Goal: Task Accomplishment & Management: Use online tool/utility

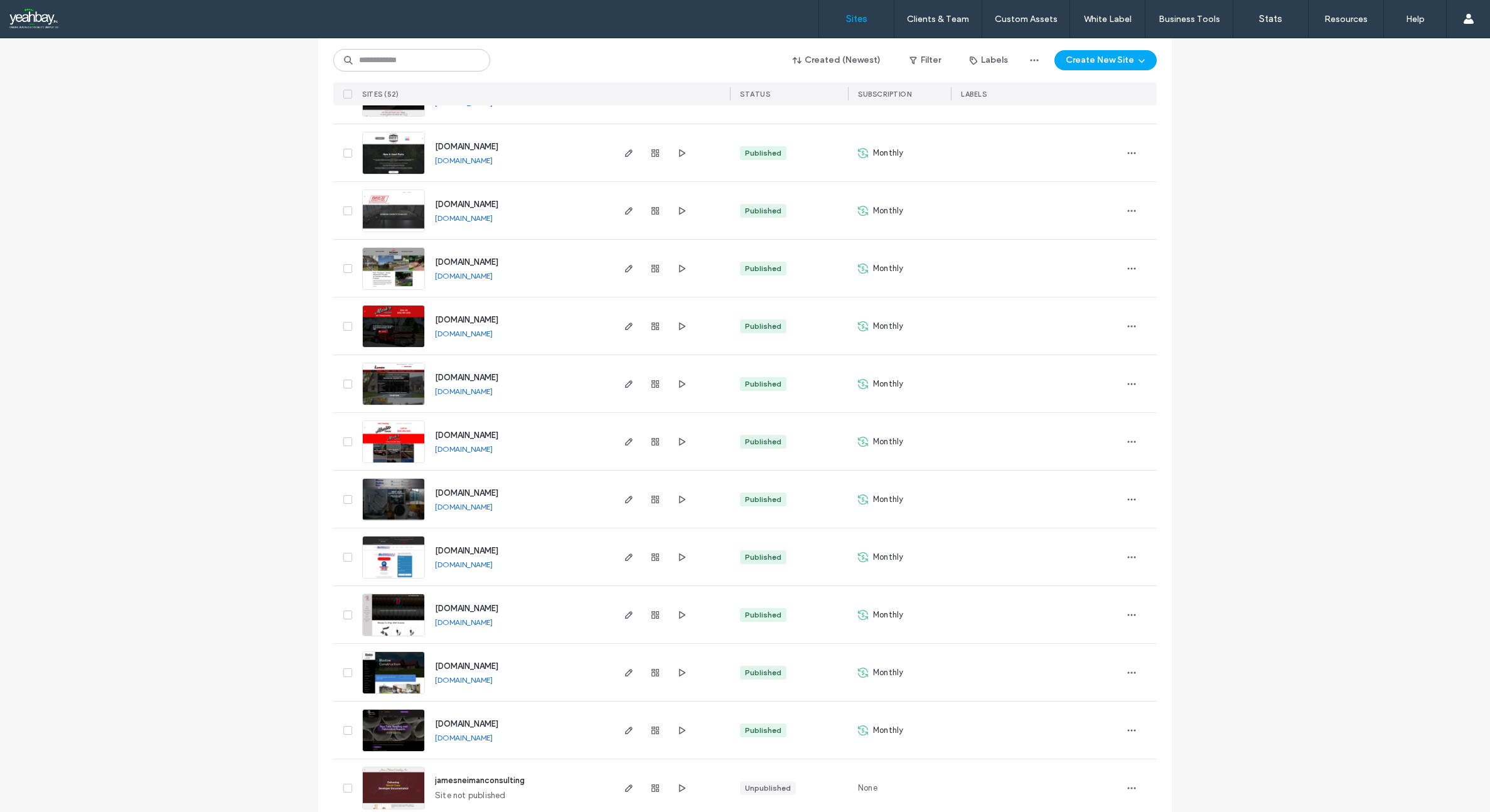
scroll to position [2138, 0]
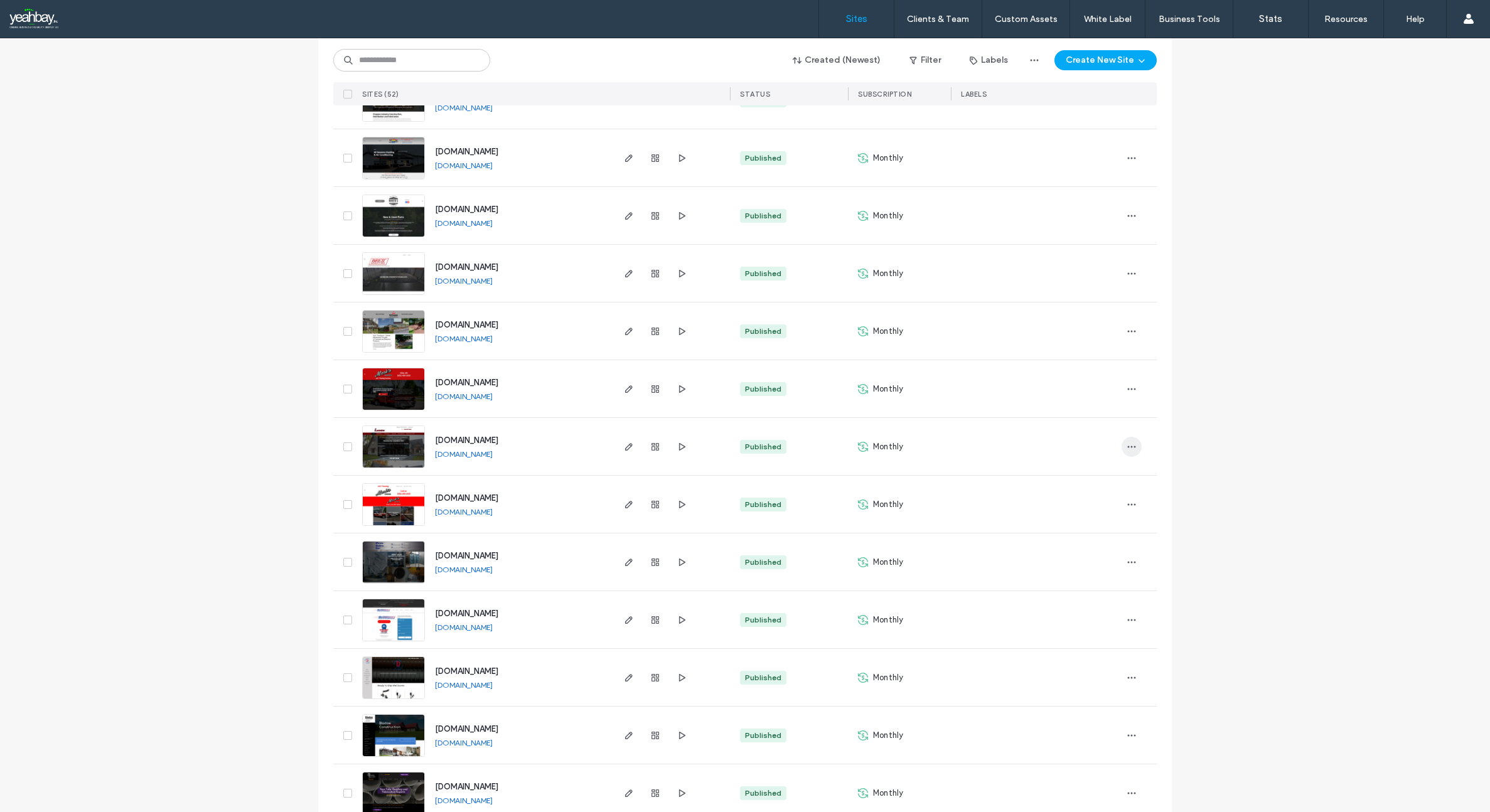
click at [1121, 447] on span "button" at bounding box center [1132, 446] width 20 height 20
click at [1048, 580] on span "Site Dashboard" at bounding box center [1077, 582] width 59 height 12
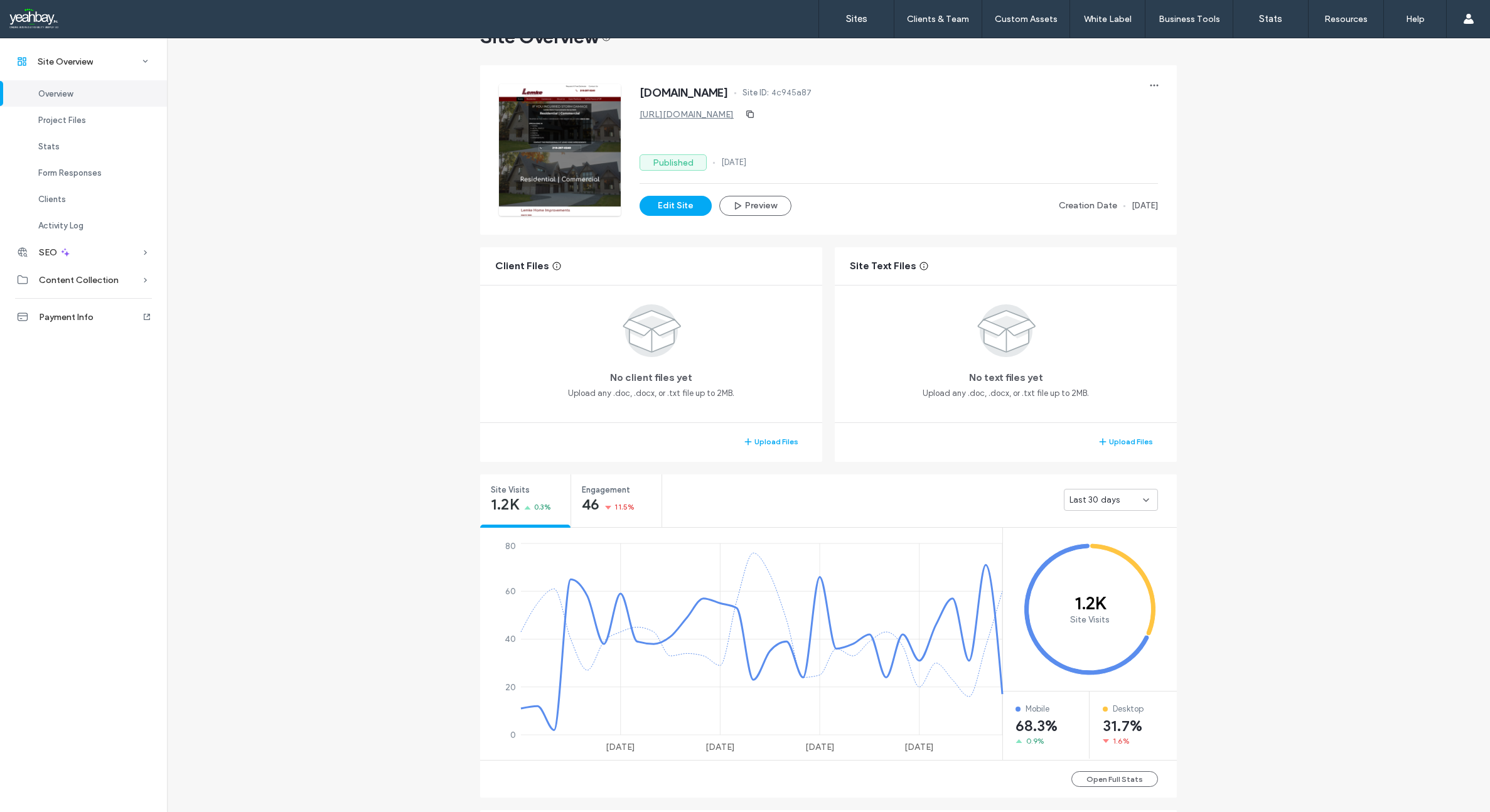
scroll to position [63, 0]
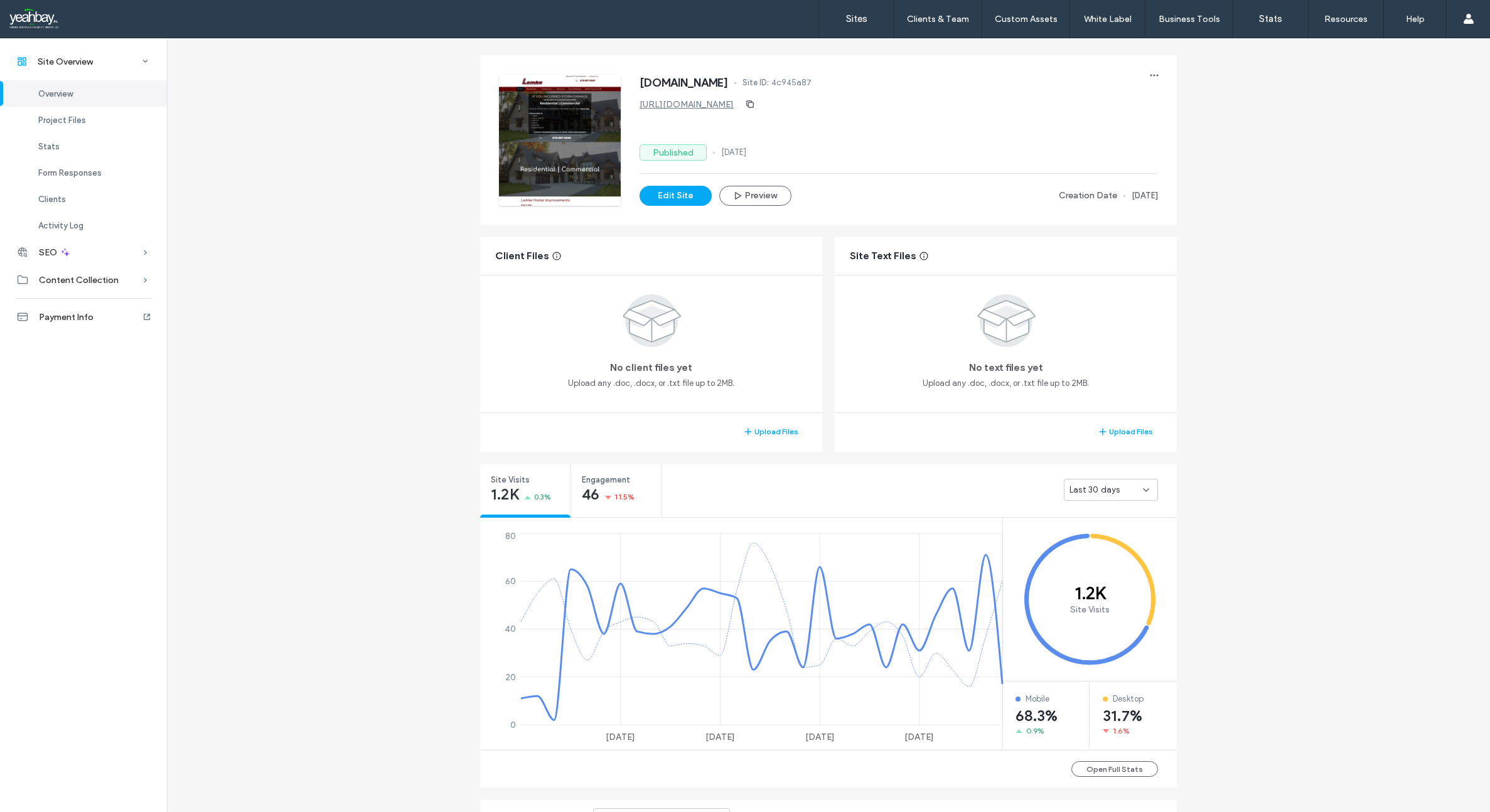
click at [1119, 495] on div "Last 30 days" at bounding box center [1106, 490] width 74 height 12
drag, startPoint x: 958, startPoint y: 475, endPoint x: 942, endPoint y: 478, distance: 16.3
click at [957, 475] on div "Last 30 days" at bounding box center [919, 489] width 514 height 50
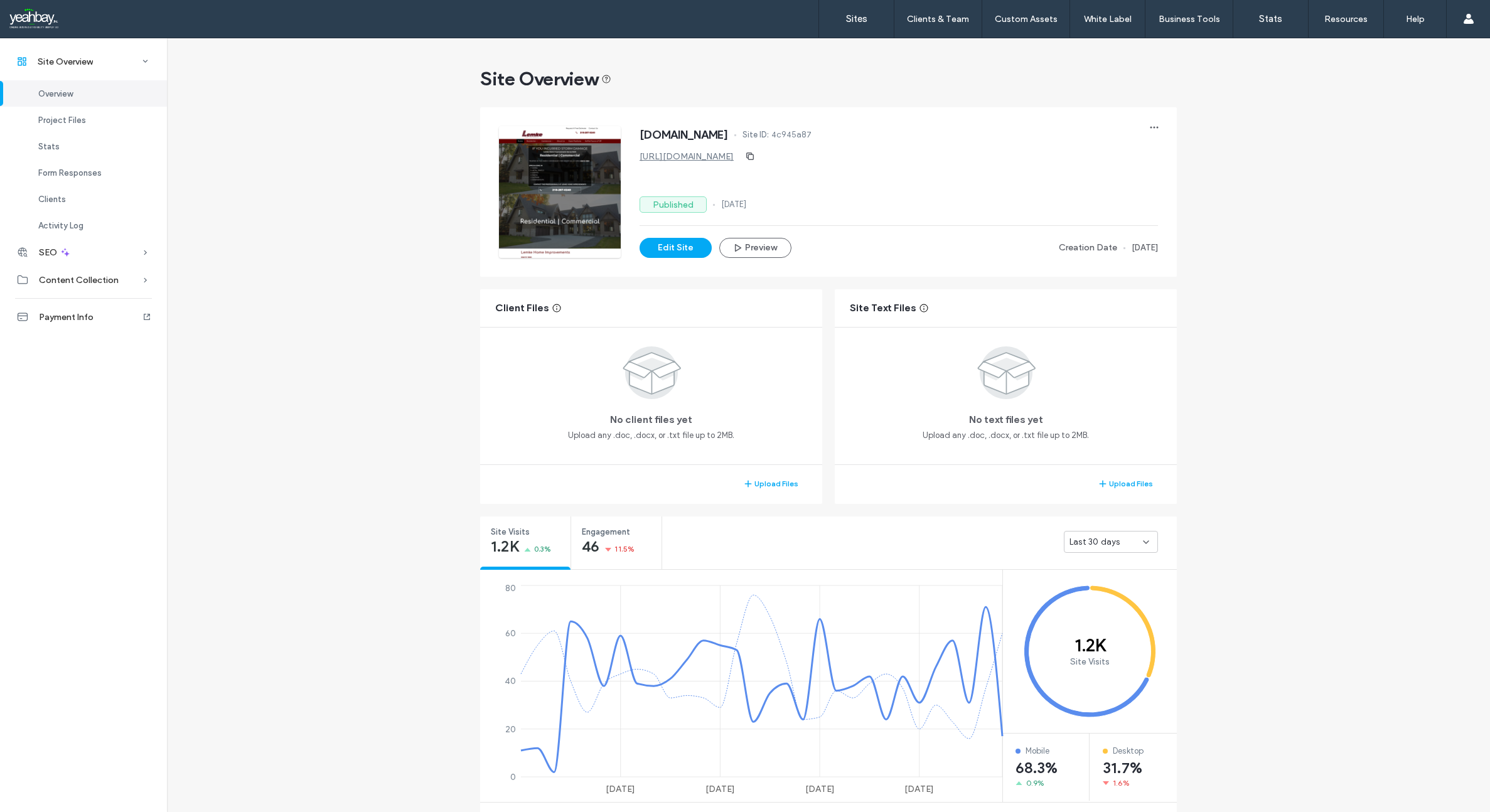
scroll to position [0, 0]
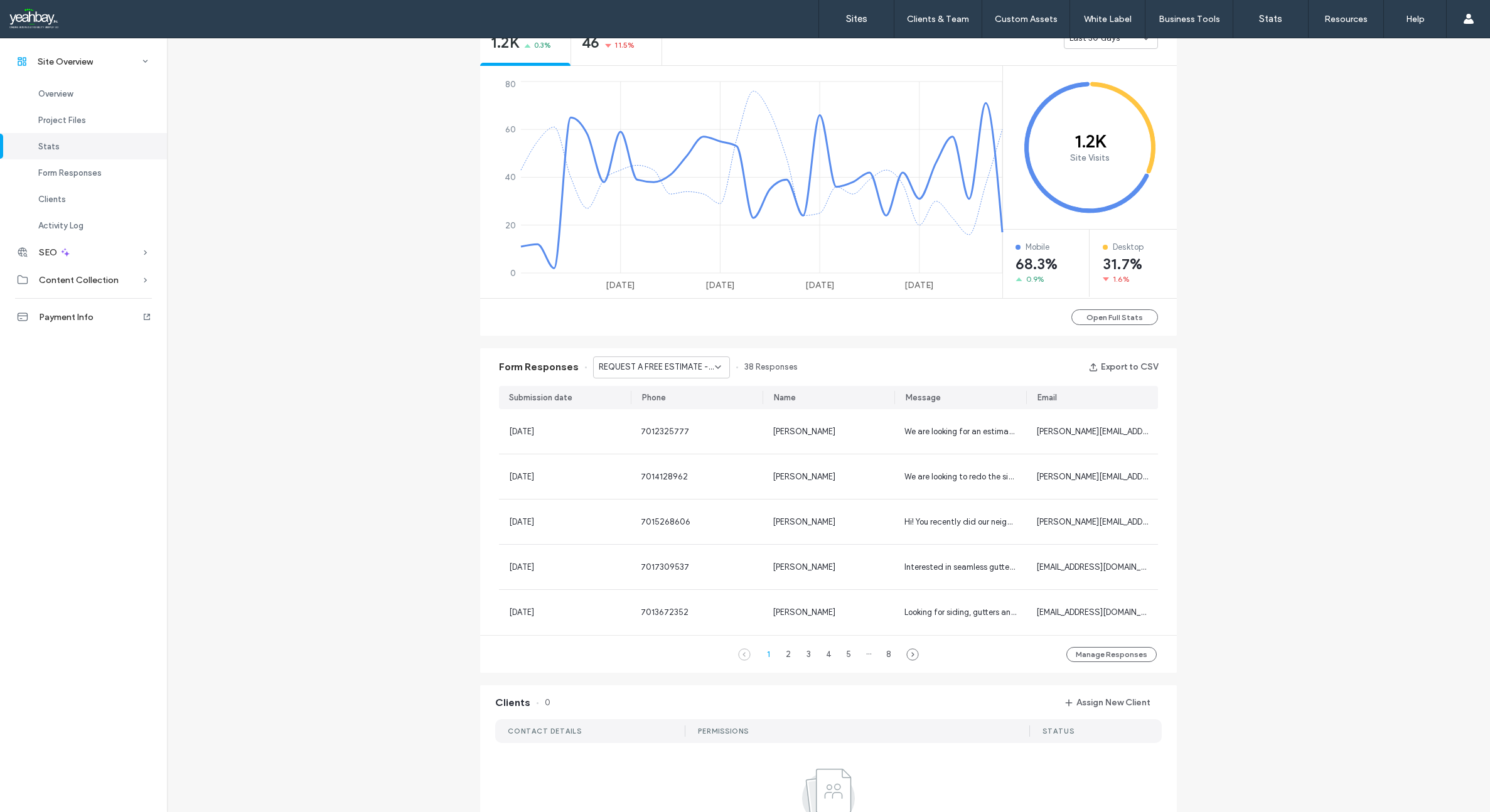
scroll to position [565, 0]
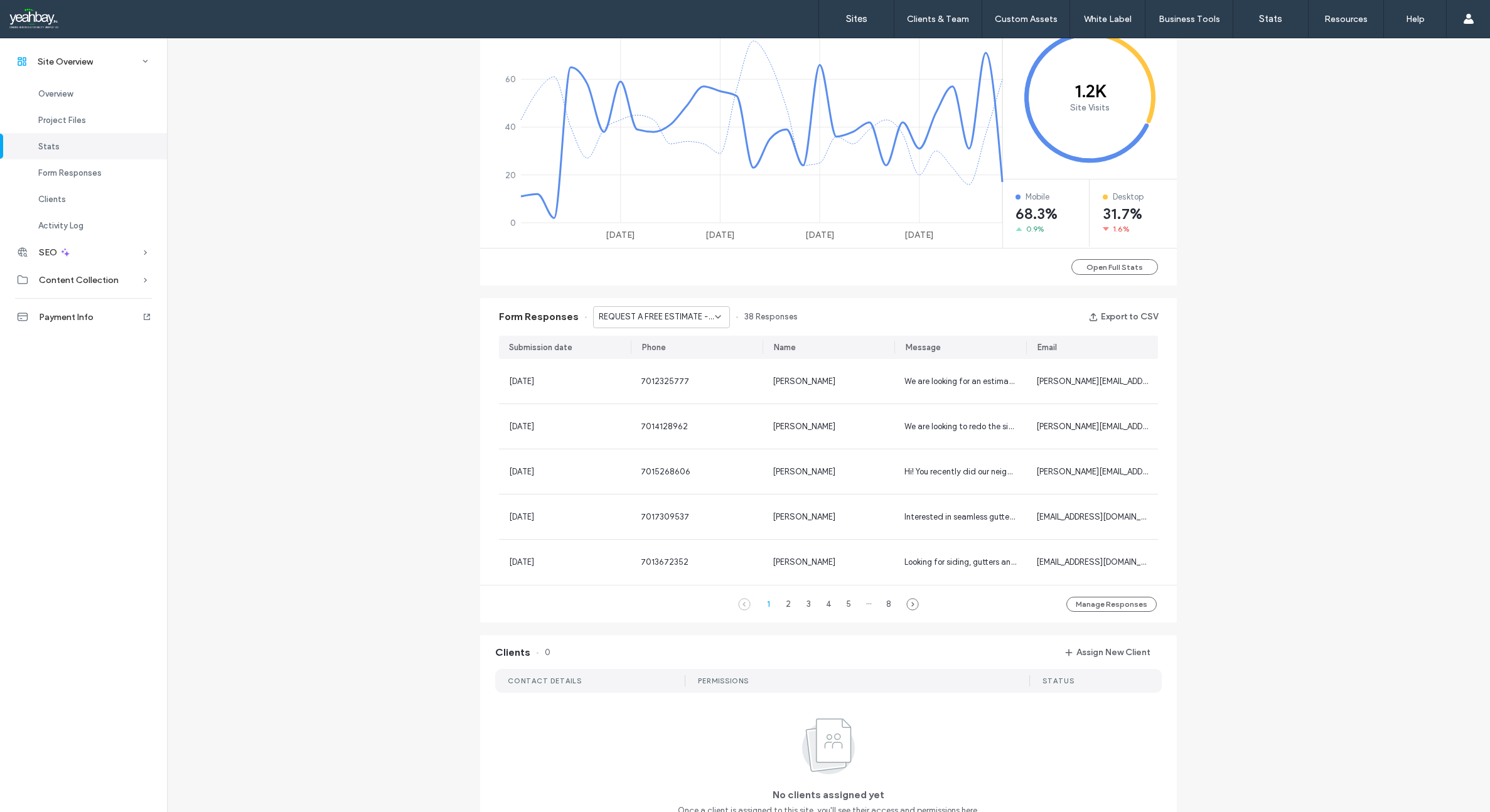
click at [712, 316] on icon at bounding box center [718, 317] width 10 height 10
click at [682, 358] on span "Contact Form - Open Positions LP page" at bounding box center [653, 360] width 121 height 12
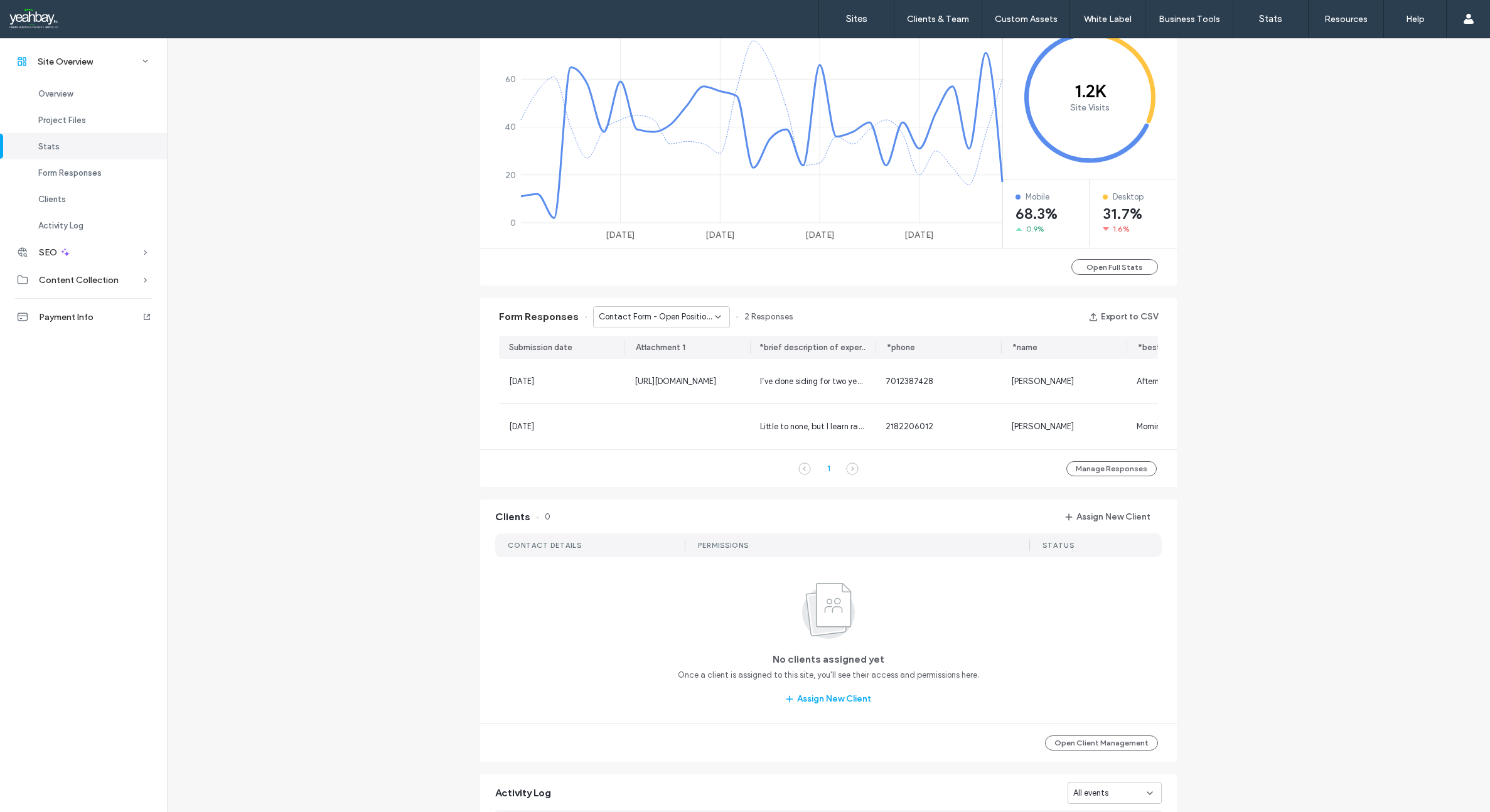
click at [712, 319] on icon at bounding box center [718, 317] width 10 height 10
click at [684, 381] on span "We Are Here To Help - Request A Free Estimate page" at bounding box center [653, 383] width 121 height 12
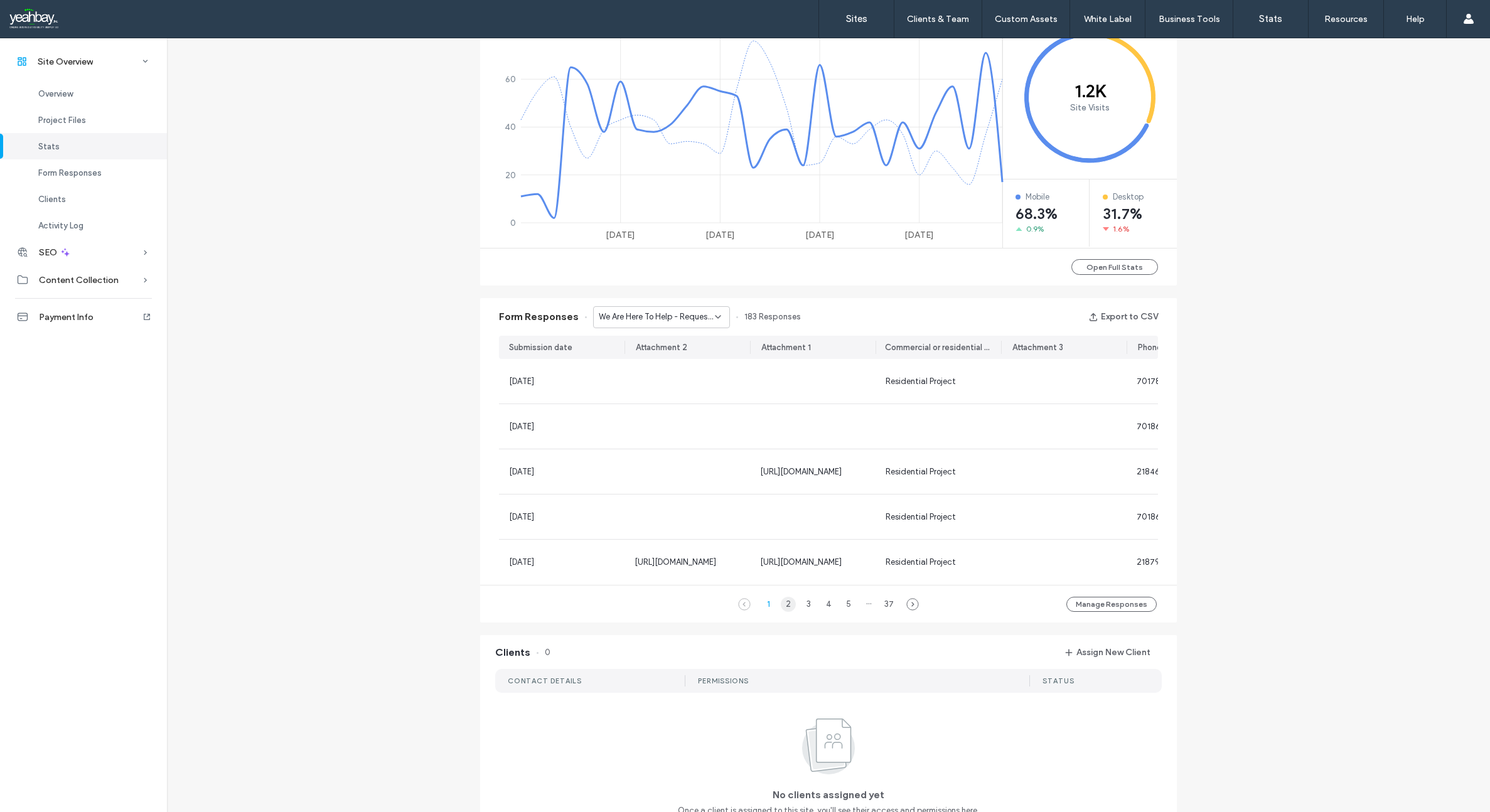
click at [785, 612] on div "2" at bounding box center [788, 604] width 15 height 15
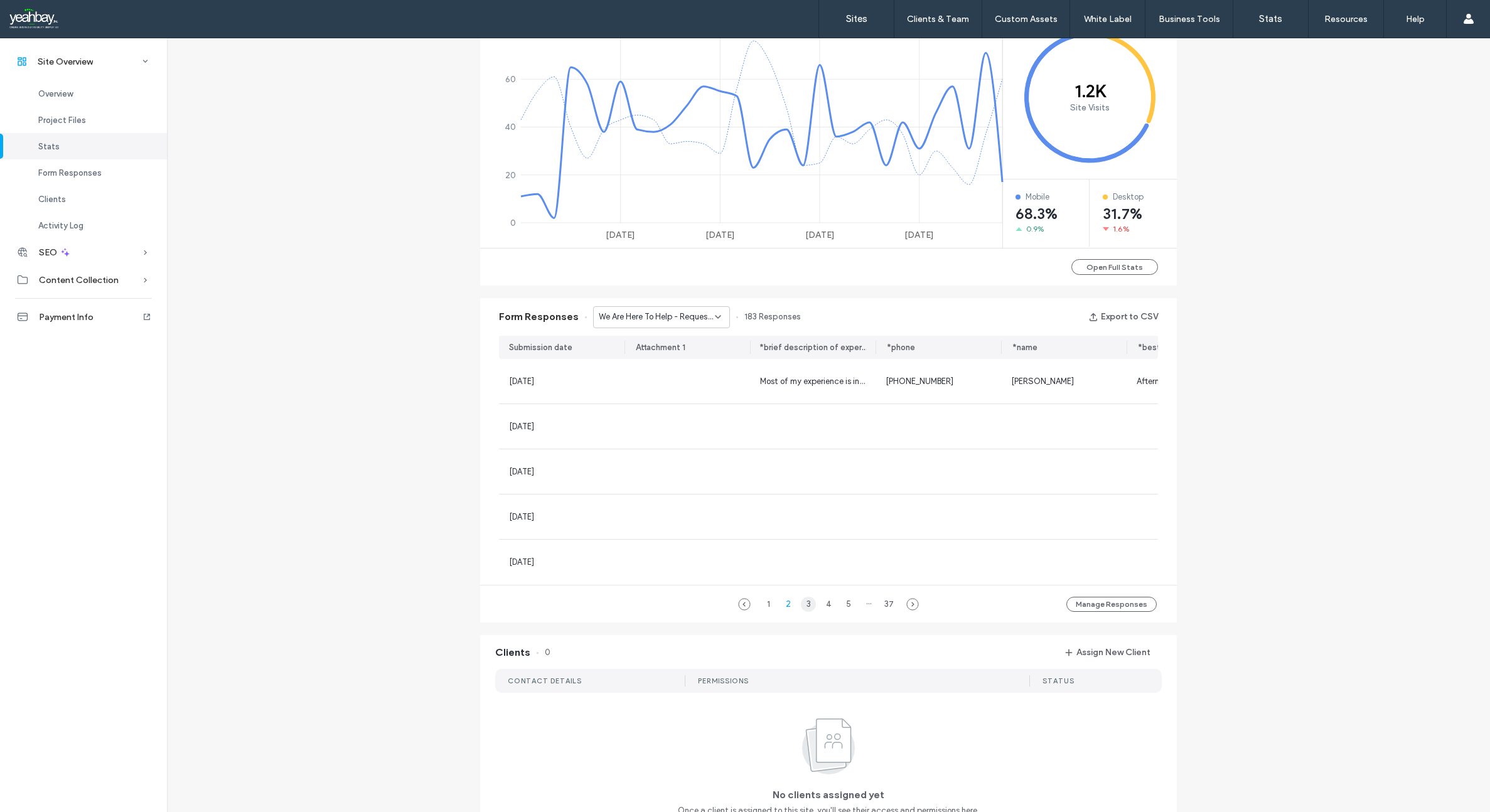
click at [805, 612] on div "3" at bounding box center [808, 604] width 15 height 15
click at [712, 316] on icon at bounding box center [718, 317] width 10 height 10
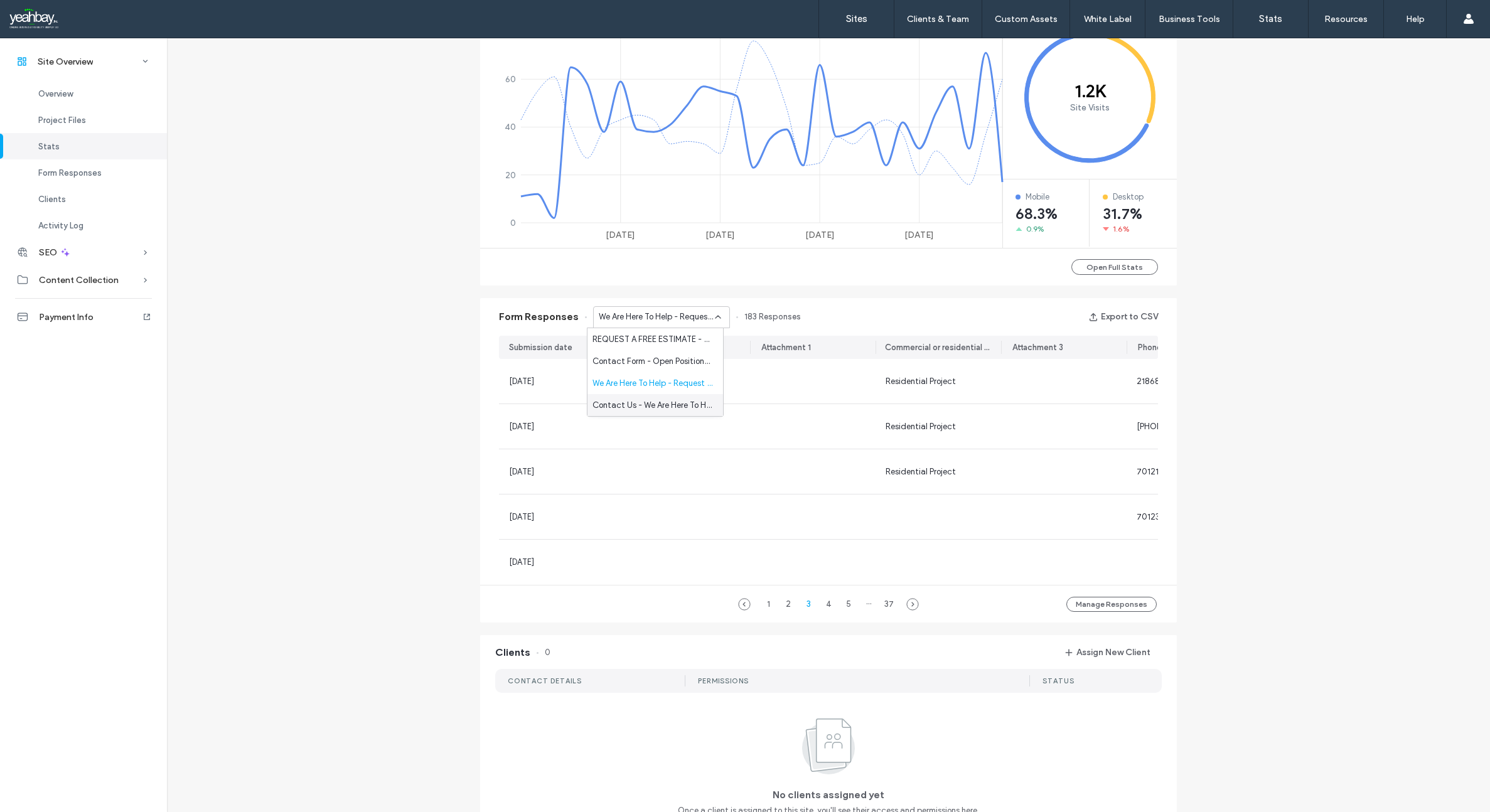
click at [671, 401] on span "Contact Us - We Are Here To Help - Contact Us page" at bounding box center [653, 405] width 121 height 12
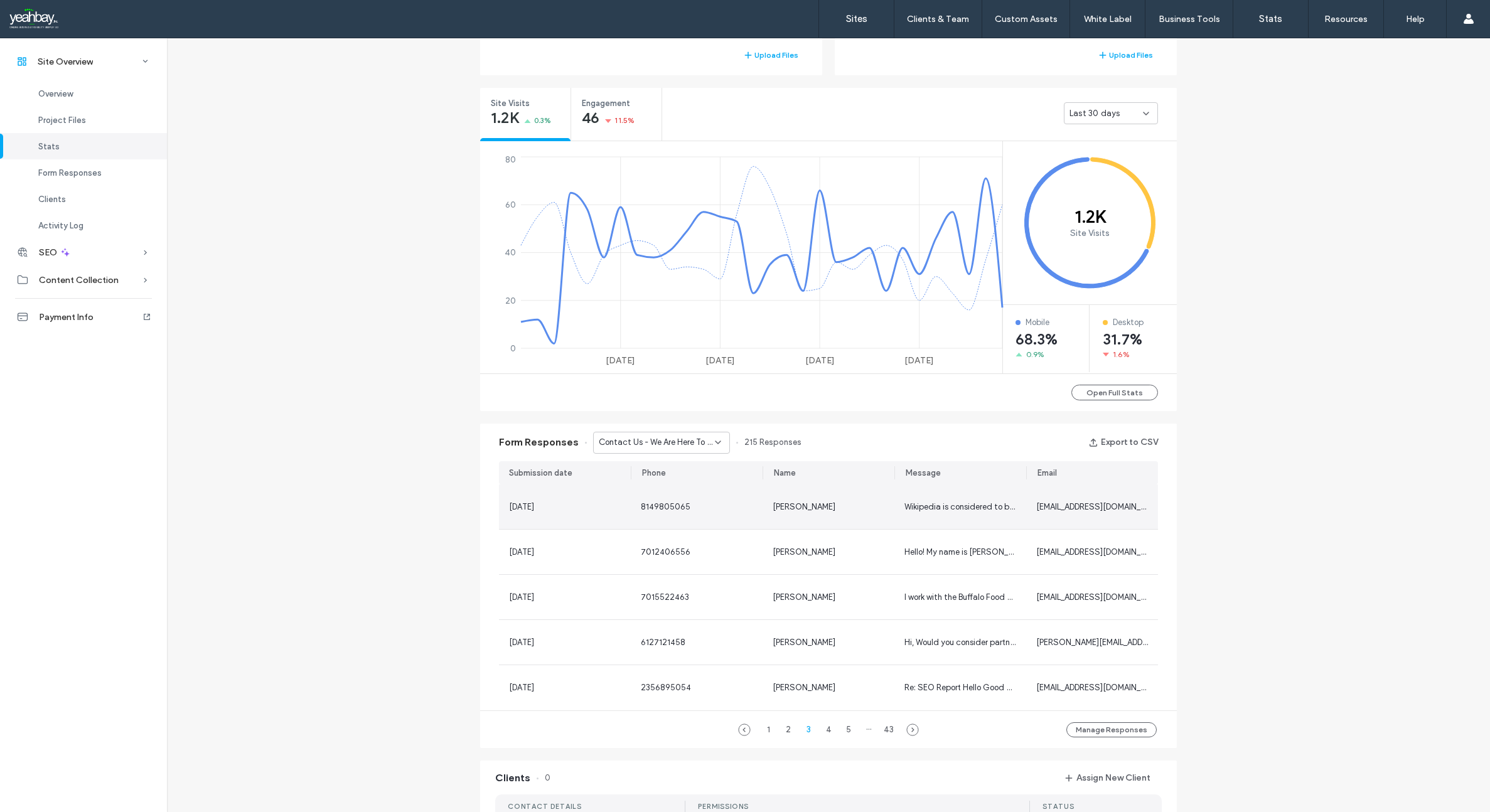
scroll to position [502, 0]
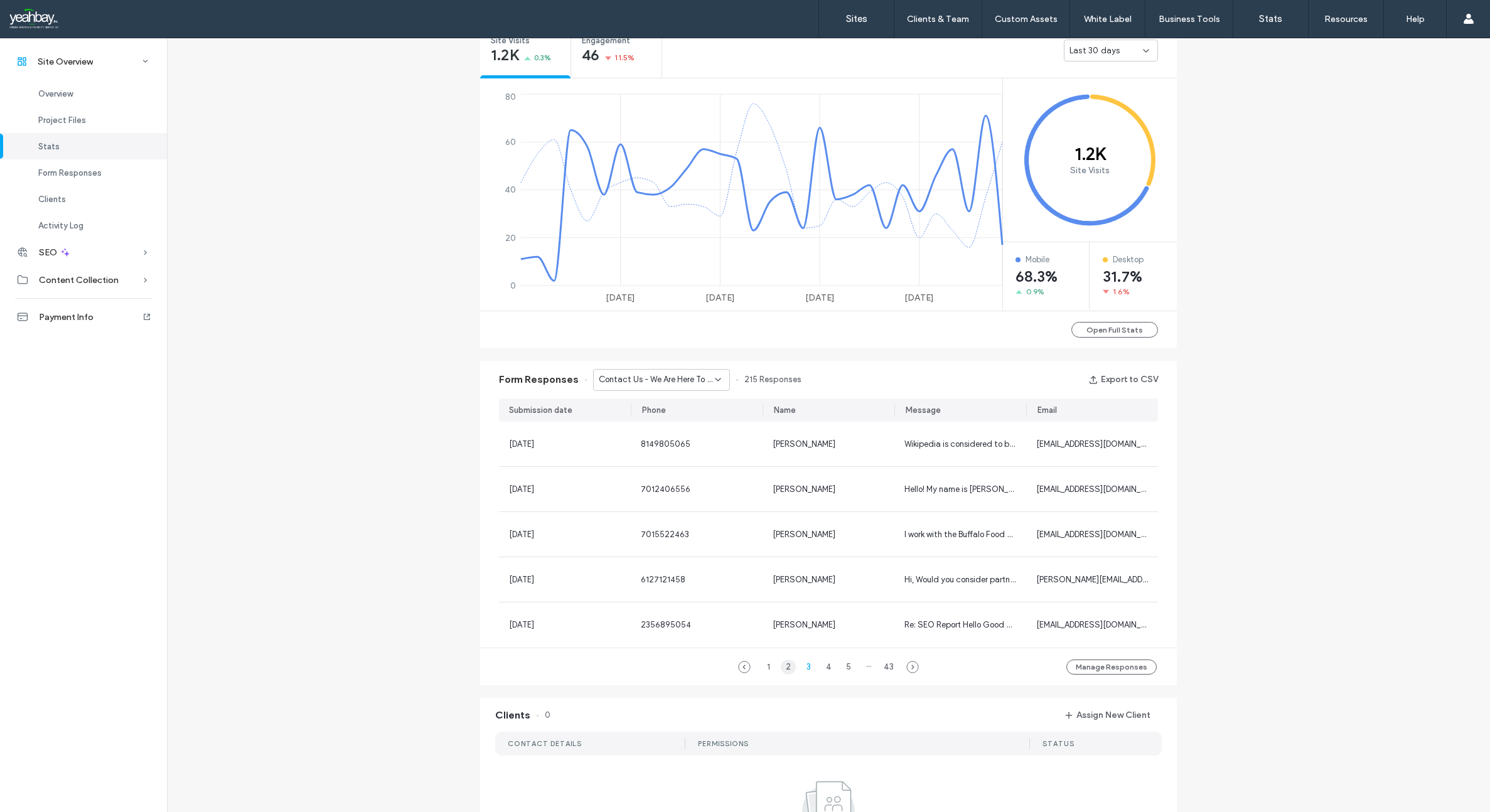
click at [785, 666] on div "2" at bounding box center [788, 667] width 15 height 15
click at [718, 378] on div "Contact Us - We Are Here To Help - Contact Us page" at bounding box center [661, 380] width 137 height 22
click at [838, 378] on div "Form Responses Contact Us - We Are Here To Help - Contact Us page 215 Responses…" at bounding box center [828, 379] width 697 height 38
click at [765, 667] on div "1" at bounding box center [767, 667] width 15 height 15
click at [715, 379] on use at bounding box center [718, 379] width 5 height 2
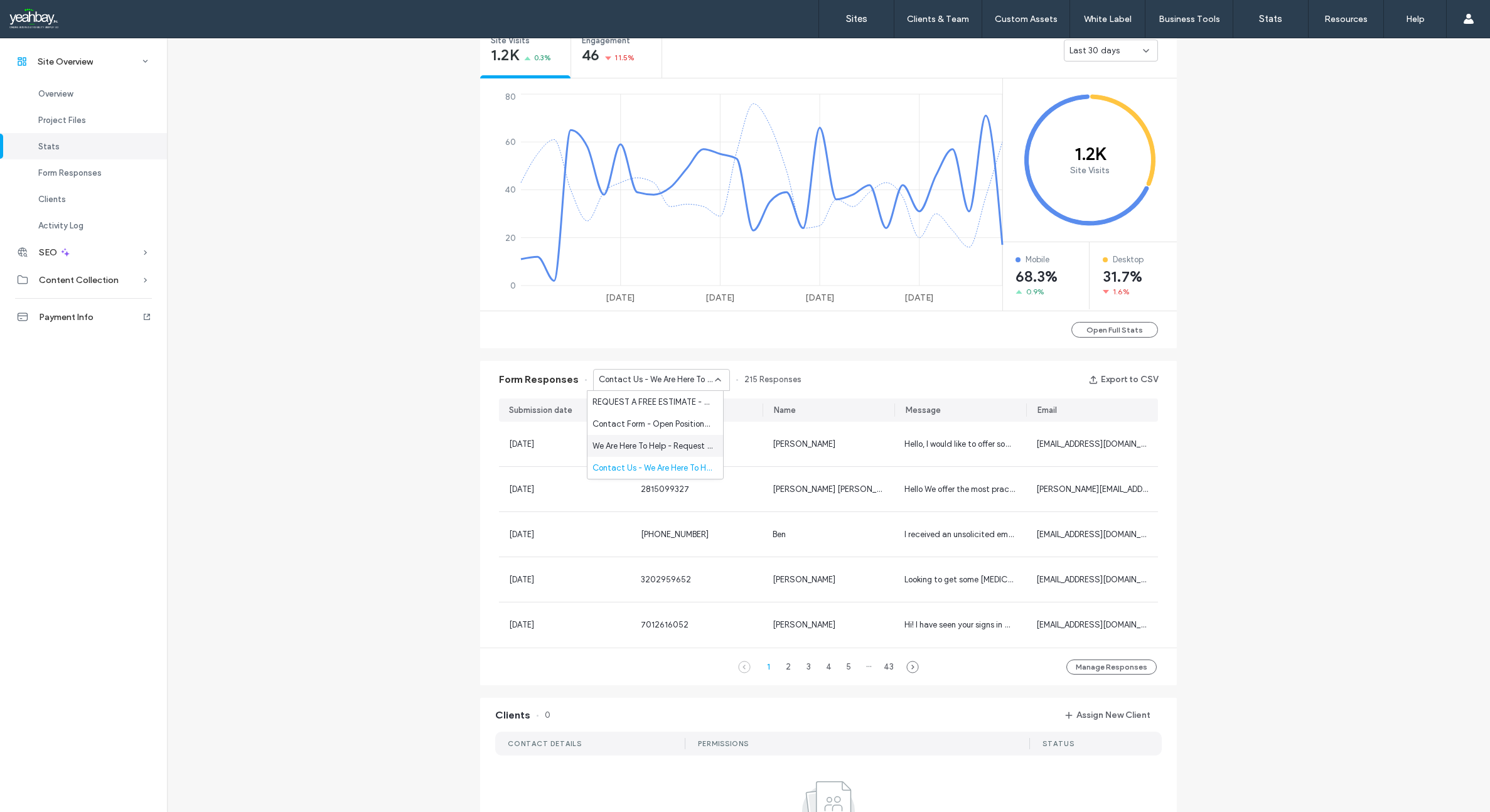
click at [668, 444] on span "We Are Here To Help - Request A Free Estimate page" at bounding box center [653, 446] width 121 height 12
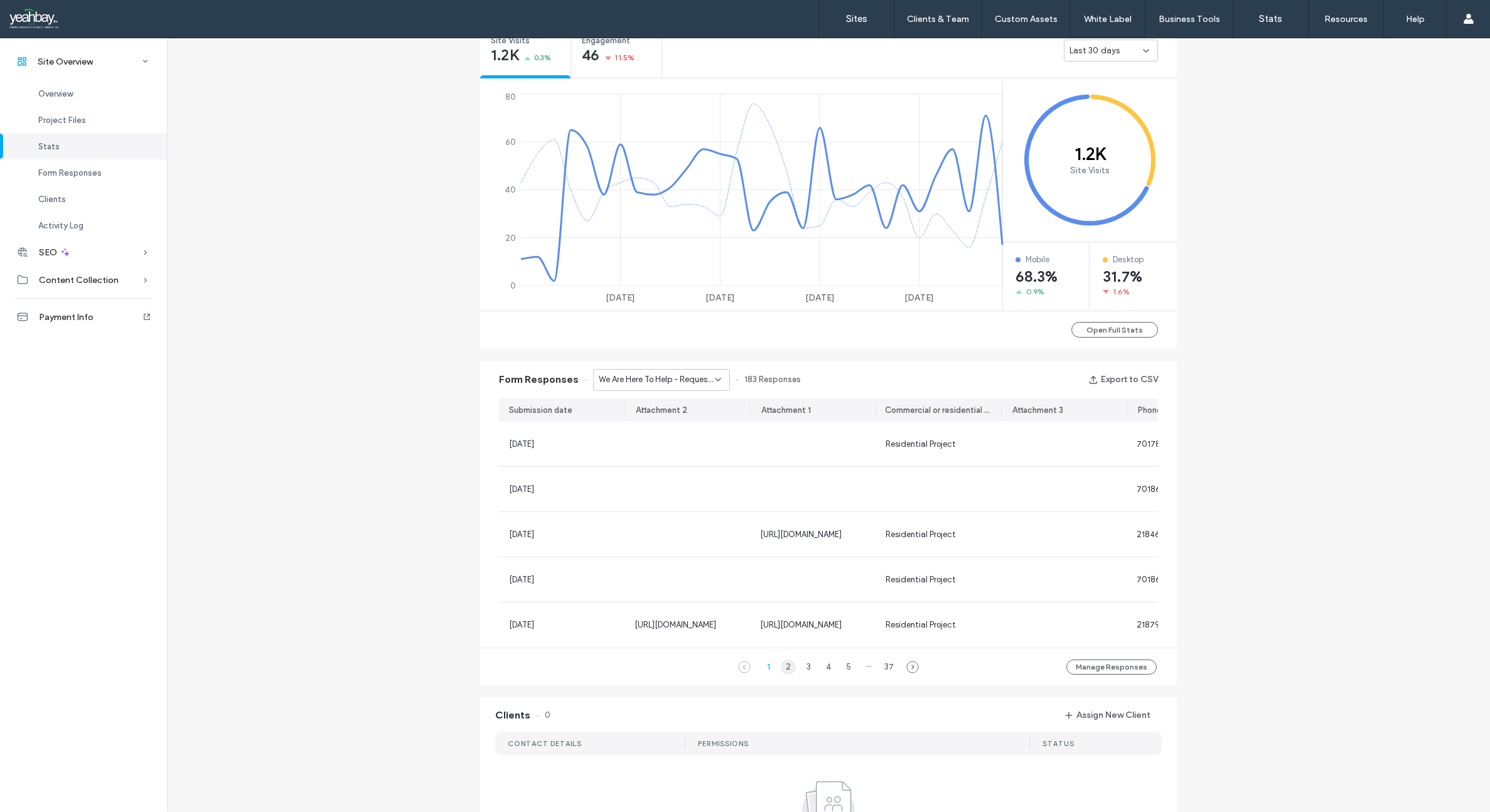
click at [785, 673] on div "2" at bounding box center [788, 667] width 15 height 15
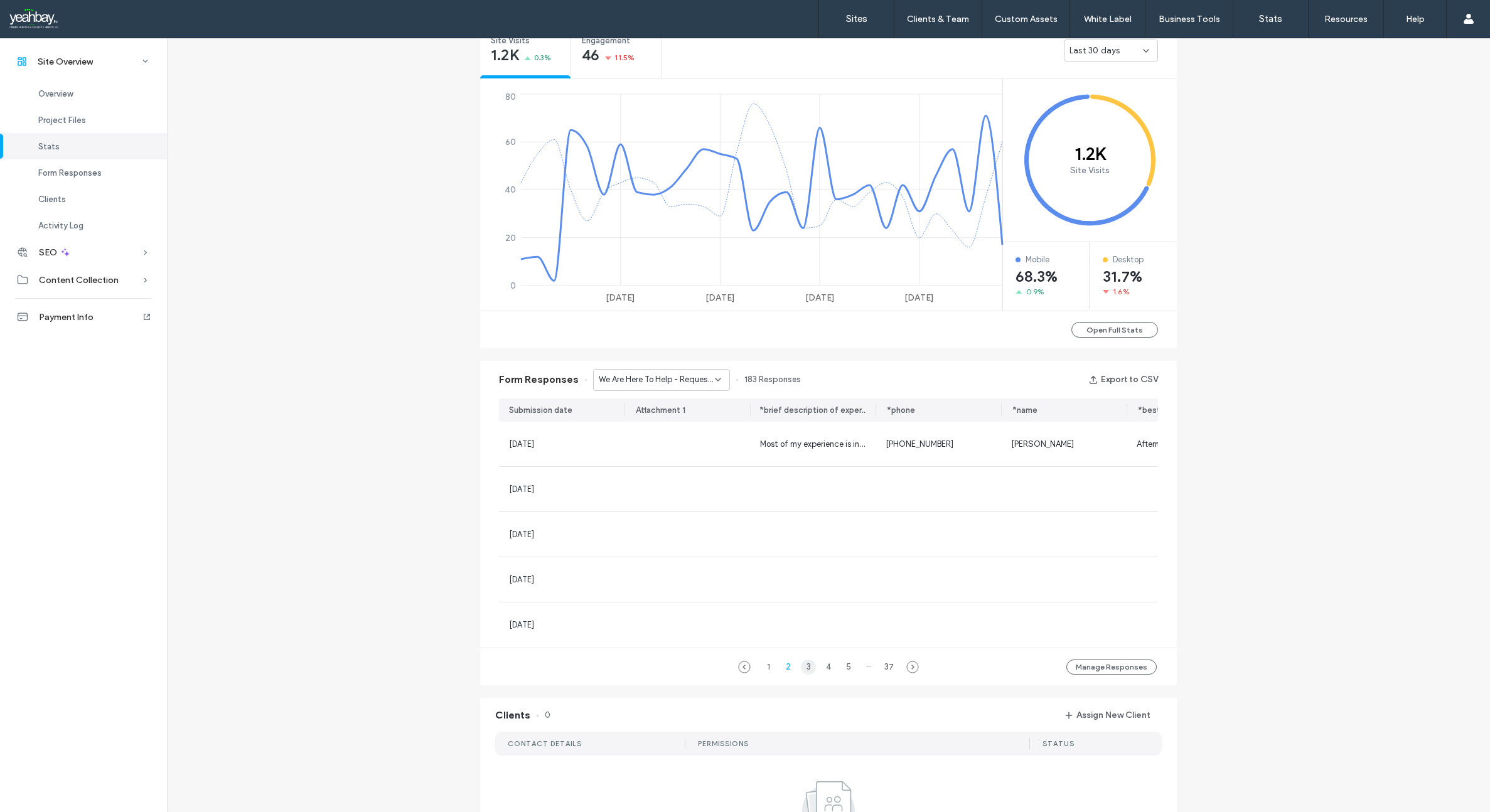
click at [807, 675] on div "3" at bounding box center [808, 667] width 15 height 15
click at [788, 674] on div "2" at bounding box center [788, 667] width 15 height 15
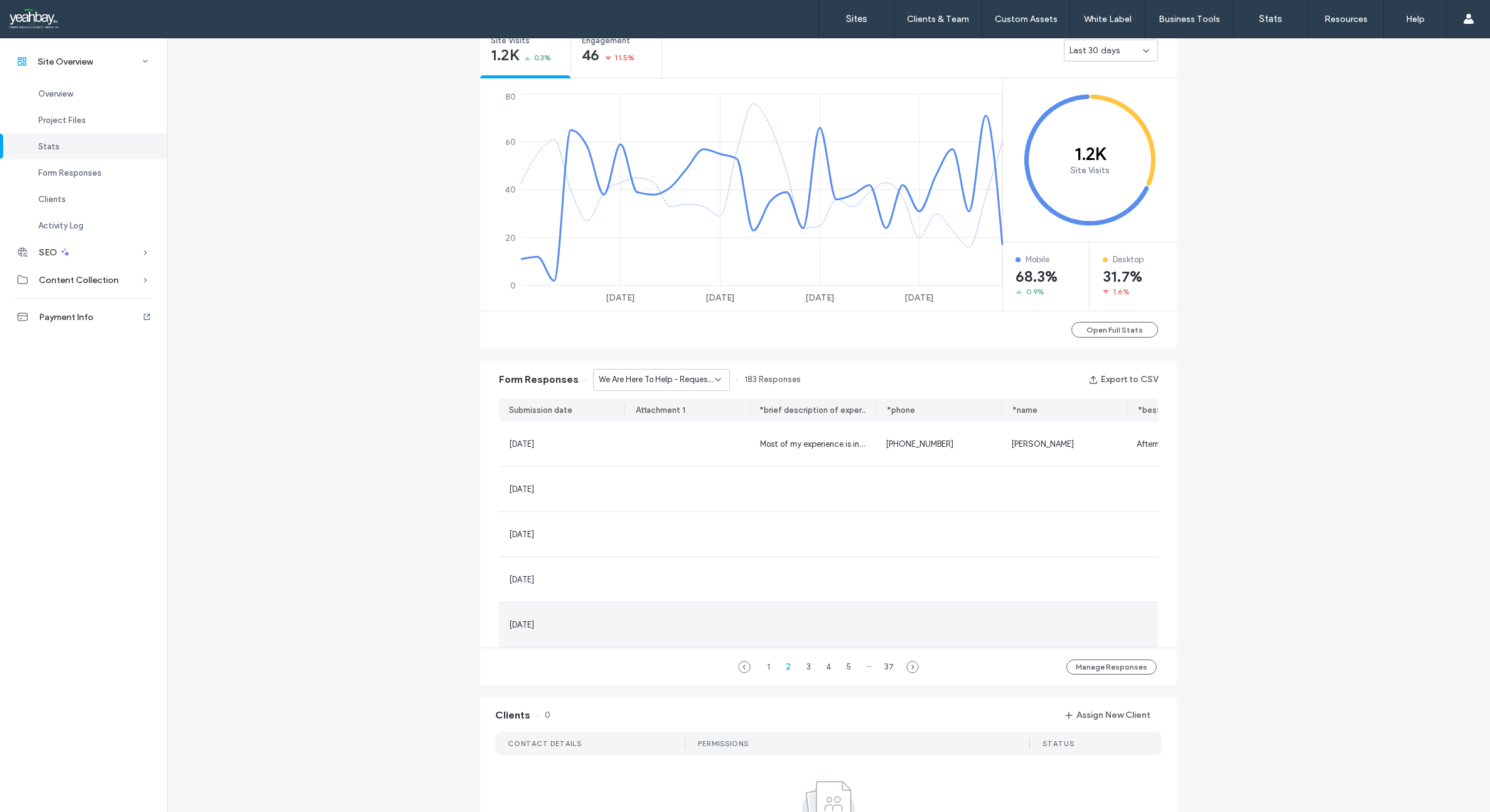
click at [594, 631] on div "12 Aug, 2025" at bounding box center [561, 624] width 105 height 12
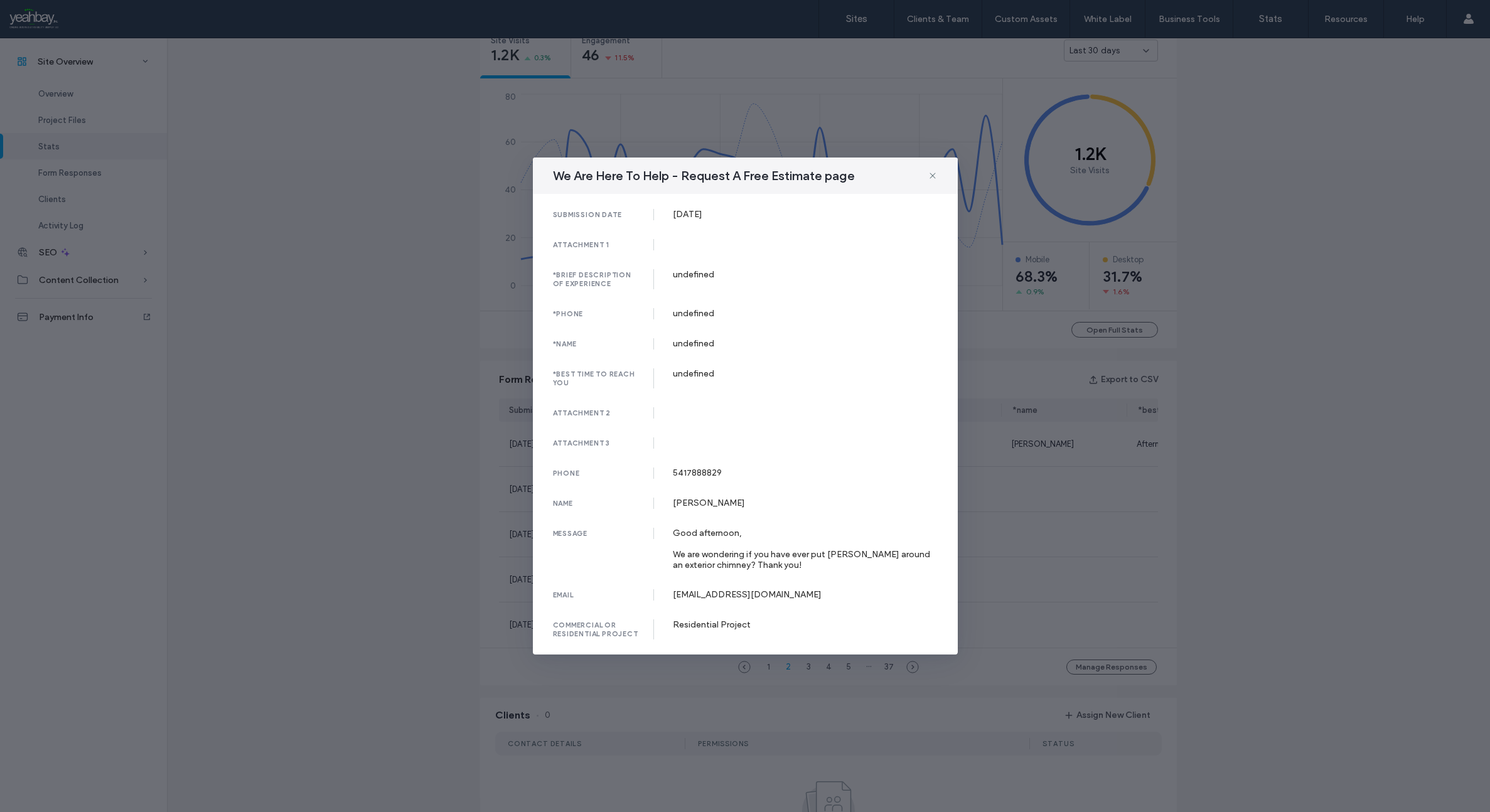
click at [932, 178] on icon at bounding box center [932, 176] width 10 height 10
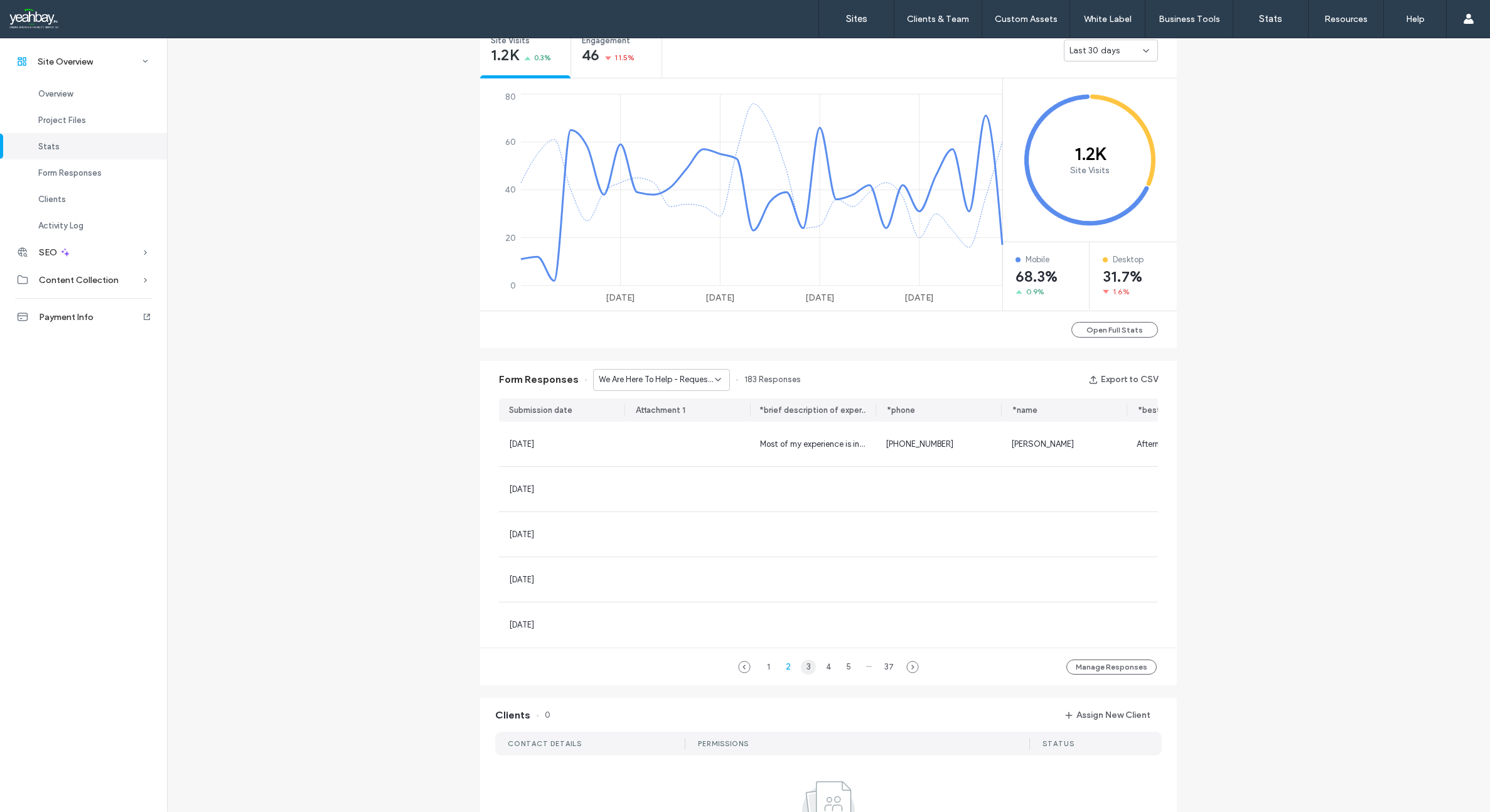
click at [804, 675] on div "3" at bounding box center [808, 667] width 15 height 15
click at [782, 675] on div "2" at bounding box center [788, 667] width 15 height 15
click at [765, 673] on div "1" at bounding box center [767, 667] width 15 height 15
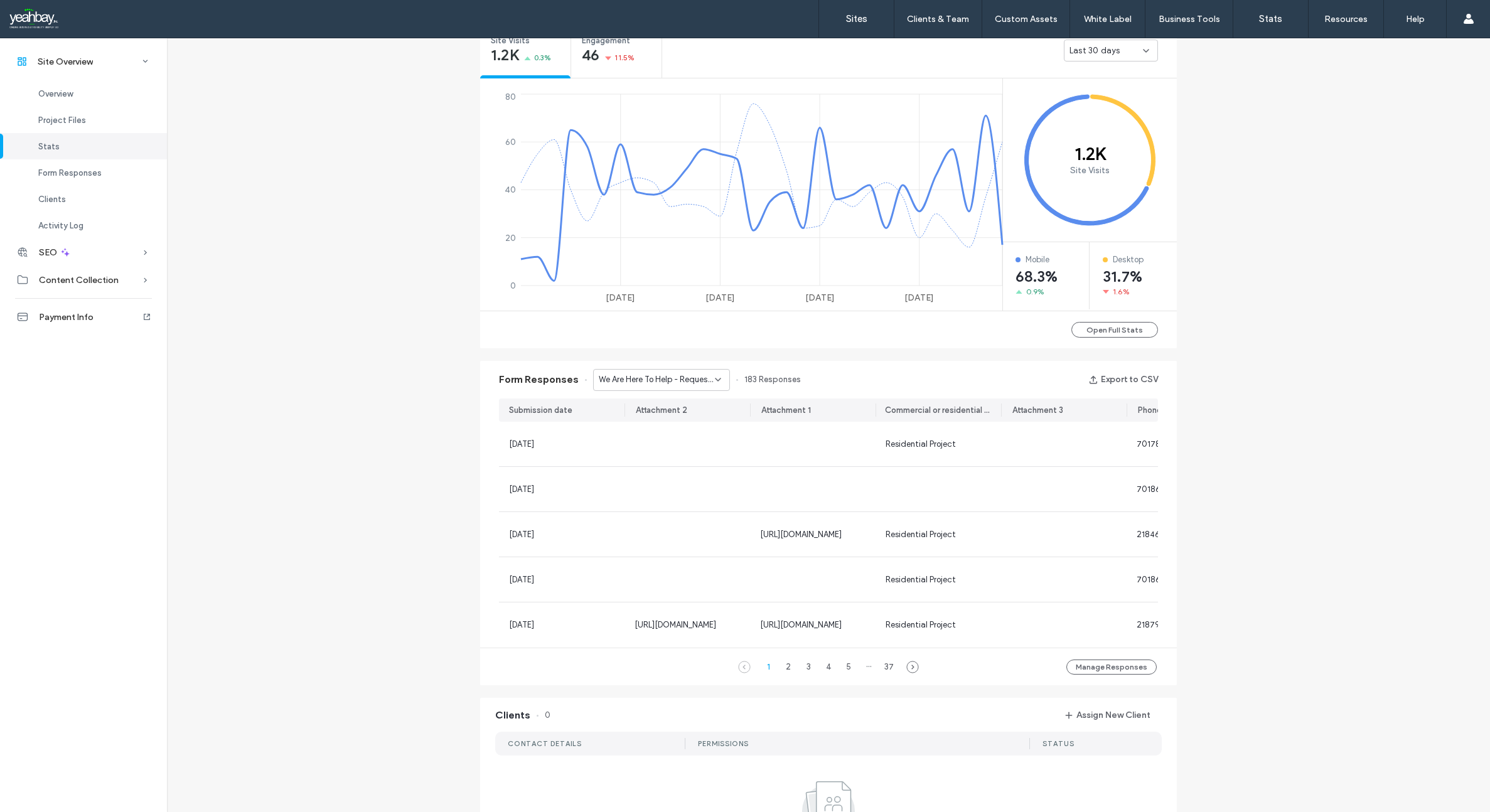
click at [712, 377] on icon at bounding box center [718, 379] width 10 height 10
click at [680, 464] on span "Contact Us - We Are Here To Help - Contact Us page" at bounding box center [653, 467] width 121 height 12
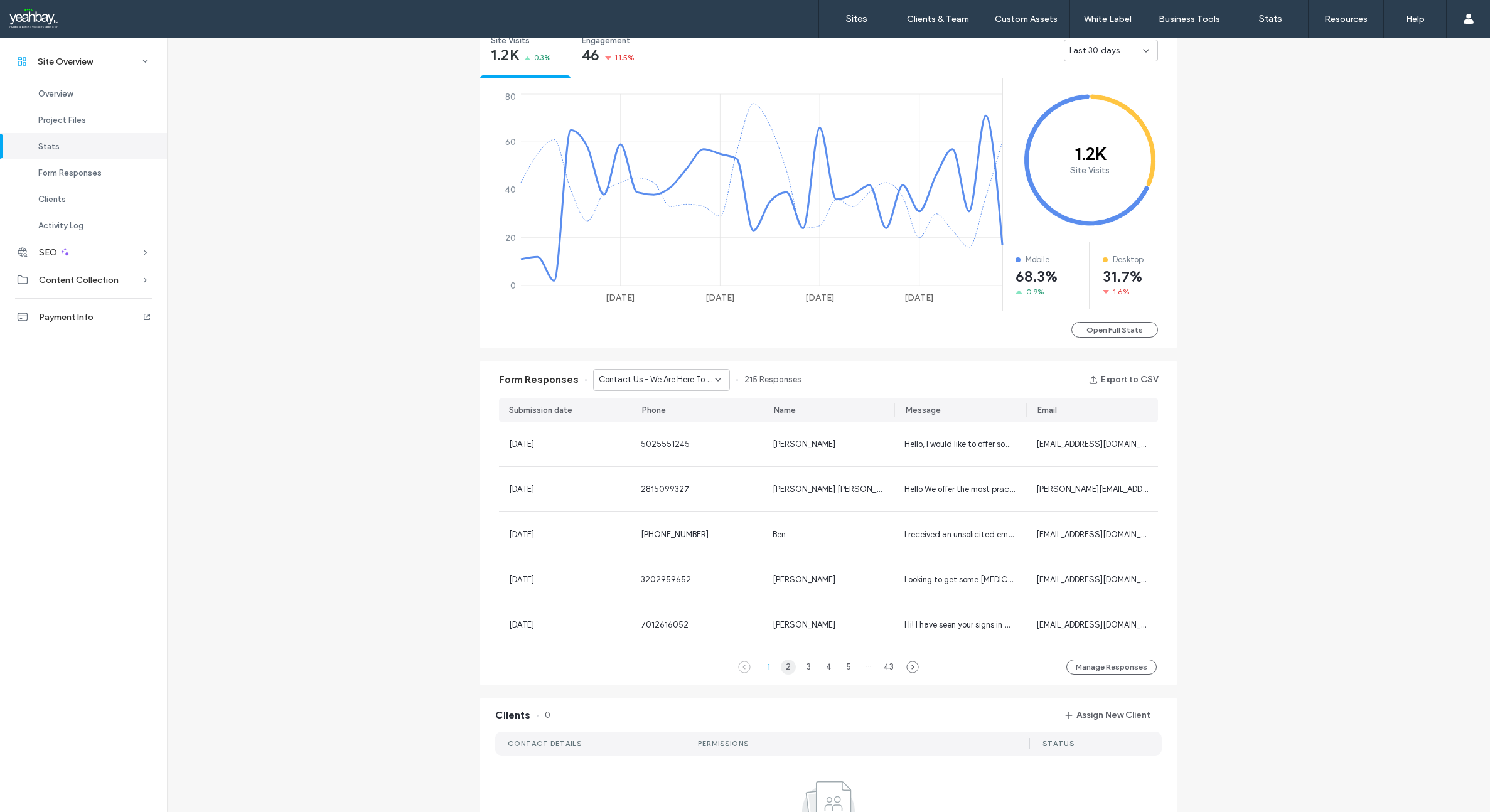
click at [784, 668] on div "2" at bounding box center [788, 667] width 15 height 15
click at [718, 377] on div "Contact Us - We Are Here To Help - Contact Us page" at bounding box center [661, 380] width 137 height 22
click at [675, 419] on span "Contact Form - Open Positions LP page" at bounding box center [653, 423] width 121 height 12
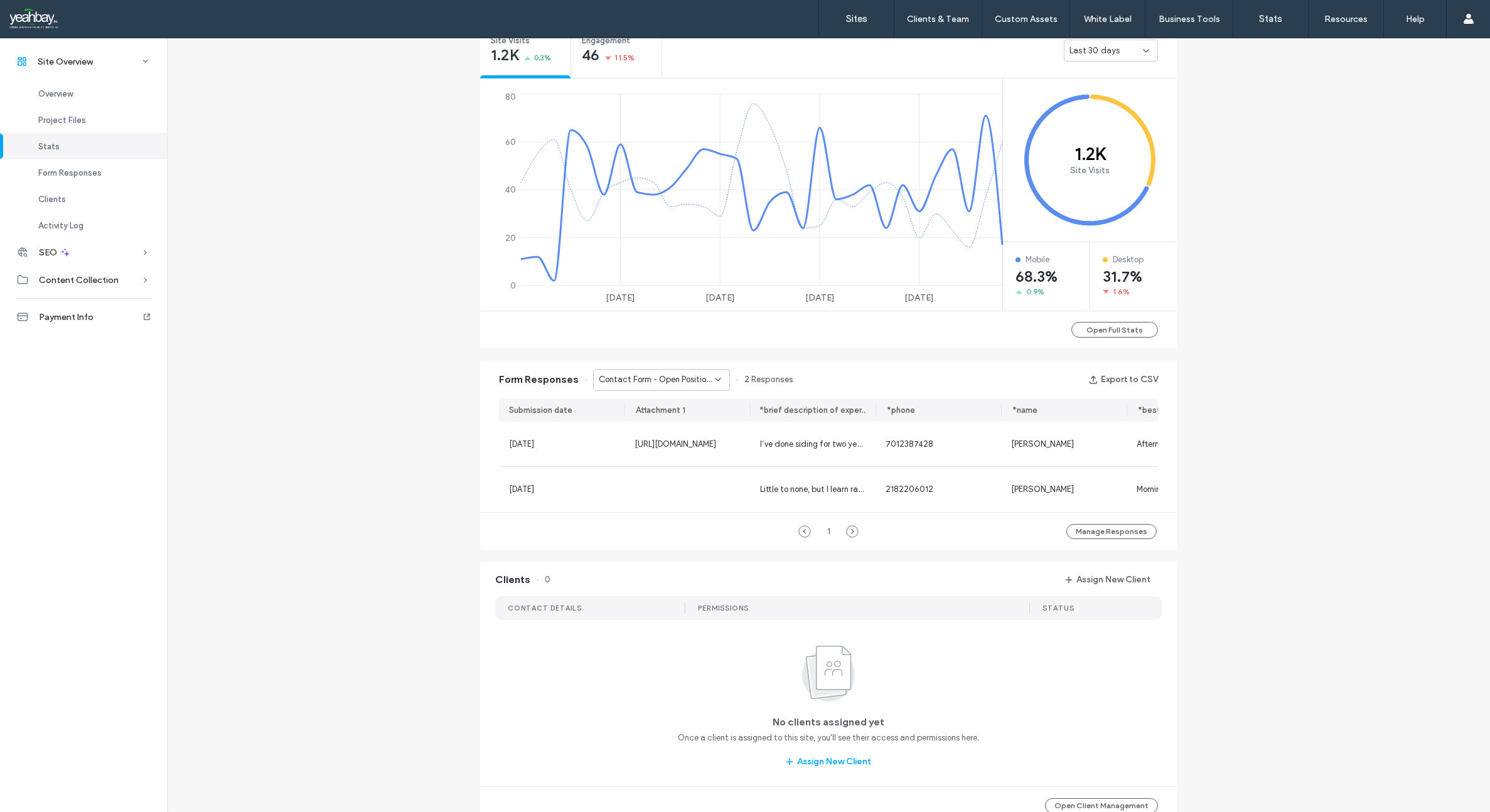
click at [715, 380] on use at bounding box center [718, 379] width 5 height 2
click at [679, 397] on span "REQUEST A FREE ESTIMATE - REQUEST A FREE ESTIMATE popup" at bounding box center [653, 402] width 121 height 12
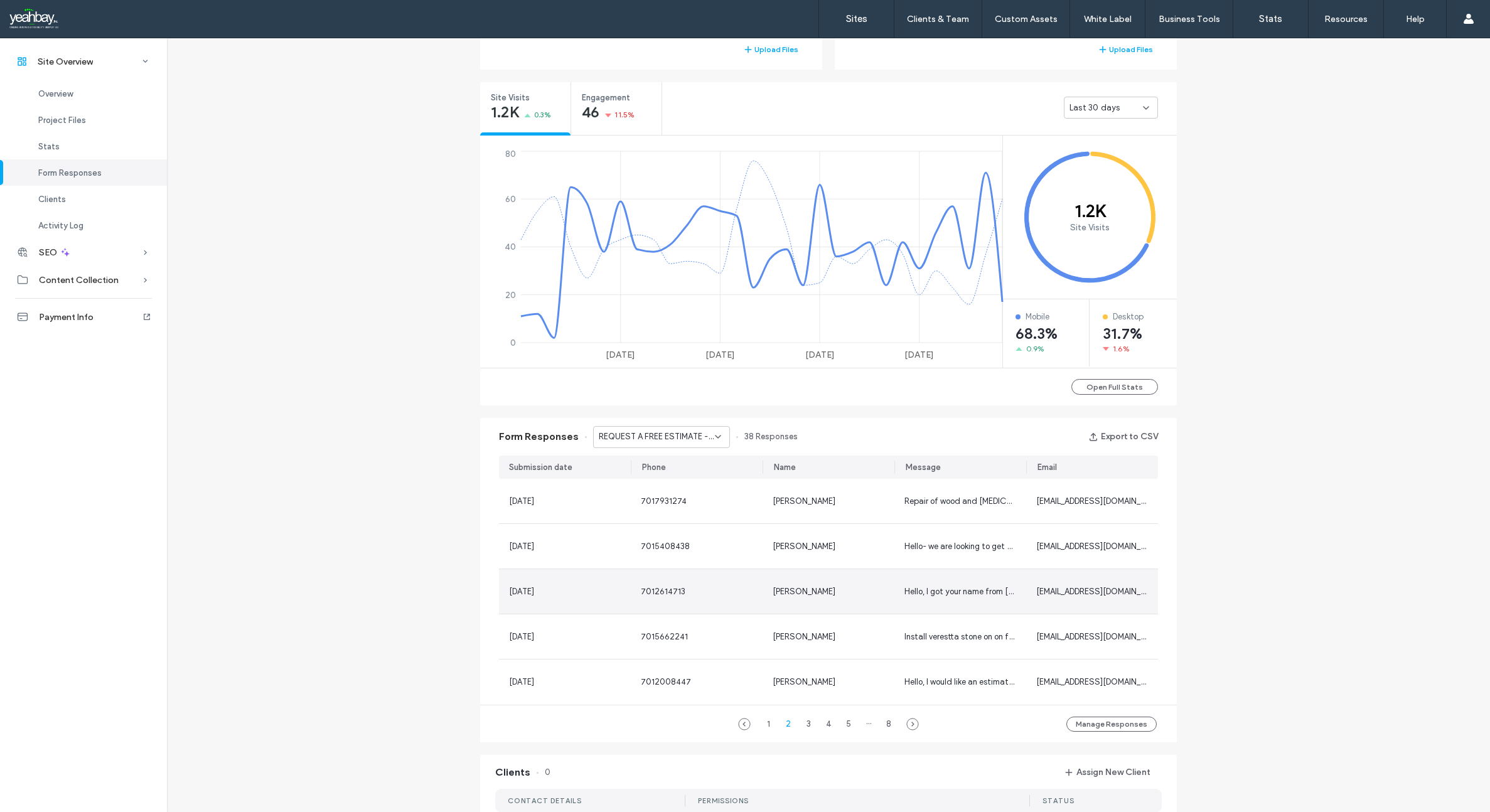
scroll to position [439, 0]
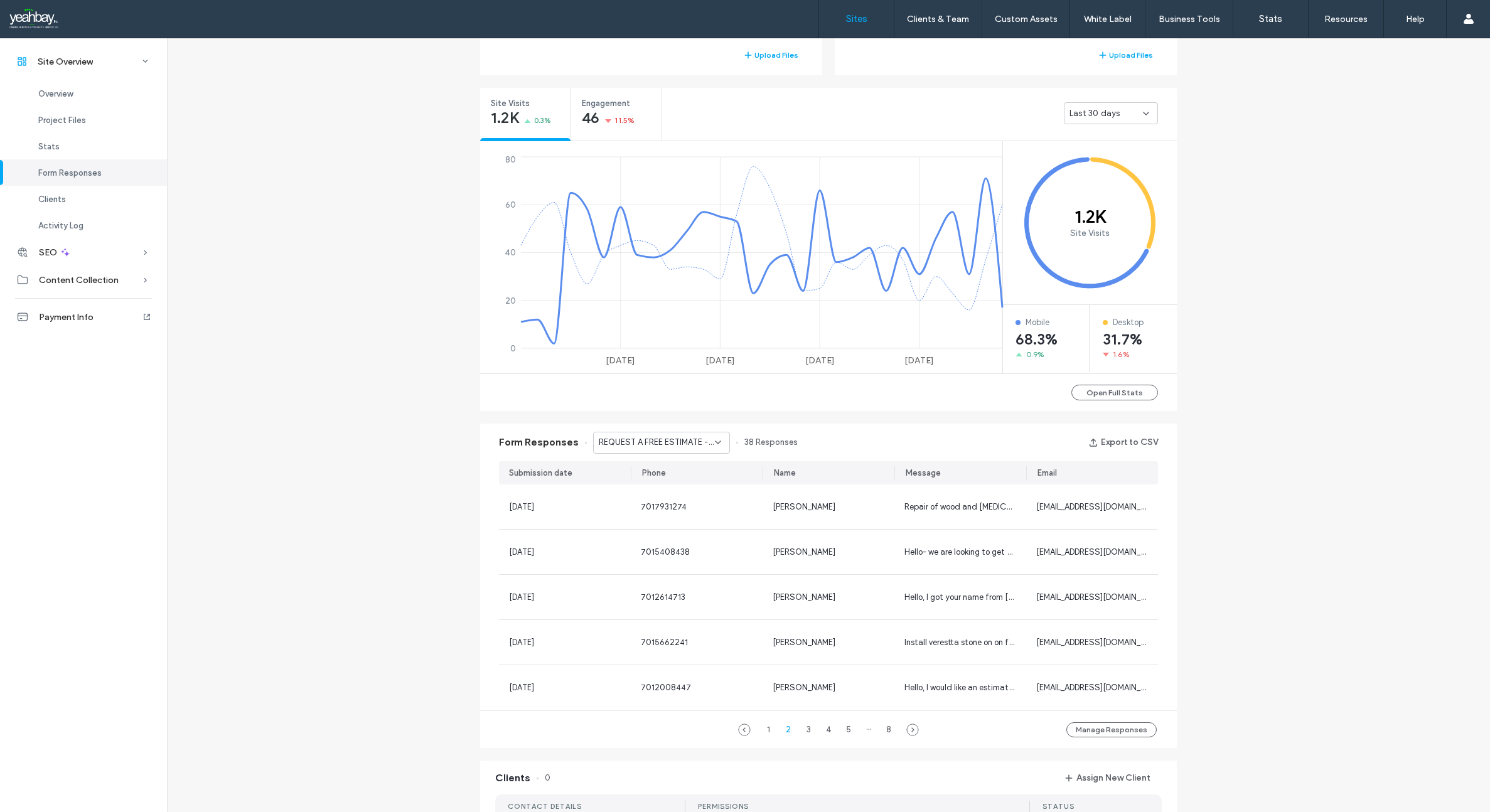
click at [857, 18] on label "Sites" at bounding box center [857, 19] width 22 height 12
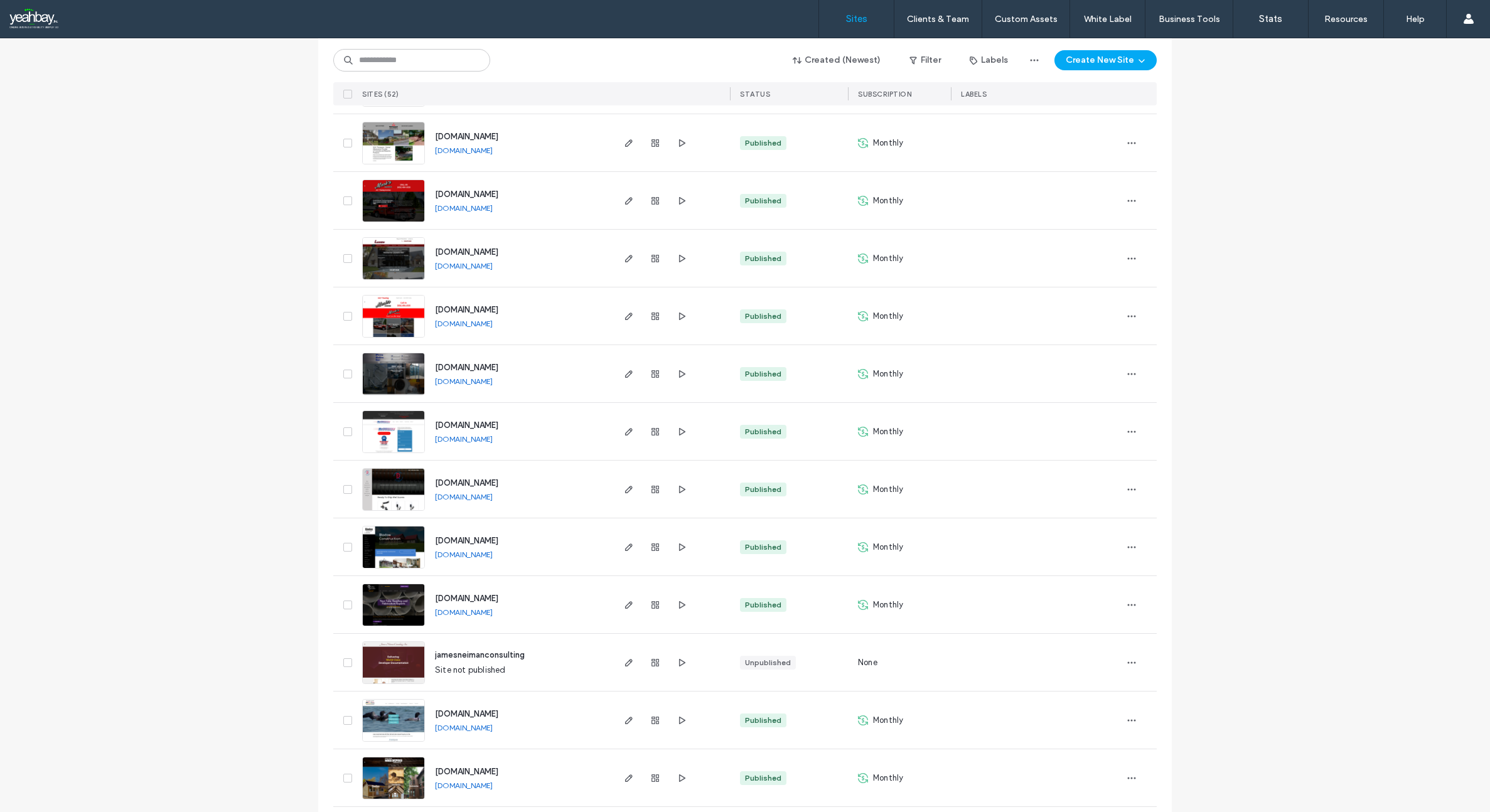
scroll to position [2263, 0]
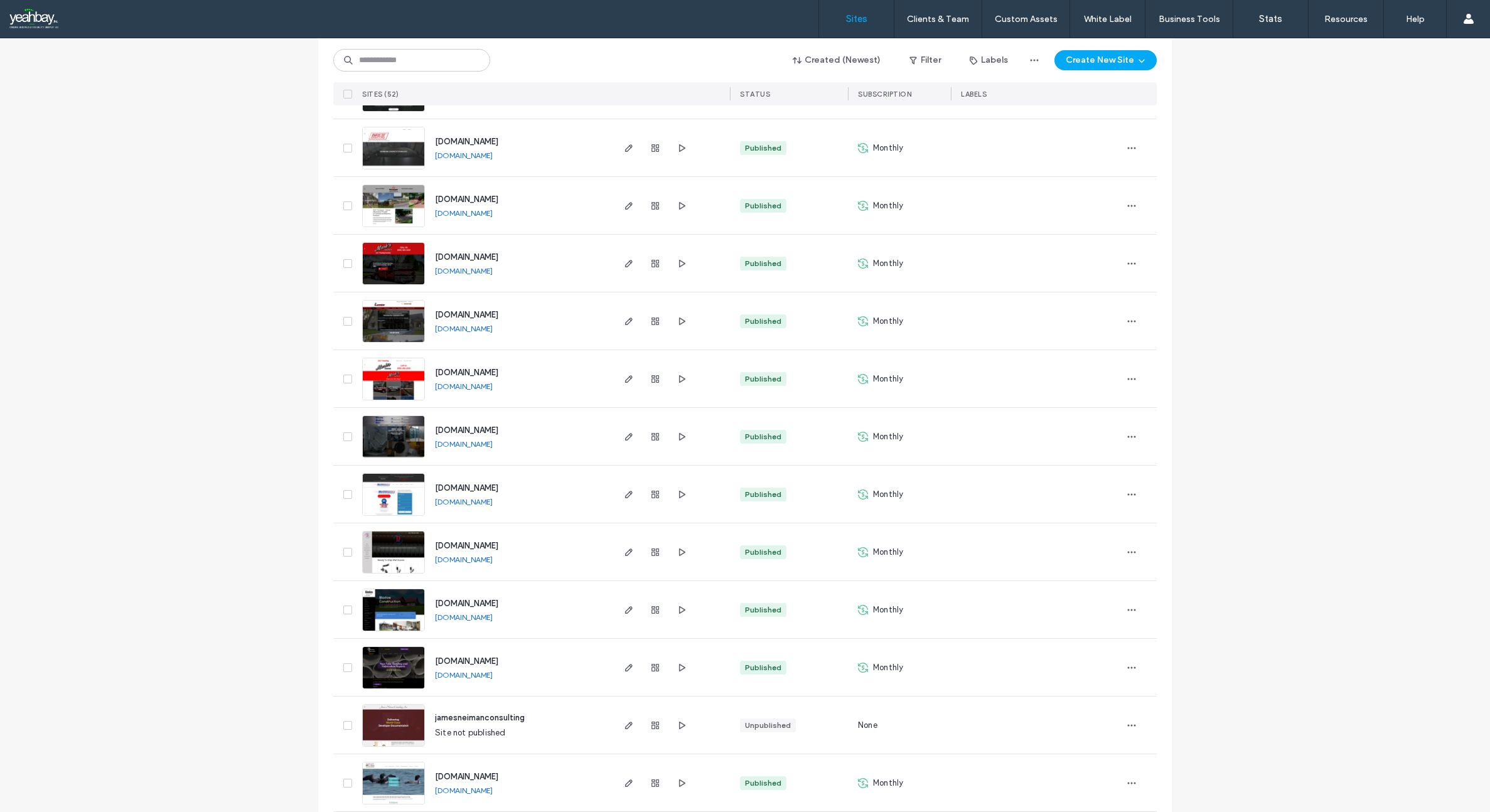
click at [474, 311] on span "[DOMAIN_NAME]" at bounding box center [467, 314] width 64 height 9
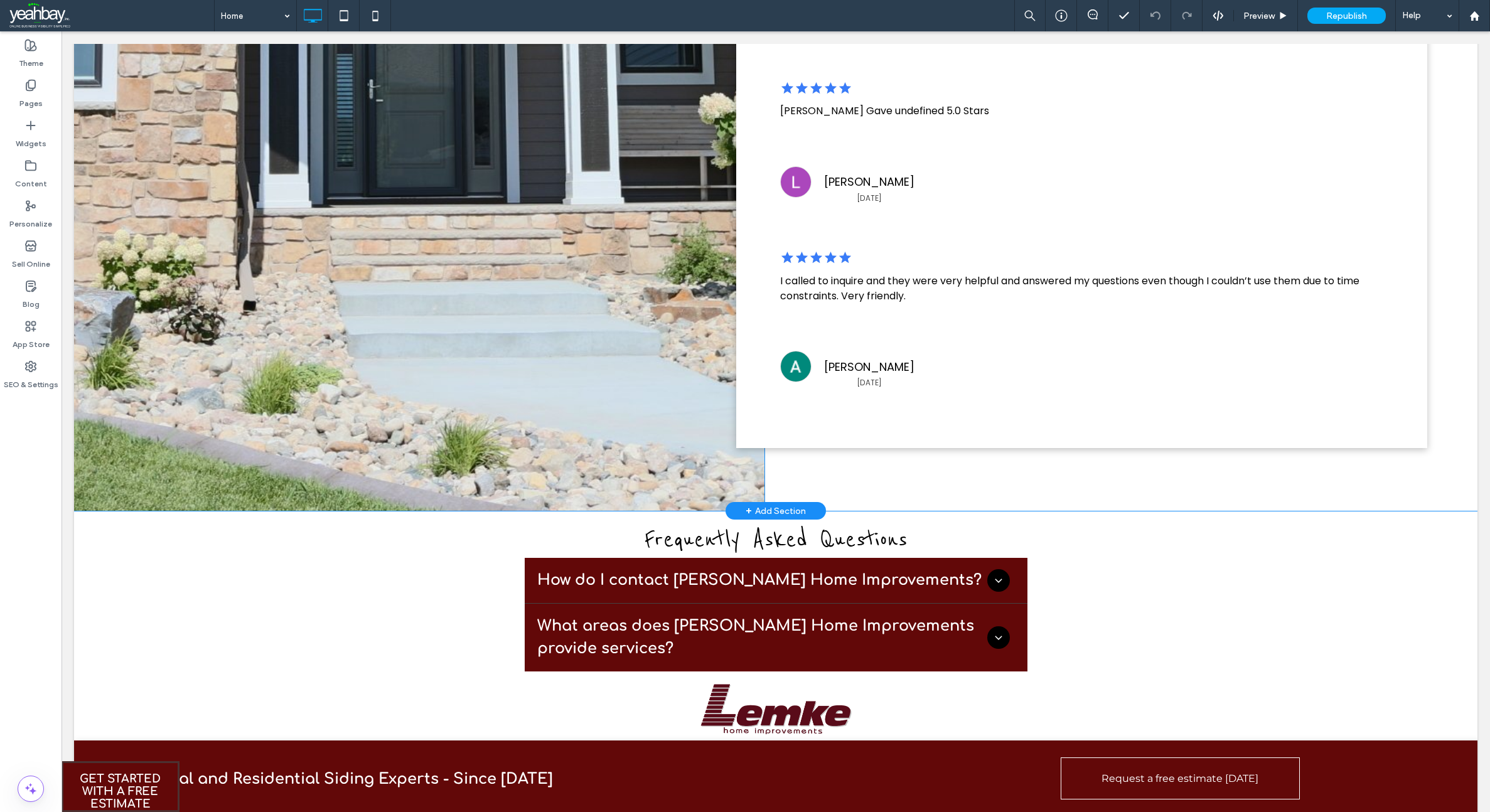
scroll to position [5458, 0]
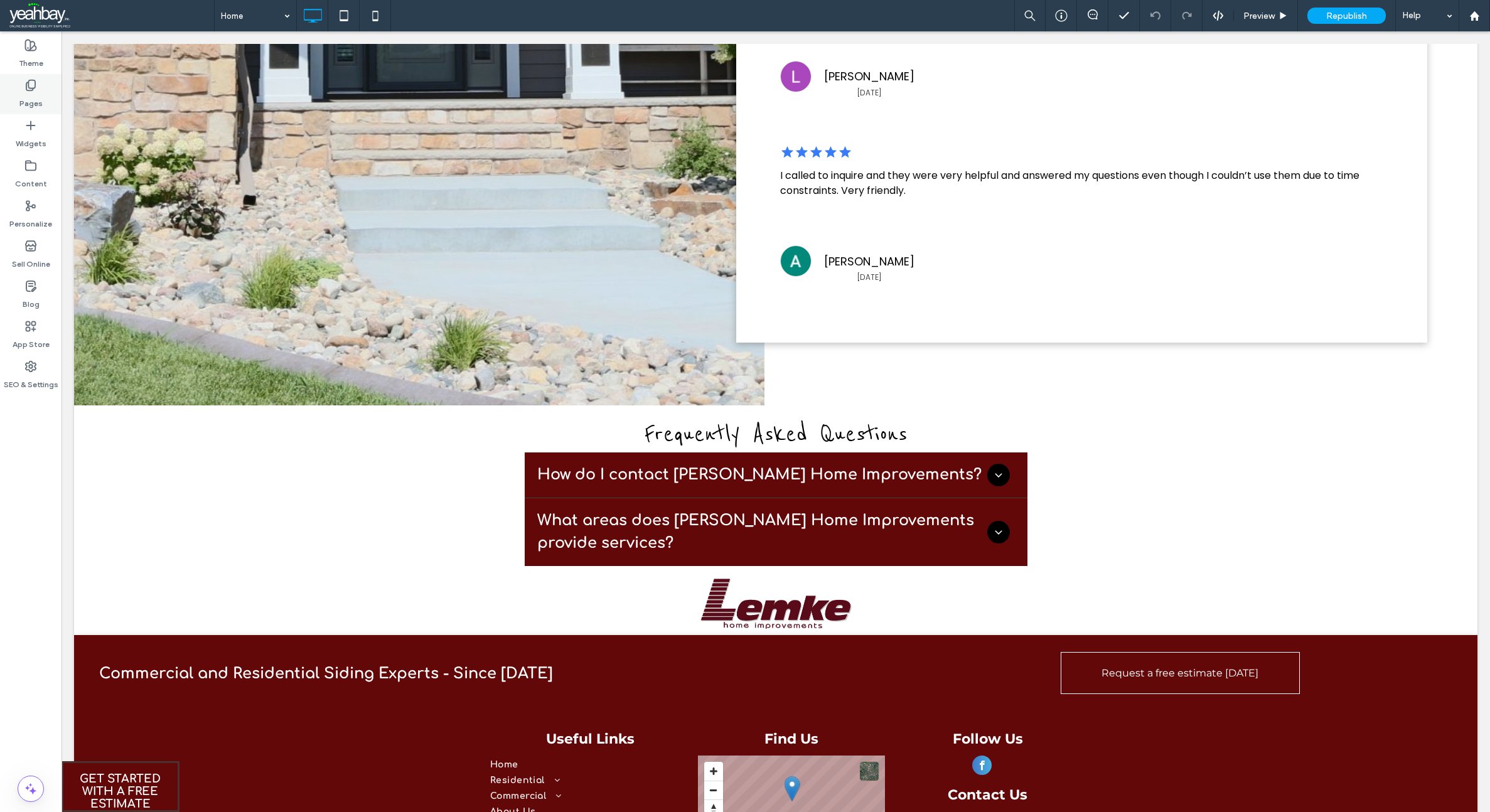
click at [27, 92] on label "Pages" at bounding box center [31, 100] width 23 height 17
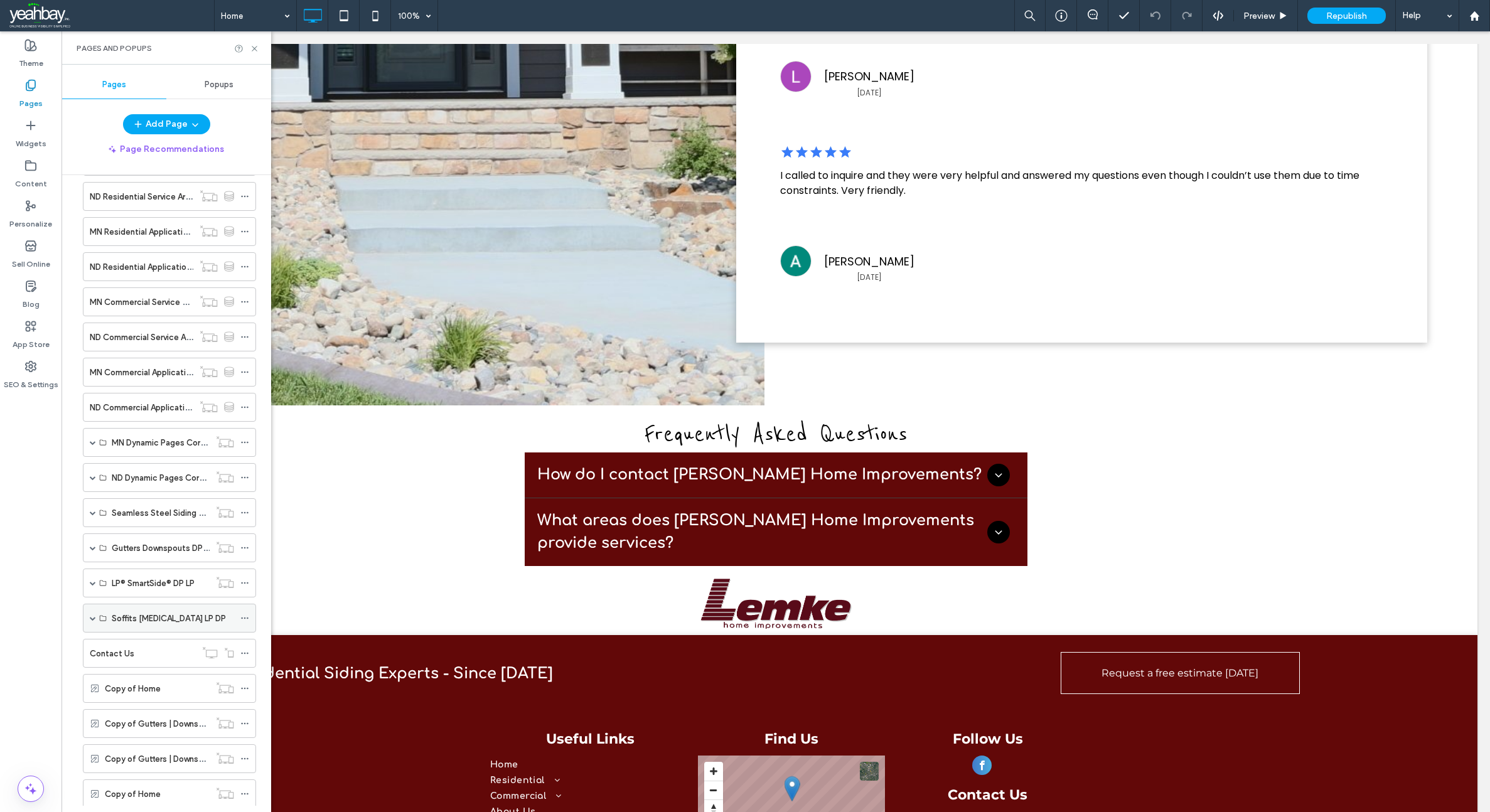
scroll to position [821, 0]
click at [118, 613] on label "Contact Us" at bounding box center [112, 619] width 45 height 22
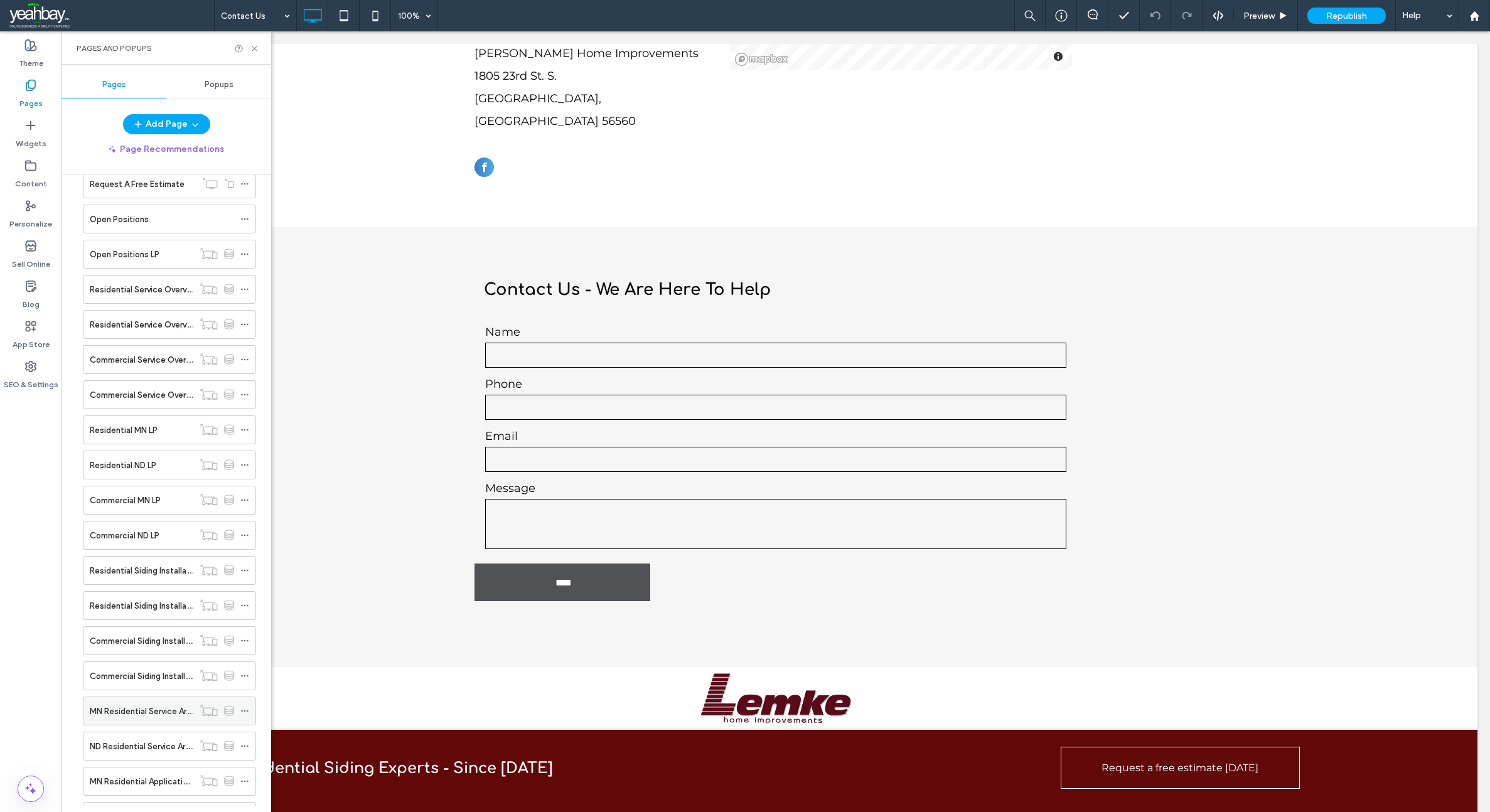
scroll to position [194, 0]
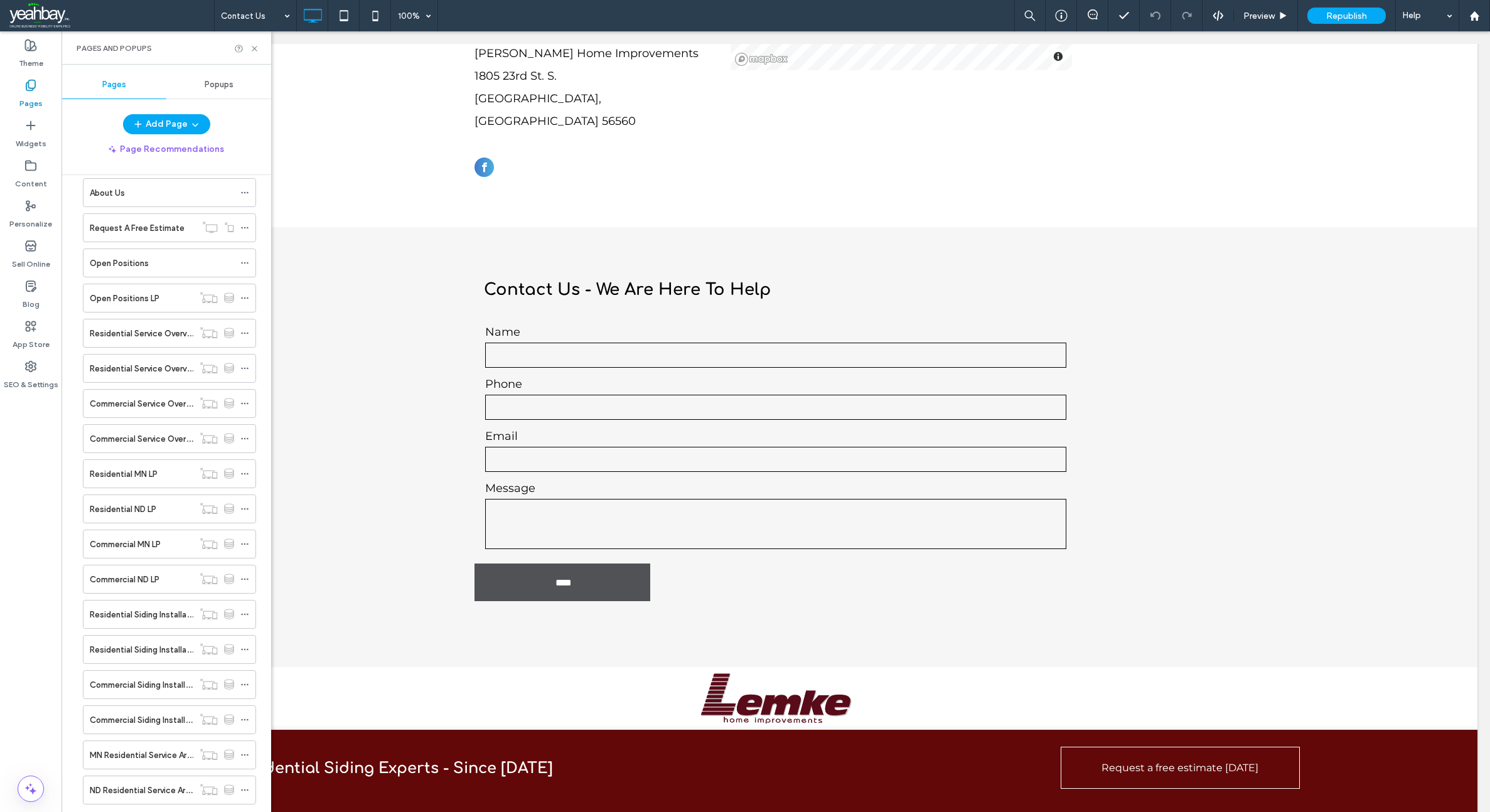
click at [102, 234] on label "Request A Free Estimate" at bounding box center [137, 228] width 95 height 22
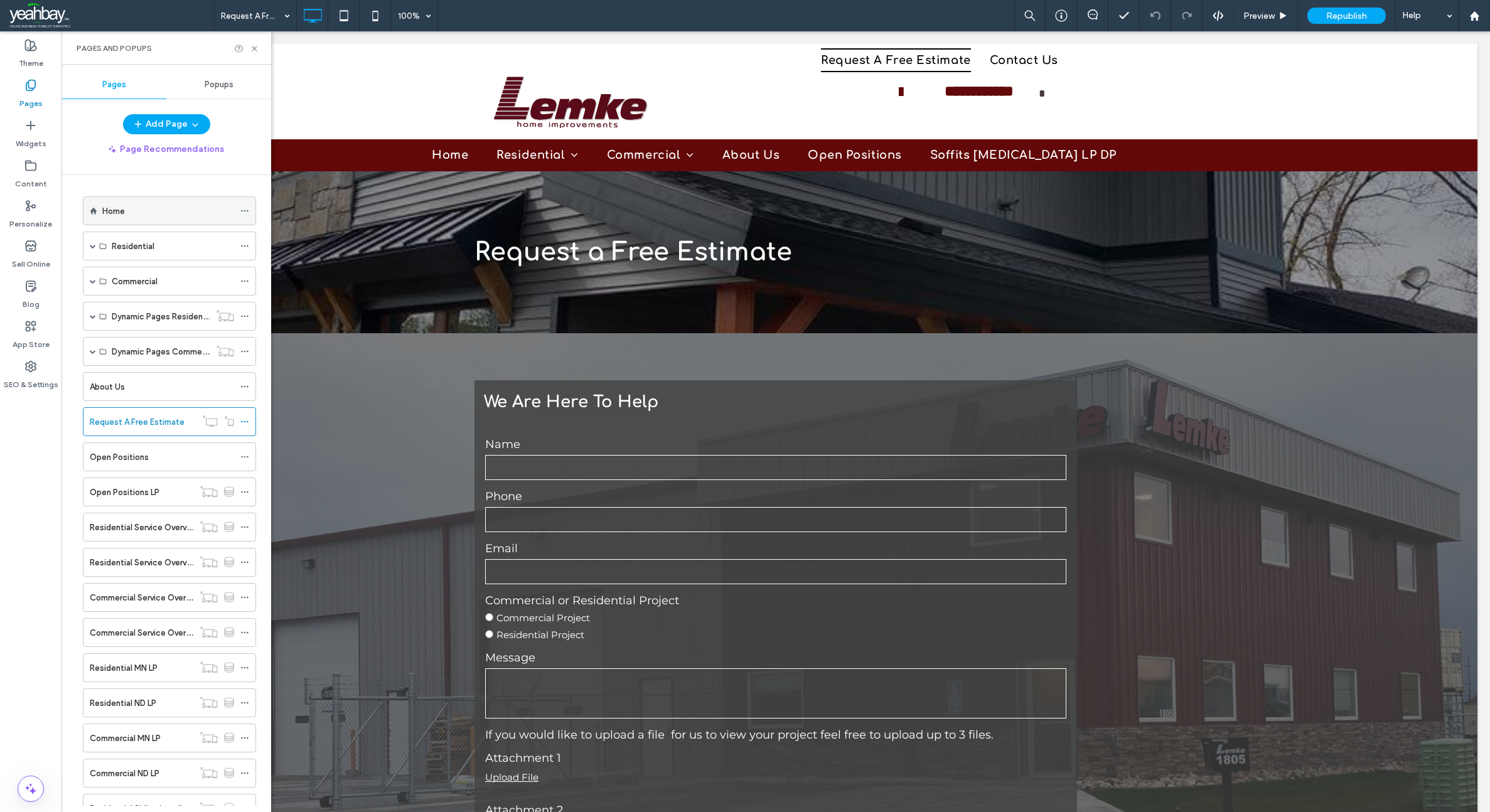
click at [126, 216] on div "Home" at bounding box center [168, 211] width 132 height 13
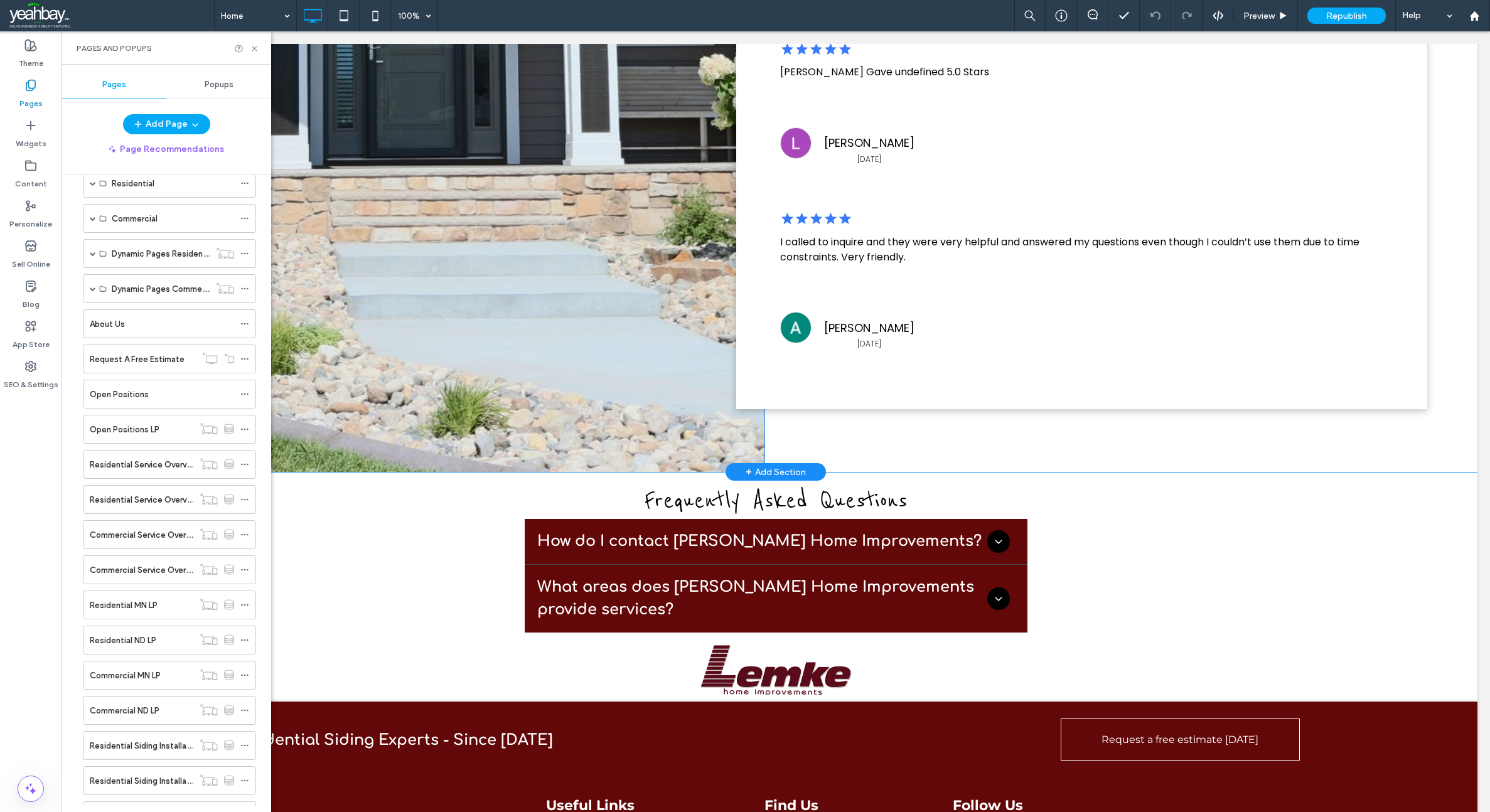
scroll to position [5584, 0]
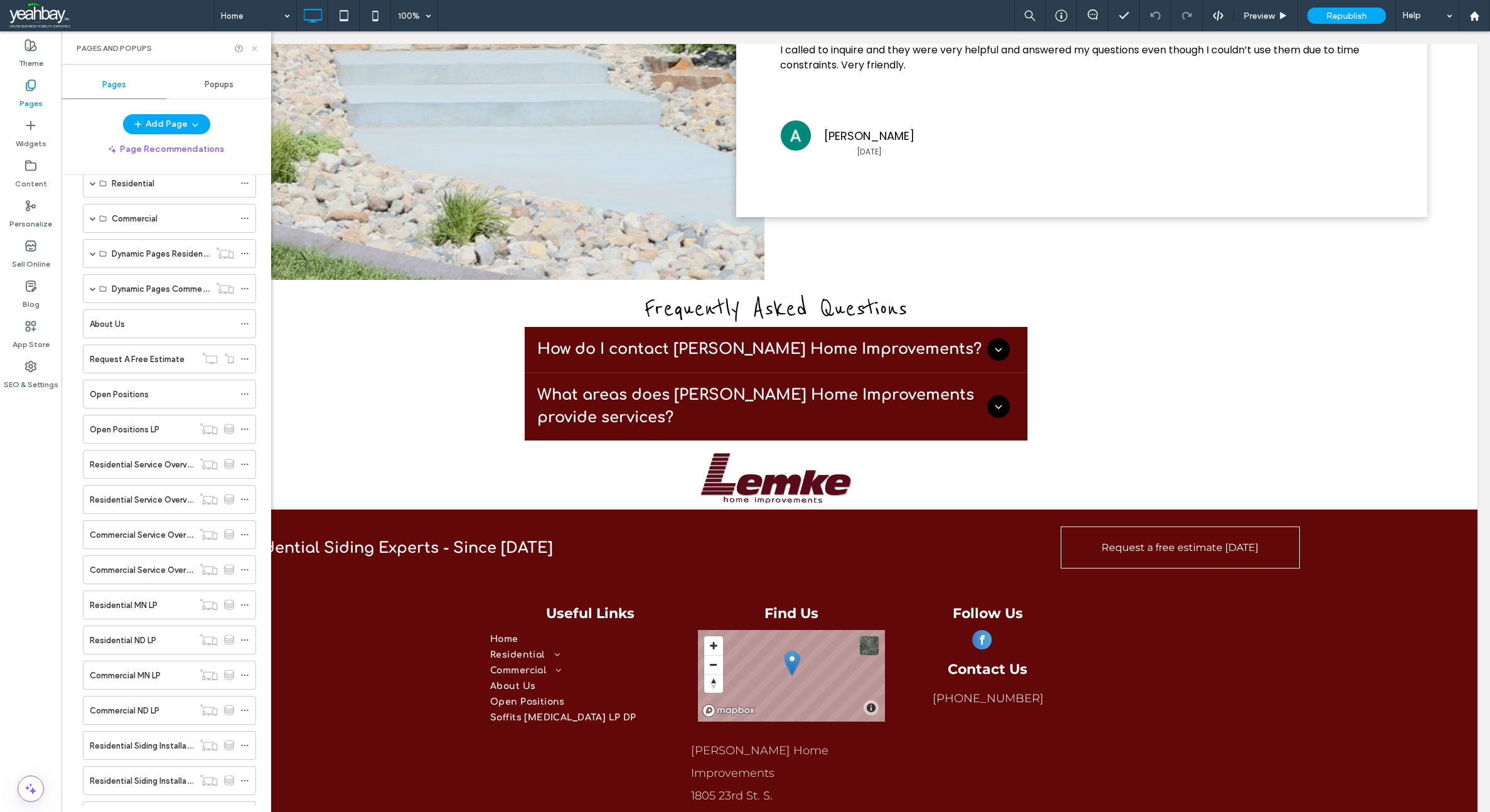
click at [255, 52] on icon at bounding box center [254, 48] width 9 height 9
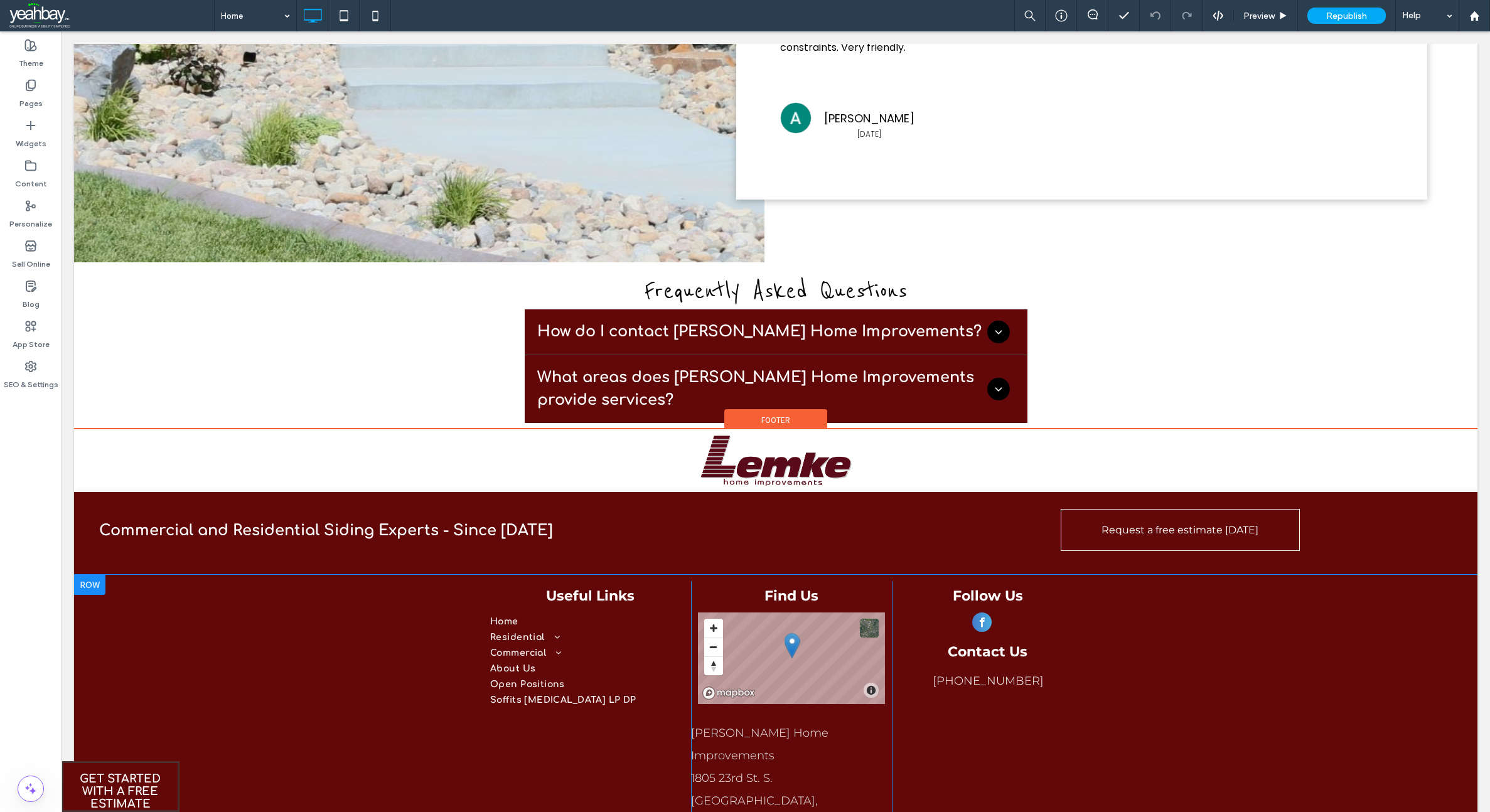
scroll to position [5602, 0]
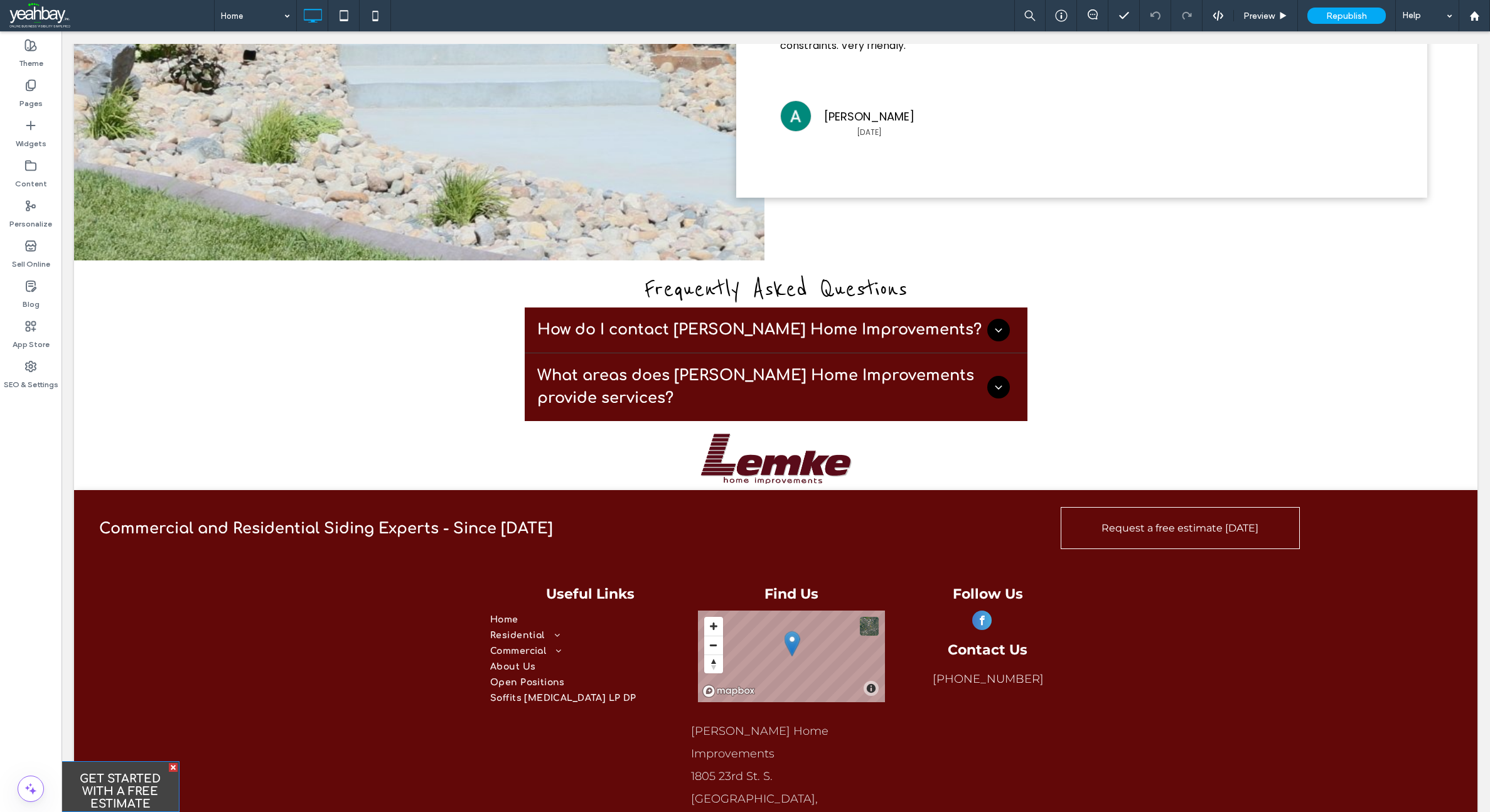
click at [148, 779] on span "GET STARTED WITH A FREE ESTIMATE" at bounding box center [120, 790] width 112 height 50
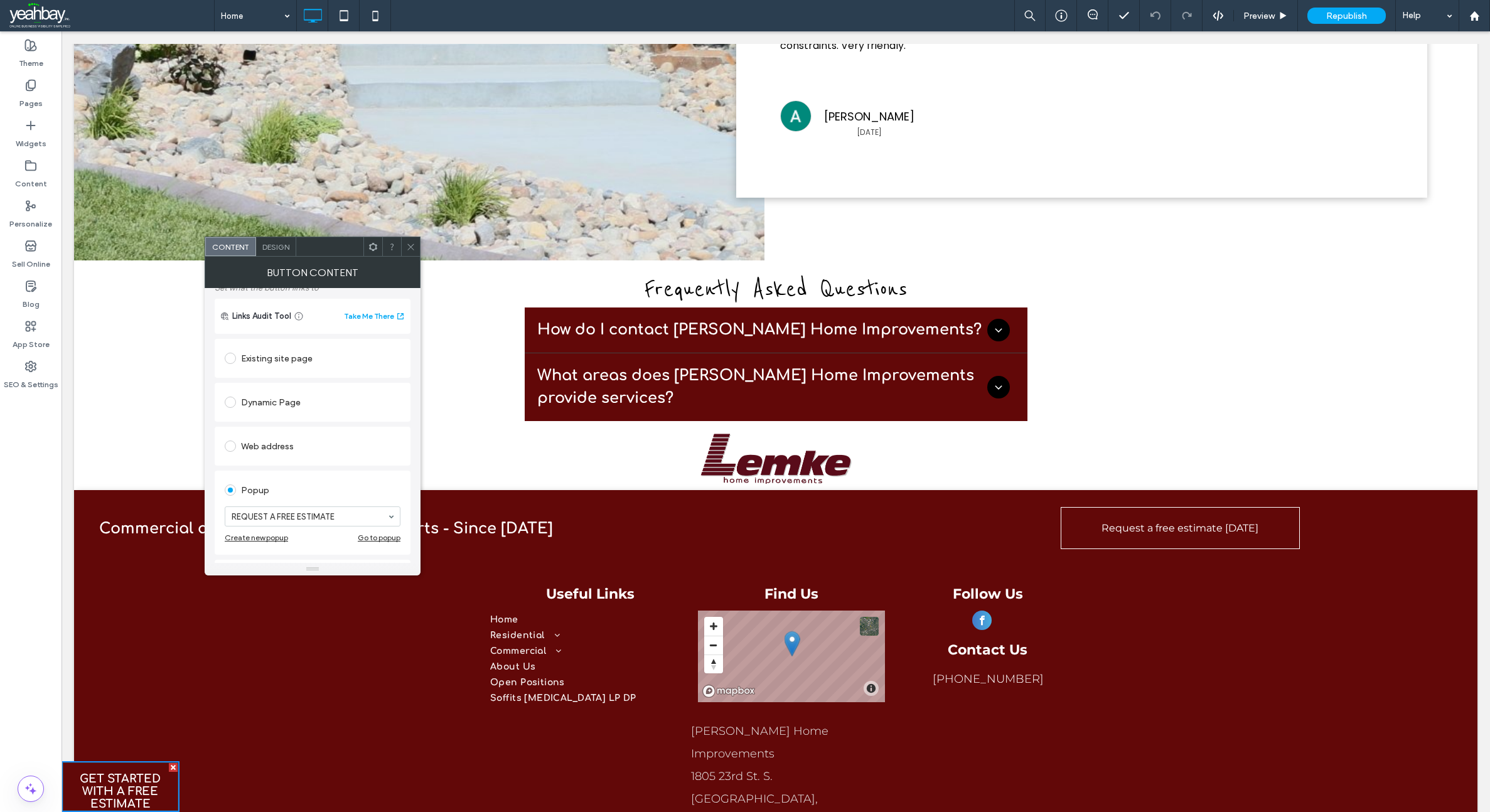
scroll to position [126, 0]
click at [370, 494] on div "Go to popup" at bounding box center [379, 493] width 43 height 9
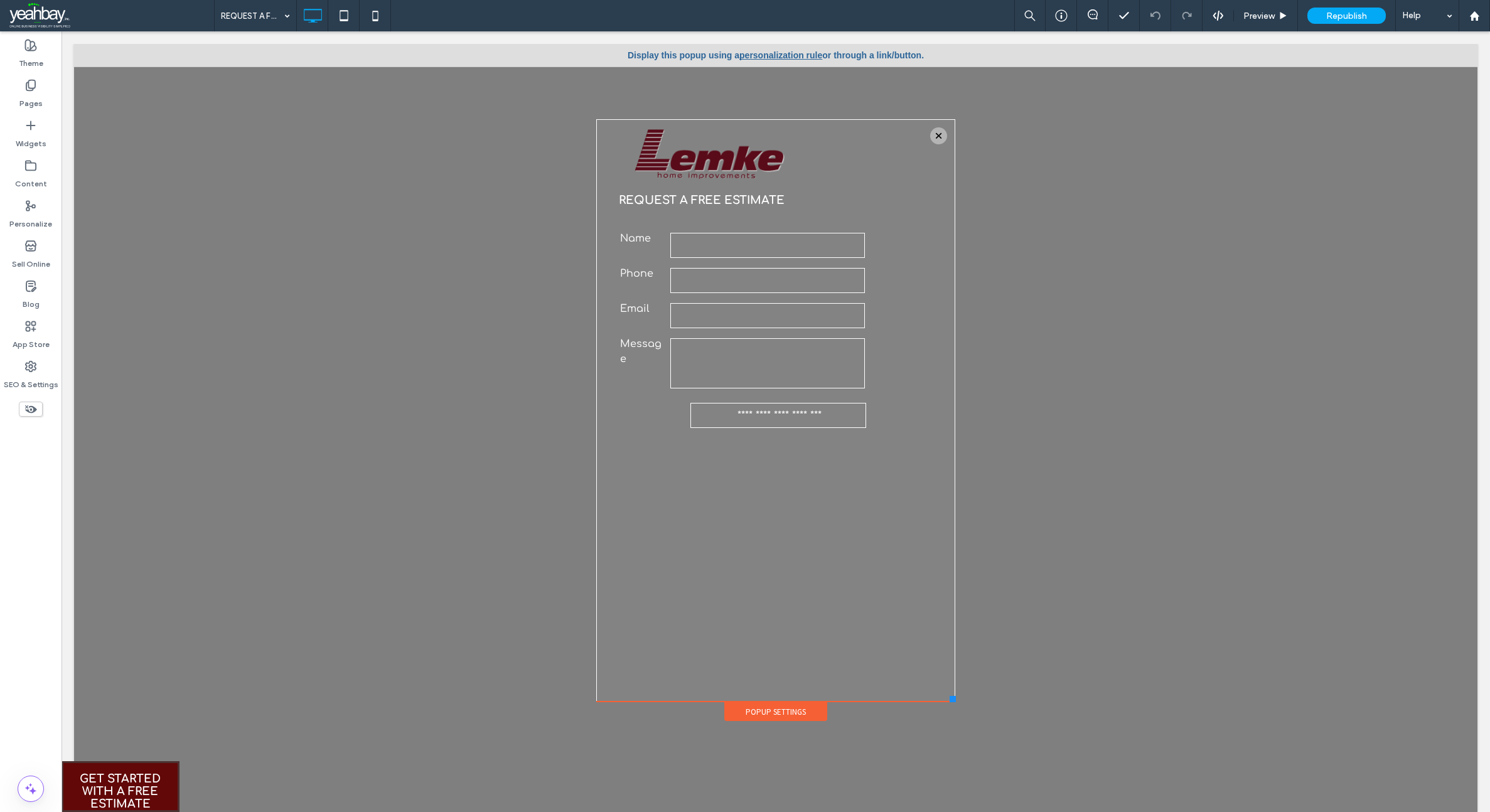
drag, startPoint x: 913, startPoint y: 572, endPoint x: 946, endPoint y: 701, distance: 133.2
click at [949, 701] on div at bounding box center [952, 699] width 7 height 7
click at [649, 217] on form "**********" at bounding box center [742, 332] width 266 height 235
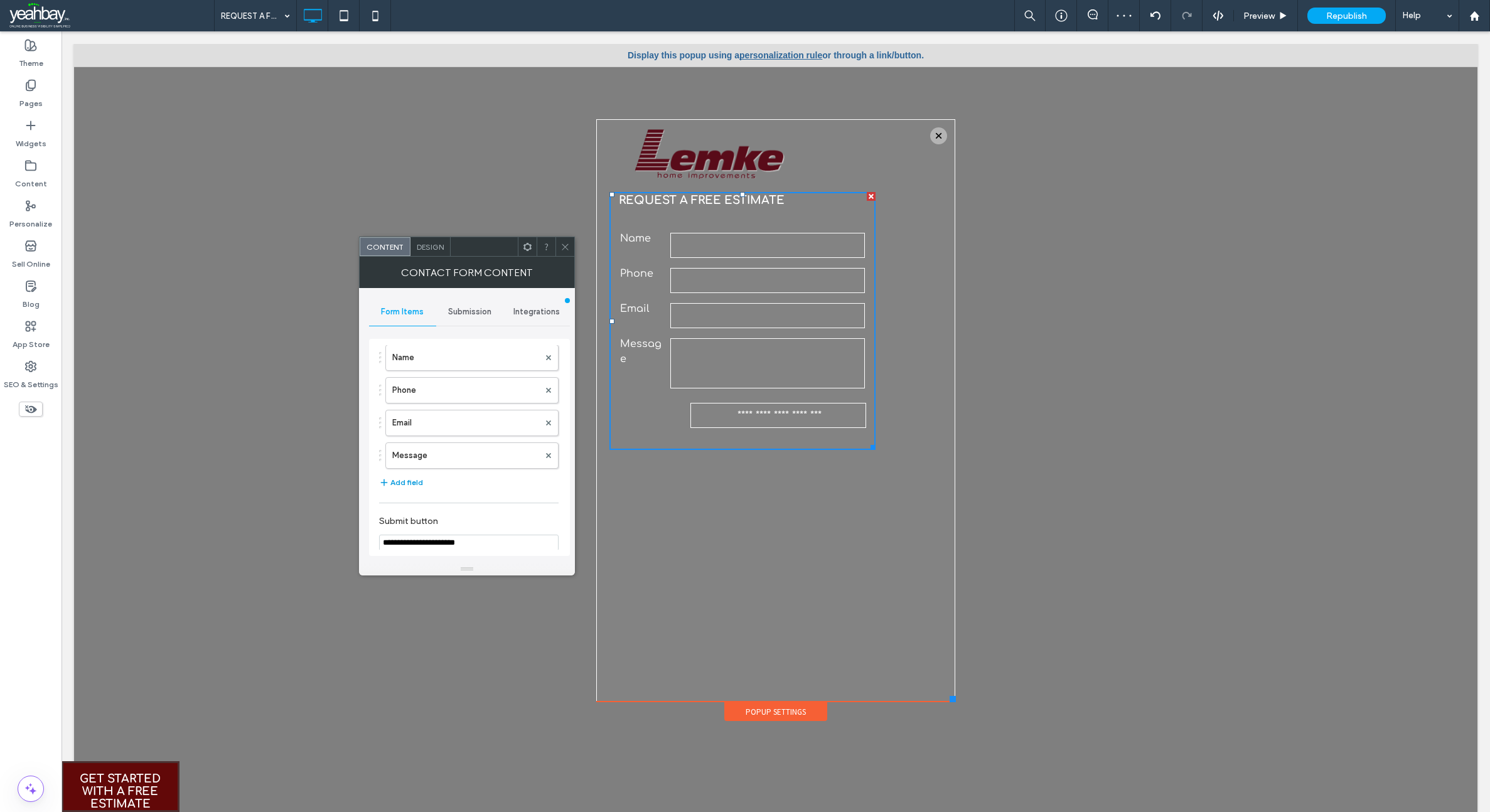
scroll to position [63, 0]
click at [410, 474] on button "Add field" at bounding box center [400, 472] width 44 height 15
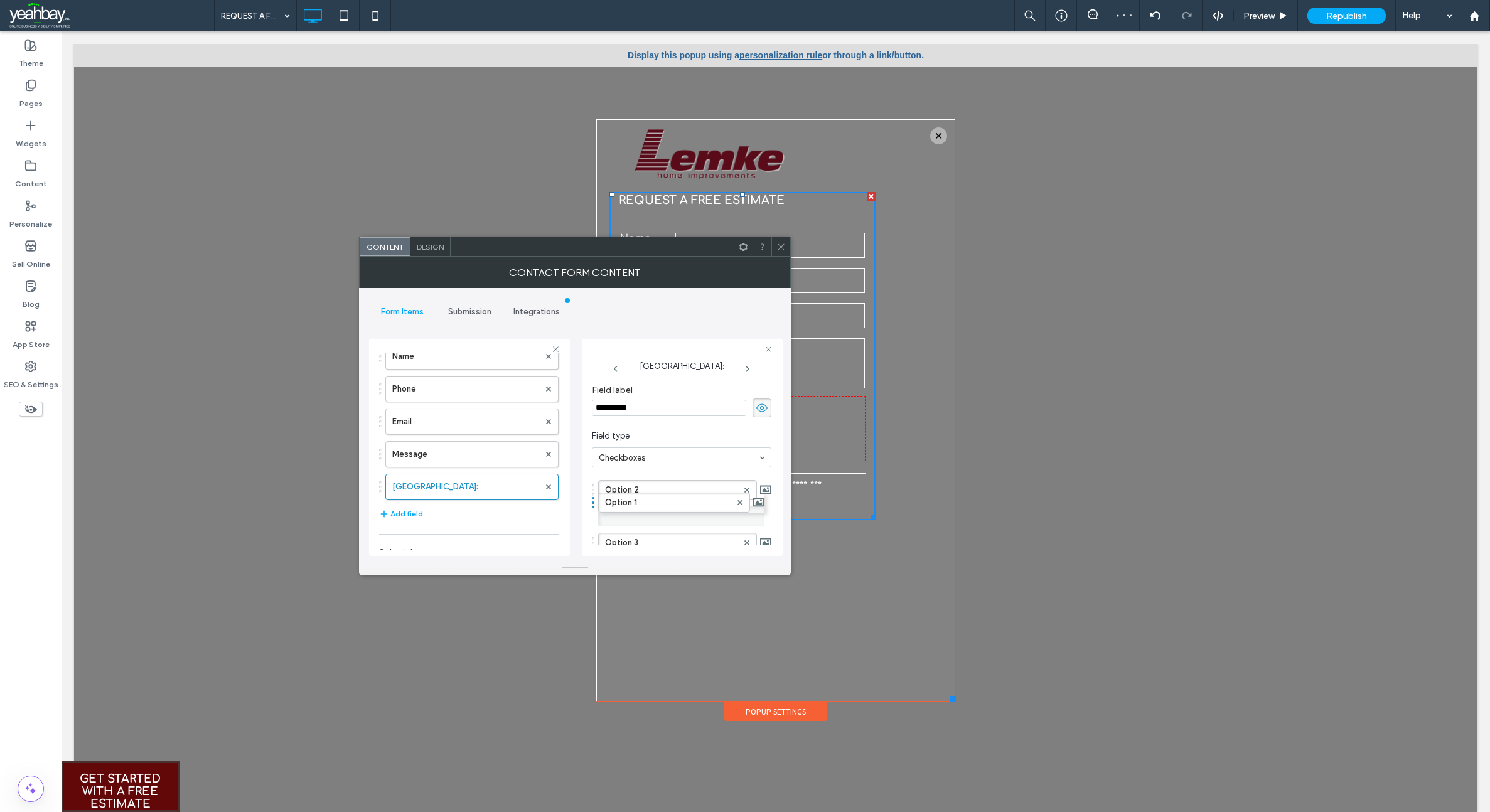
drag, startPoint x: 655, startPoint y: 492, endPoint x: 594, endPoint y: 499, distance: 61.4
drag, startPoint x: 642, startPoint y: 514, endPoint x: 642, endPoint y: 485, distance: 29.0
click at [647, 488] on label "Option 1" at bounding box center [671, 490] width 132 height 19
drag, startPoint x: 659, startPoint y: 492, endPoint x: 593, endPoint y: 496, distance: 66.1
click at [593, 496] on div "********" at bounding box center [681, 490] width 179 height 20
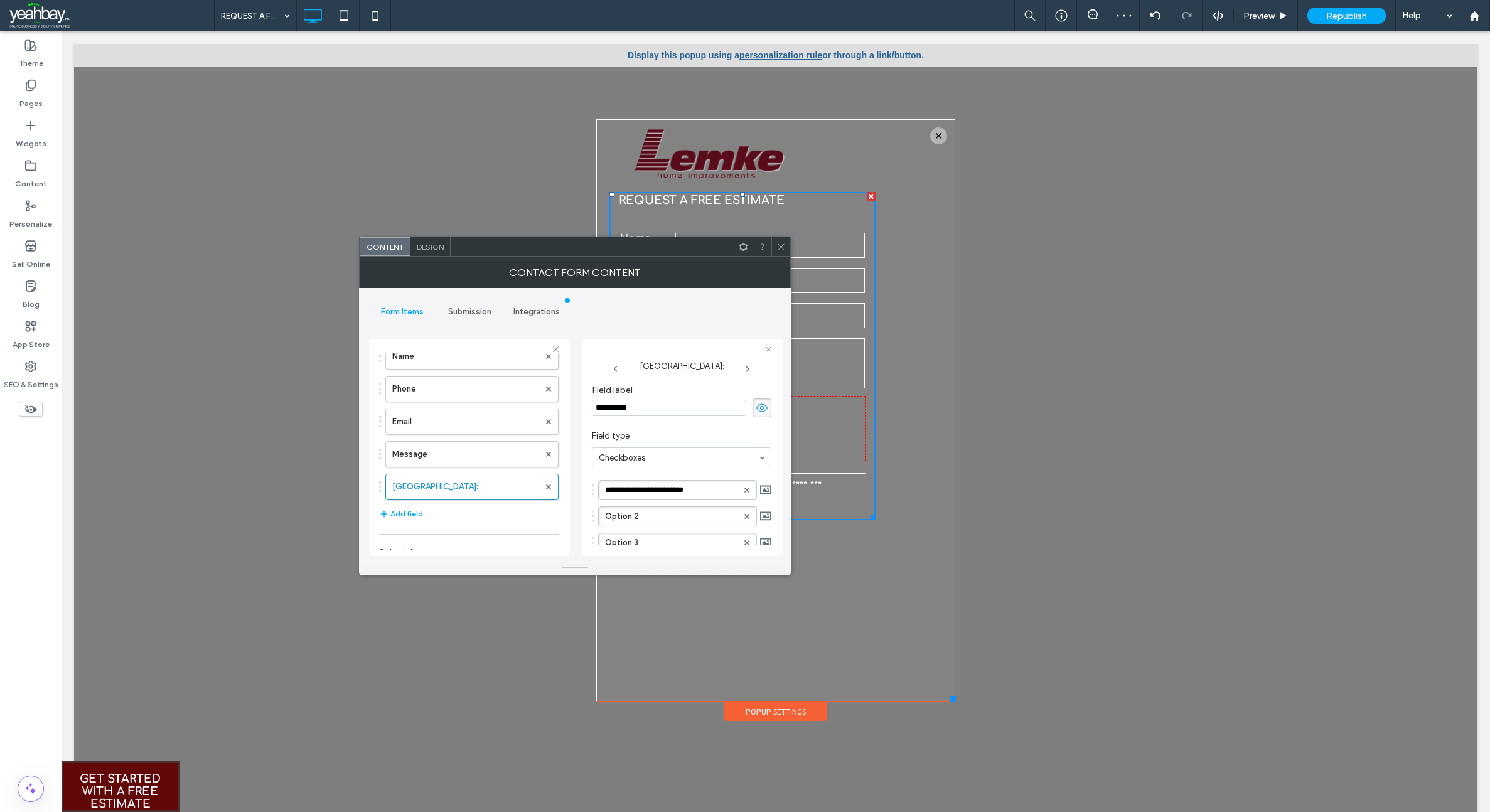
type input "******"
drag, startPoint x: 644, startPoint y: 512, endPoint x: 631, endPoint y: 504, distance: 15.3
click at [639, 511] on label "Option 2" at bounding box center [671, 517] width 132 height 19
type input "*"
type input "**********"
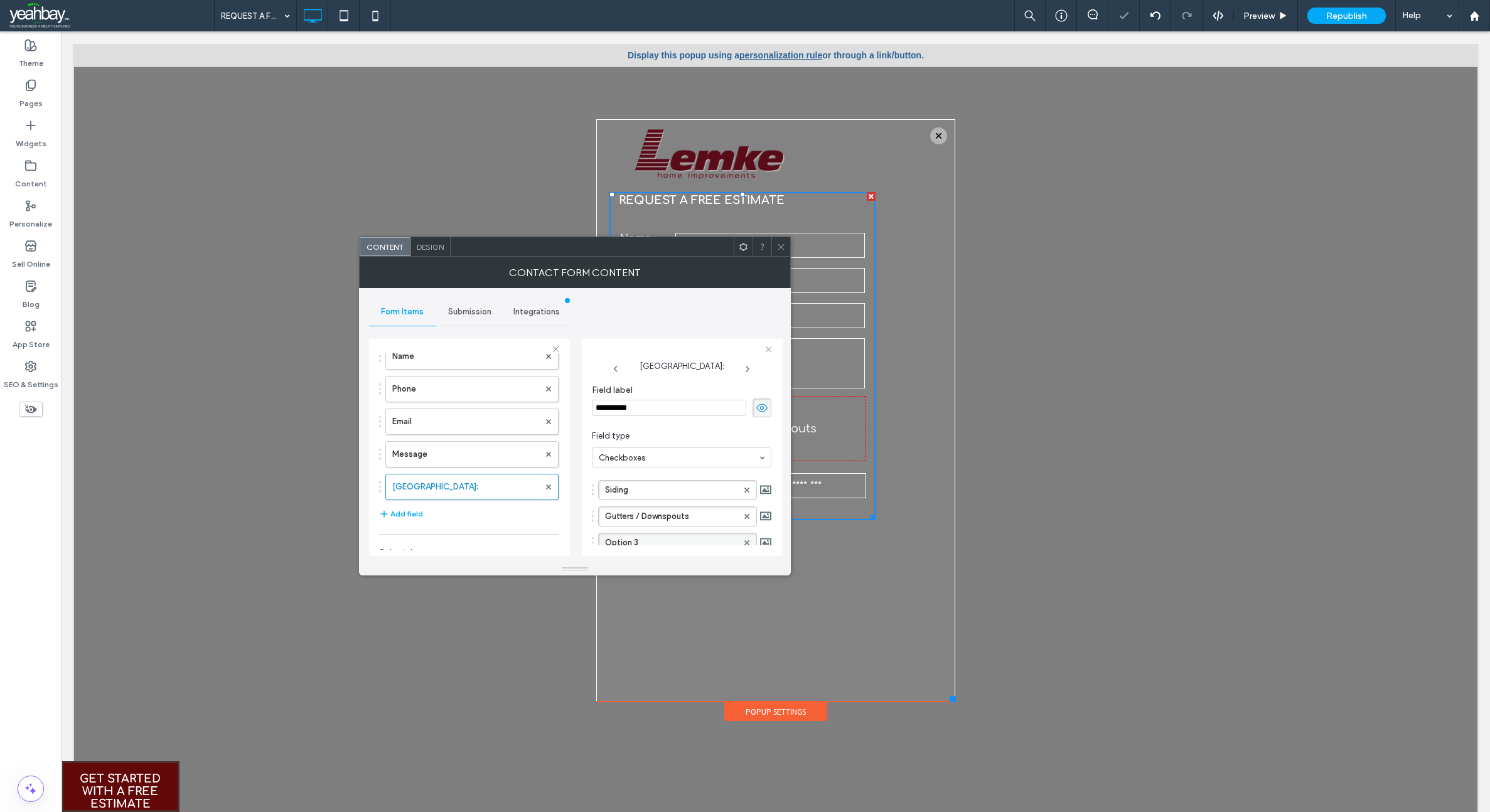
click at [649, 541] on label "Option 3" at bounding box center [671, 543] width 132 height 19
type input "*"
type input "**********"
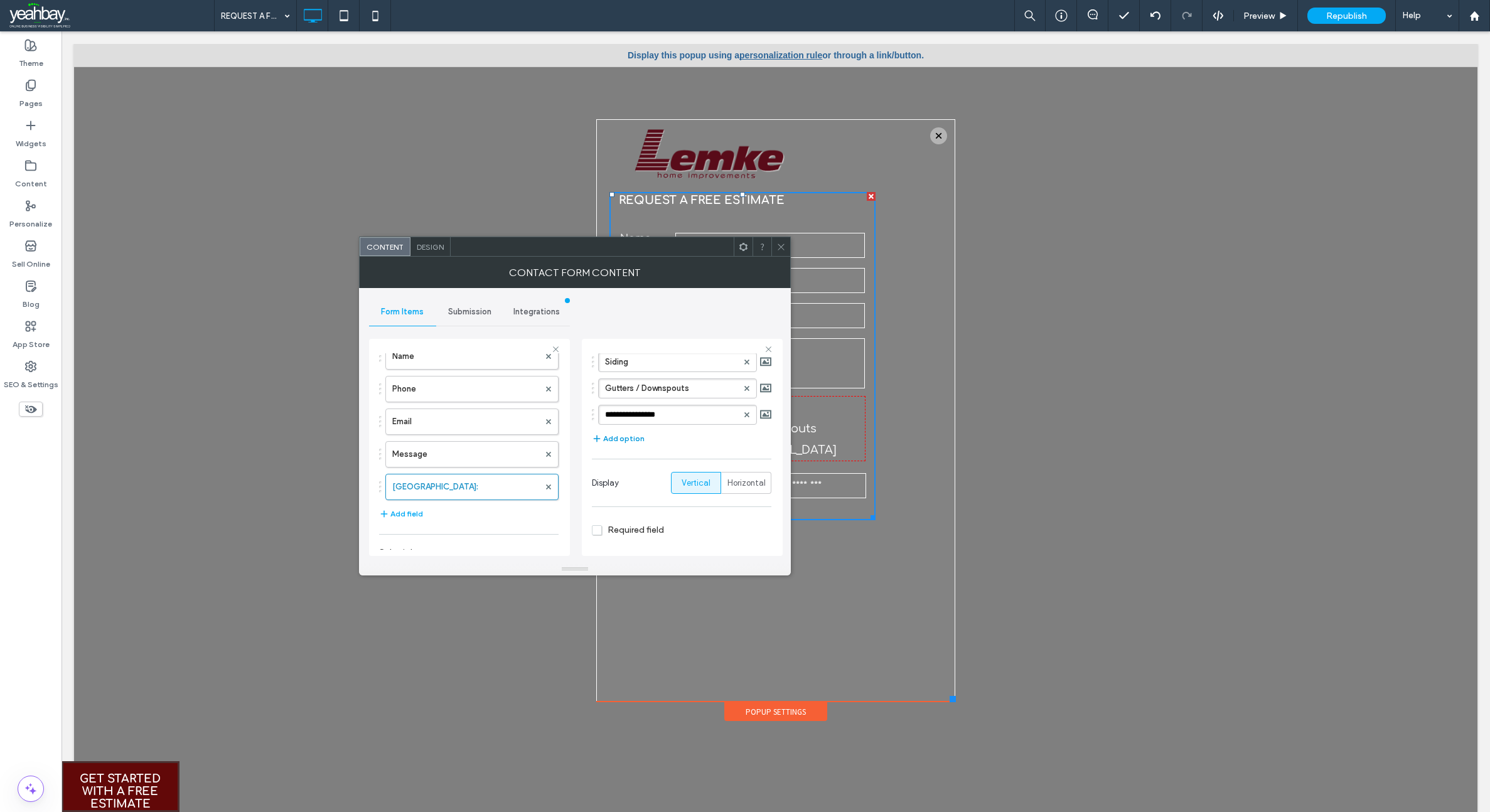
click at [629, 439] on button "Add option" at bounding box center [618, 439] width 53 height 15
click at [661, 441] on label "New Option" at bounding box center [671, 441] width 132 height 19
type input "*"
type input "**********"
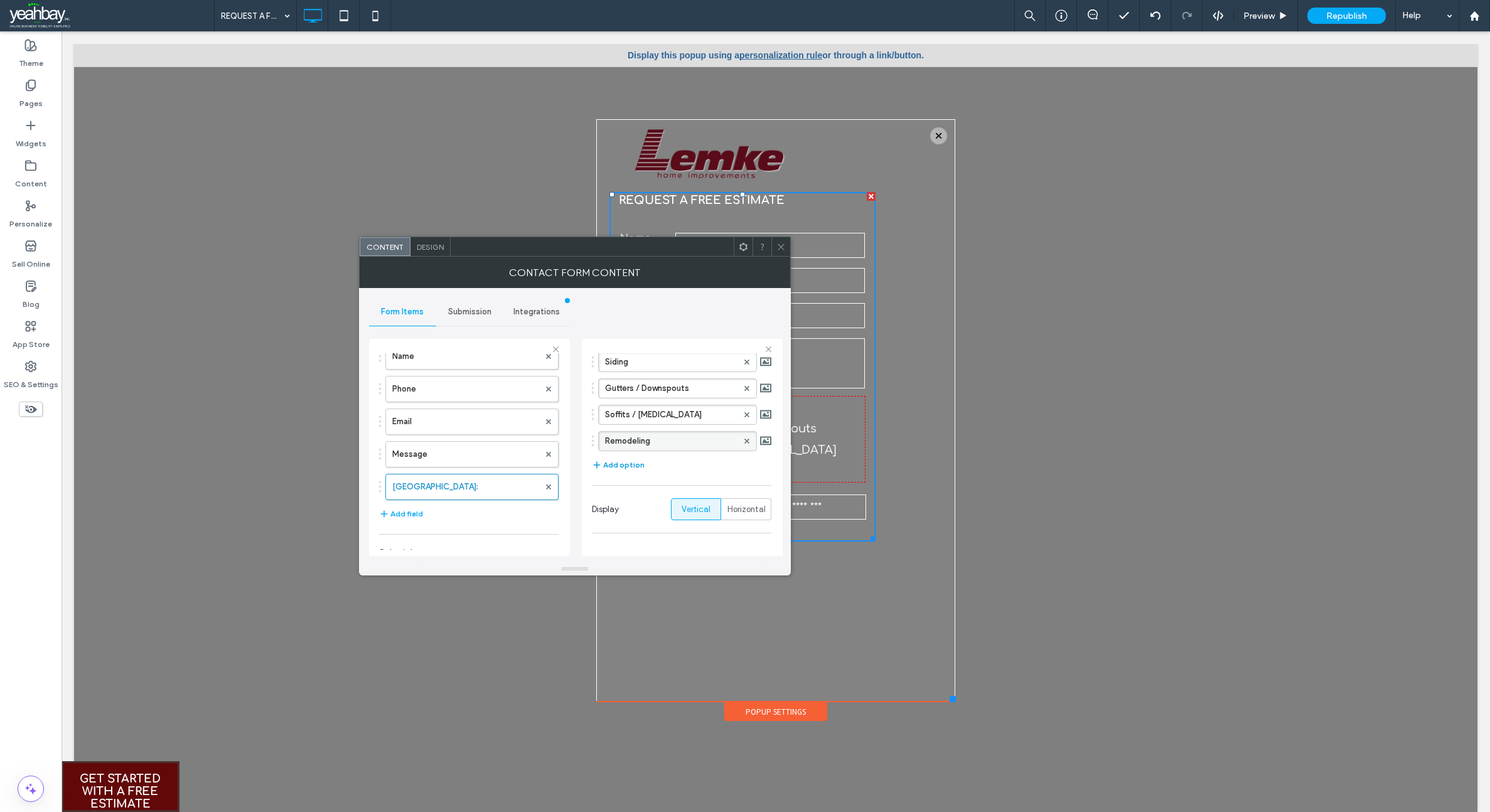
click at [615, 467] on button "Add option" at bounding box center [618, 465] width 53 height 15
click at [665, 467] on label "New Option" at bounding box center [671, 467] width 132 height 19
type input "*"
type input "**********"
click at [653, 445] on label "Remodeling" at bounding box center [671, 441] width 132 height 19
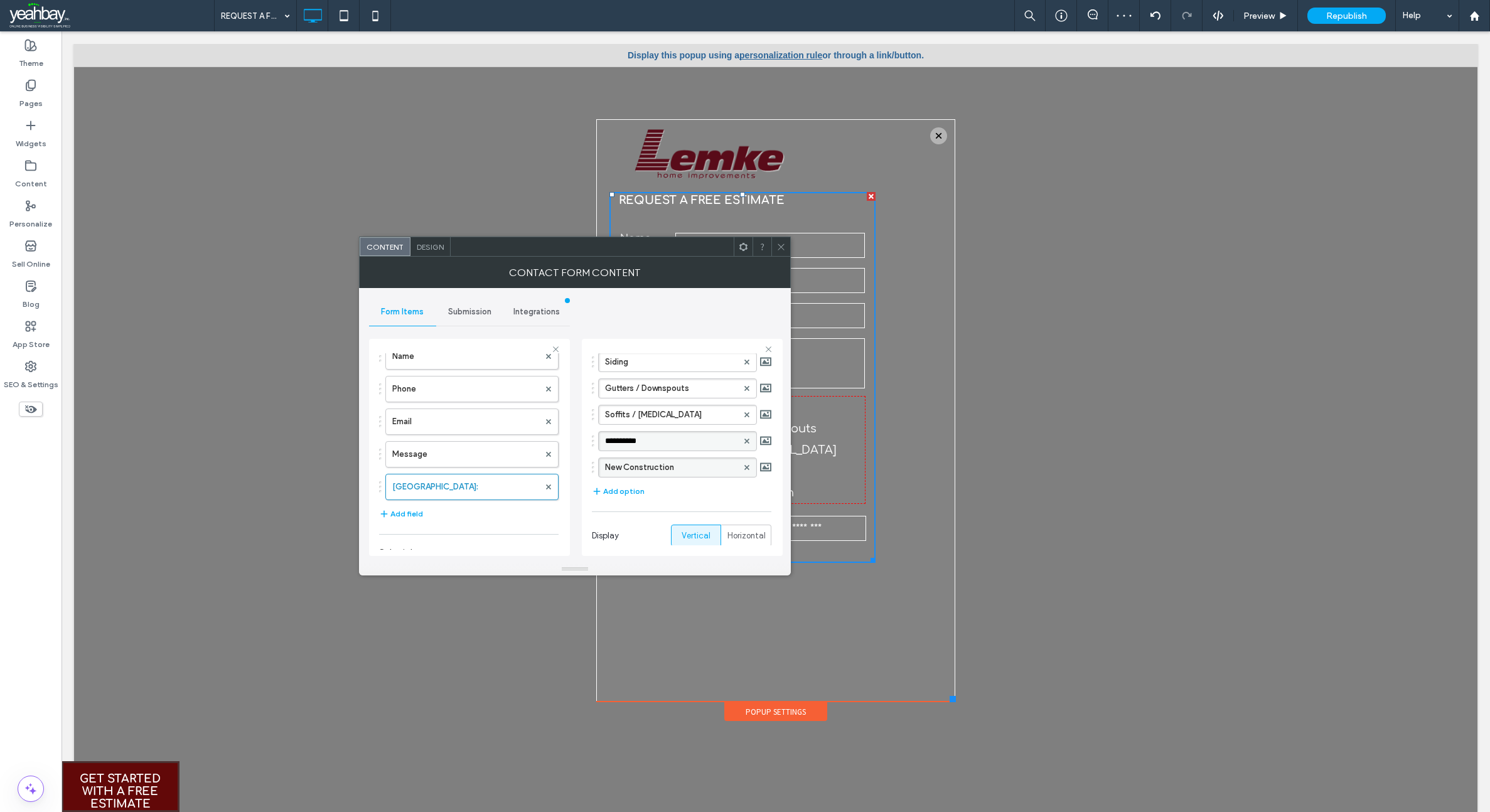
drag, startPoint x: 653, startPoint y: 445, endPoint x: 603, endPoint y: 446, distance: 50.0
click at [603, 446] on div "**********" at bounding box center [678, 441] width 159 height 20
type input "**********"
click at [610, 491] on button "Add option" at bounding box center [618, 491] width 53 height 15
click at [662, 493] on label "New Option" at bounding box center [671, 493] width 132 height 19
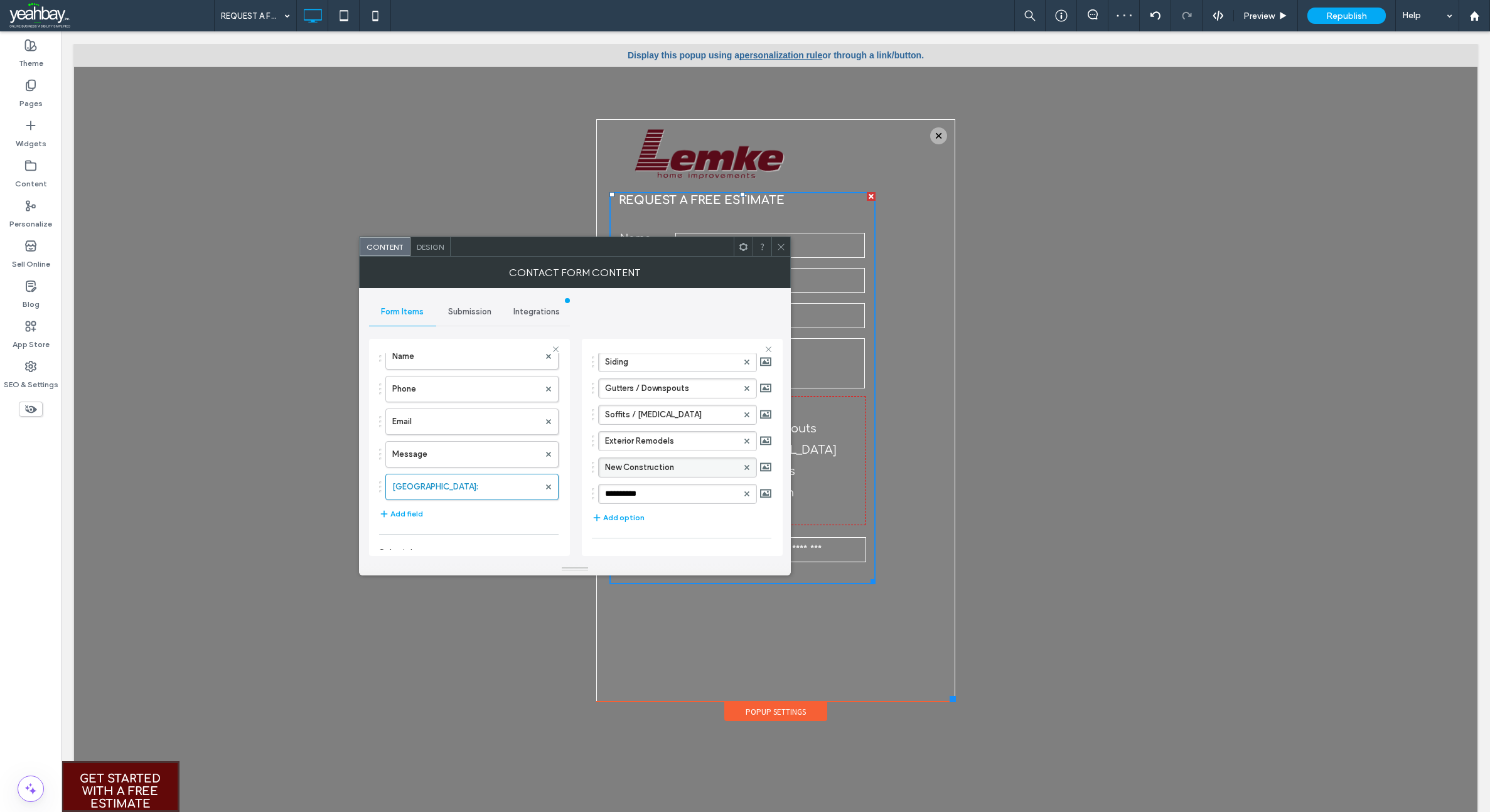
drag, startPoint x: 664, startPoint y: 494, endPoint x: 590, endPoint y: 498, distance: 74.1
click at [590, 498] on div "**********" at bounding box center [682, 447] width 201 height 217
type input "**********"
drag, startPoint x: 436, startPoint y: 485, endPoint x: 434, endPoint y: 450, distance: 35.1
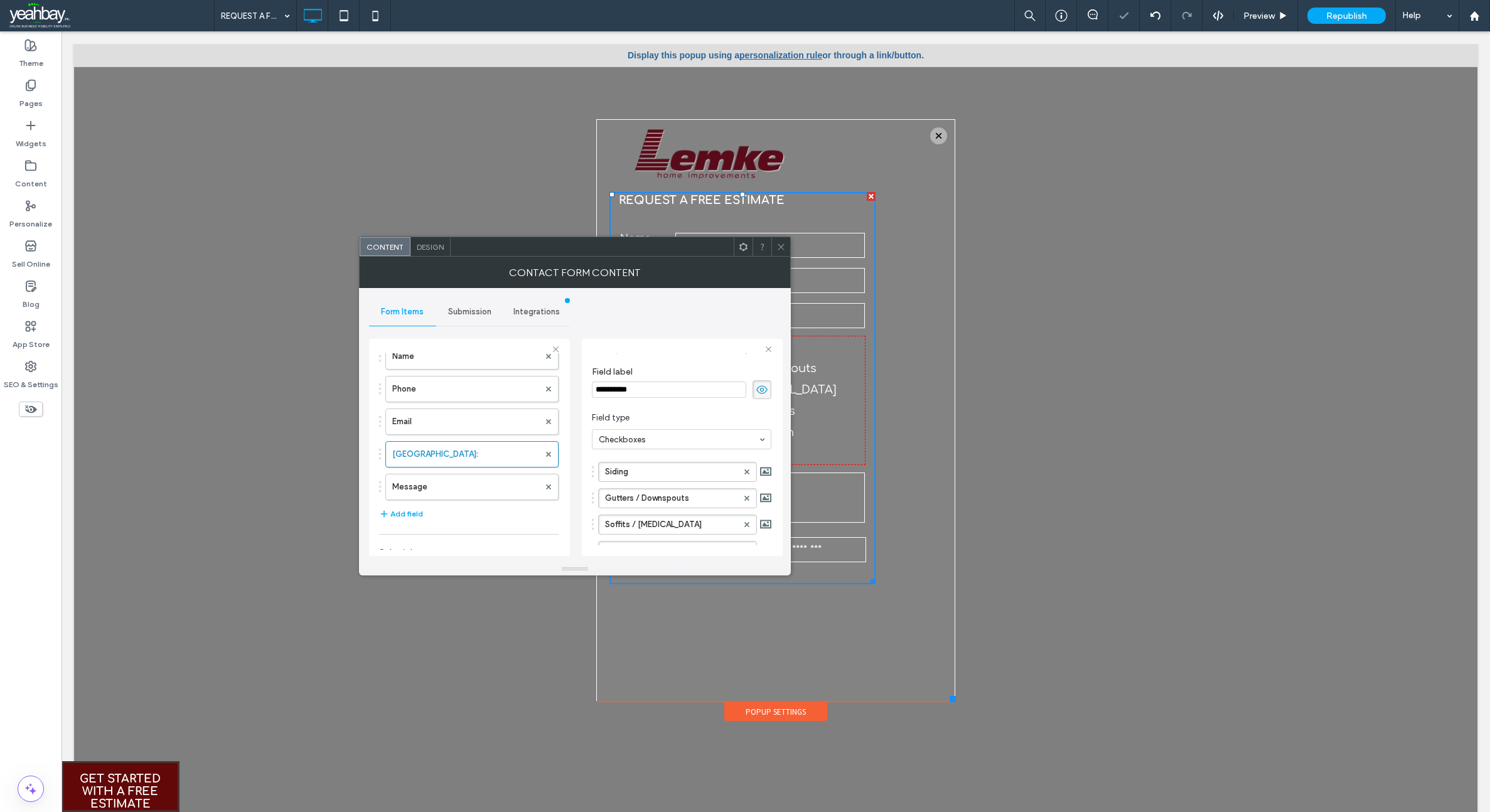
scroll to position [0, 0]
drag, startPoint x: 651, startPoint y: 409, endPoint x: 593, endPoint y: 407, distance: 58.0
click at [593, 407] on input "**********" at bounding box center [669, 407] width 155 height 17
drag, startPoint x: 621, startPoint y: 406, endPoint x: 590, endPoint y: 410, distance: 31.3
click at [590, 410] on div "**********" at bounding box center [682, 447] width 201 height 217
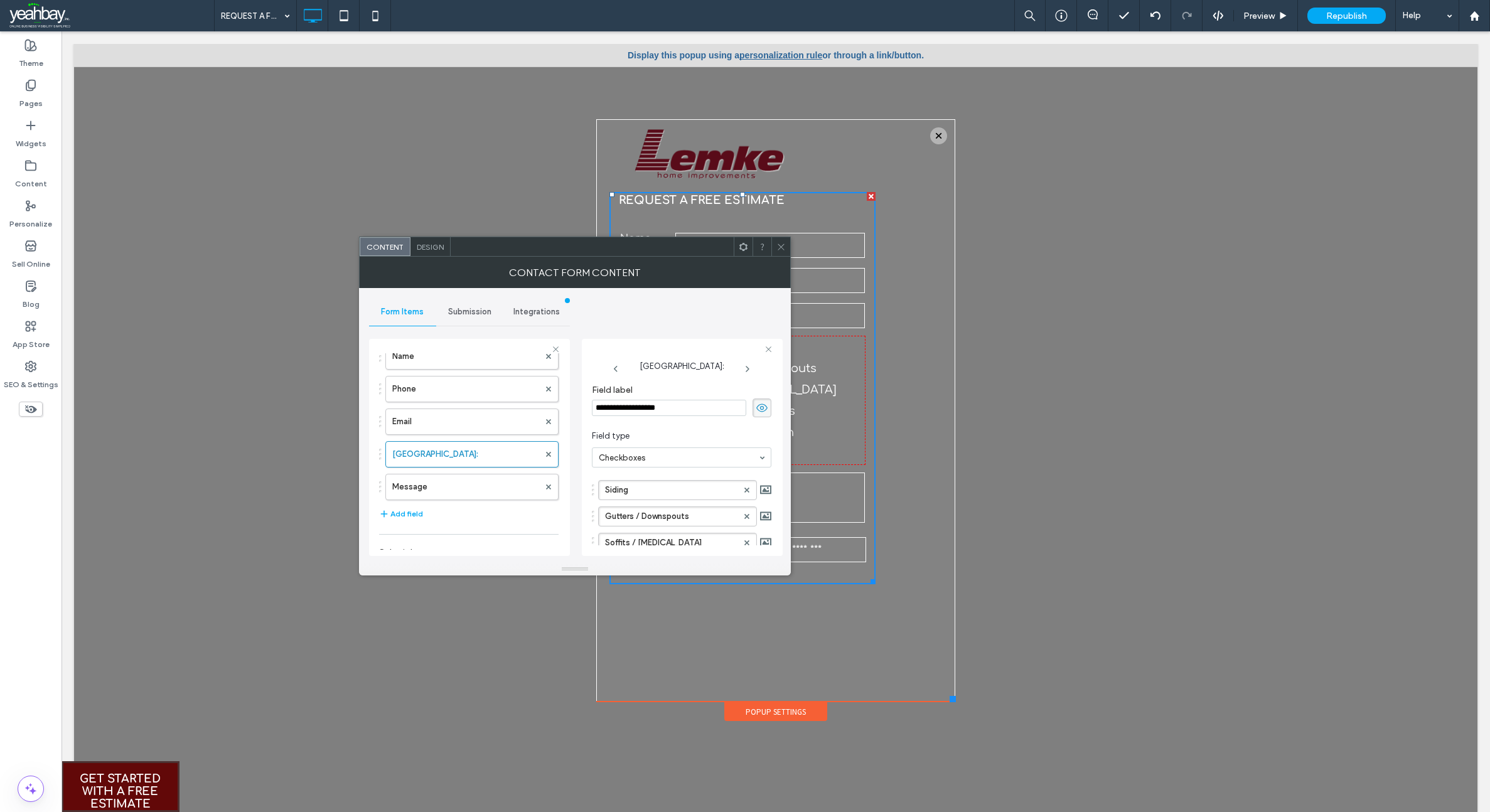
type input "**********"
click at [781, 243] on icon at bounding box center [780, 246] width 9 height 9
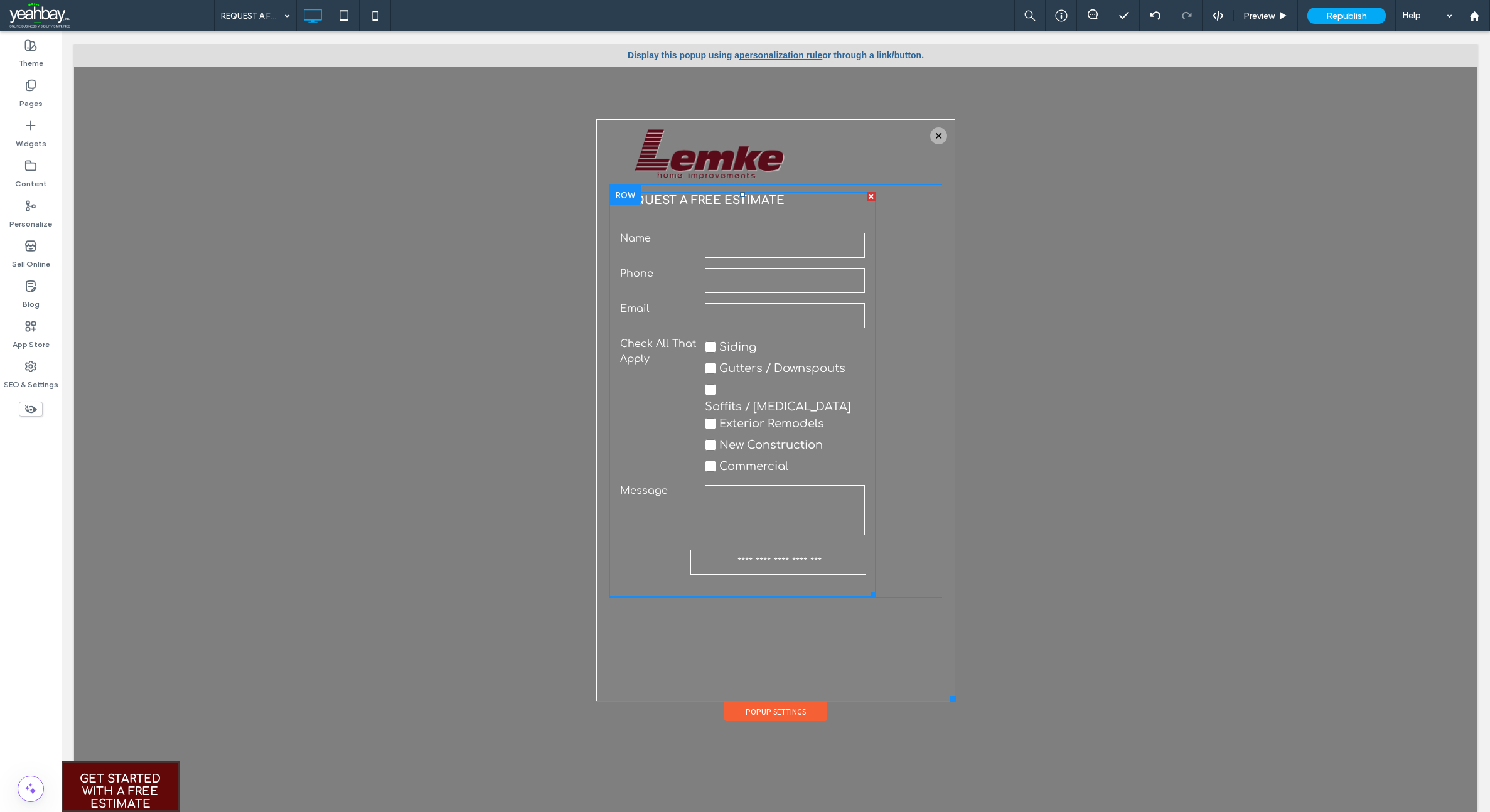
click at [659, 369] on label "Check All That Apply" at bounding box center [660, 406] width 81 height 141
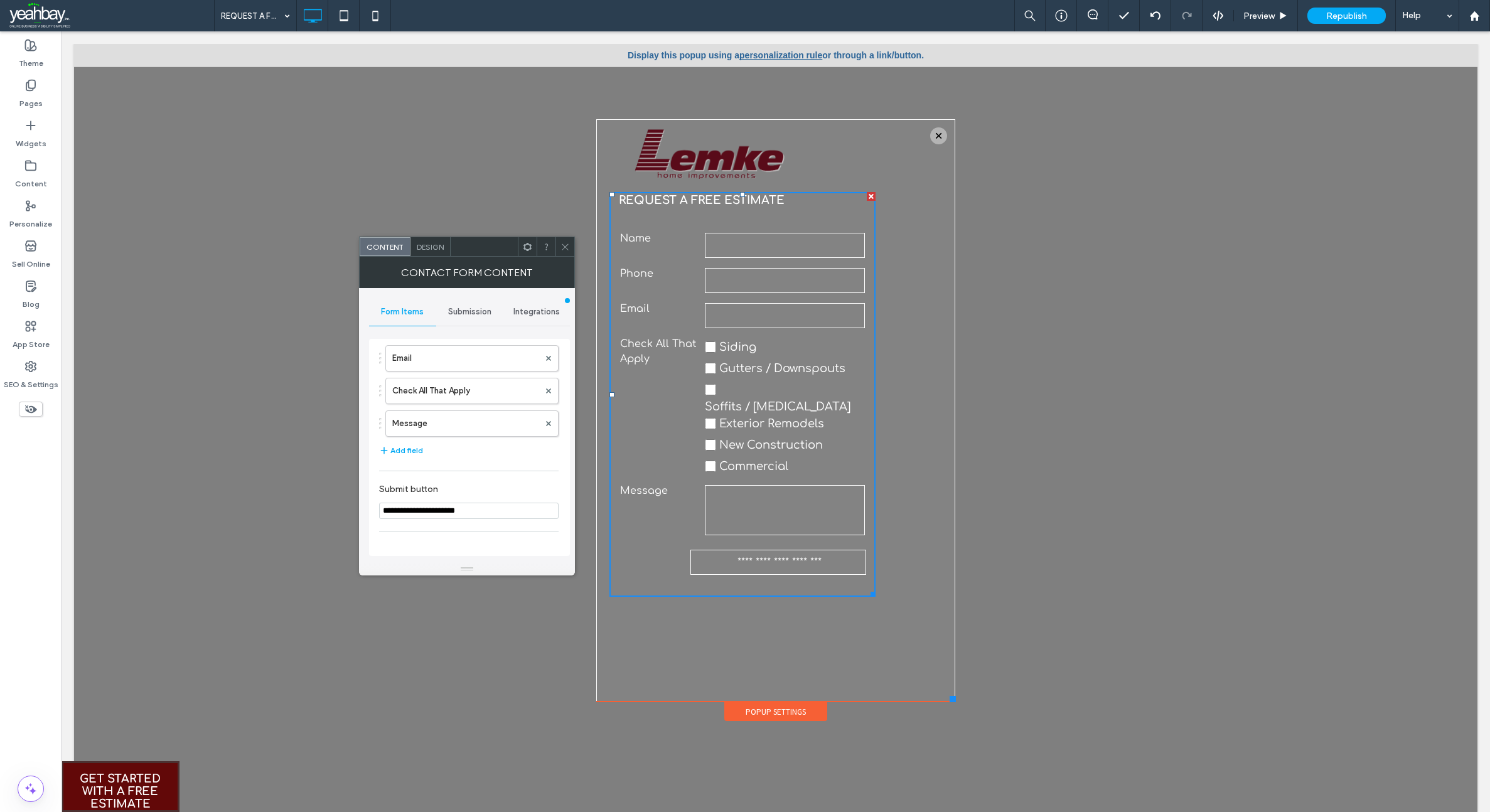
scroll to position [126, 0]
click at [456, 383] on label "Check All That Apply" at bounding box center [465, 383] width 147 height 25
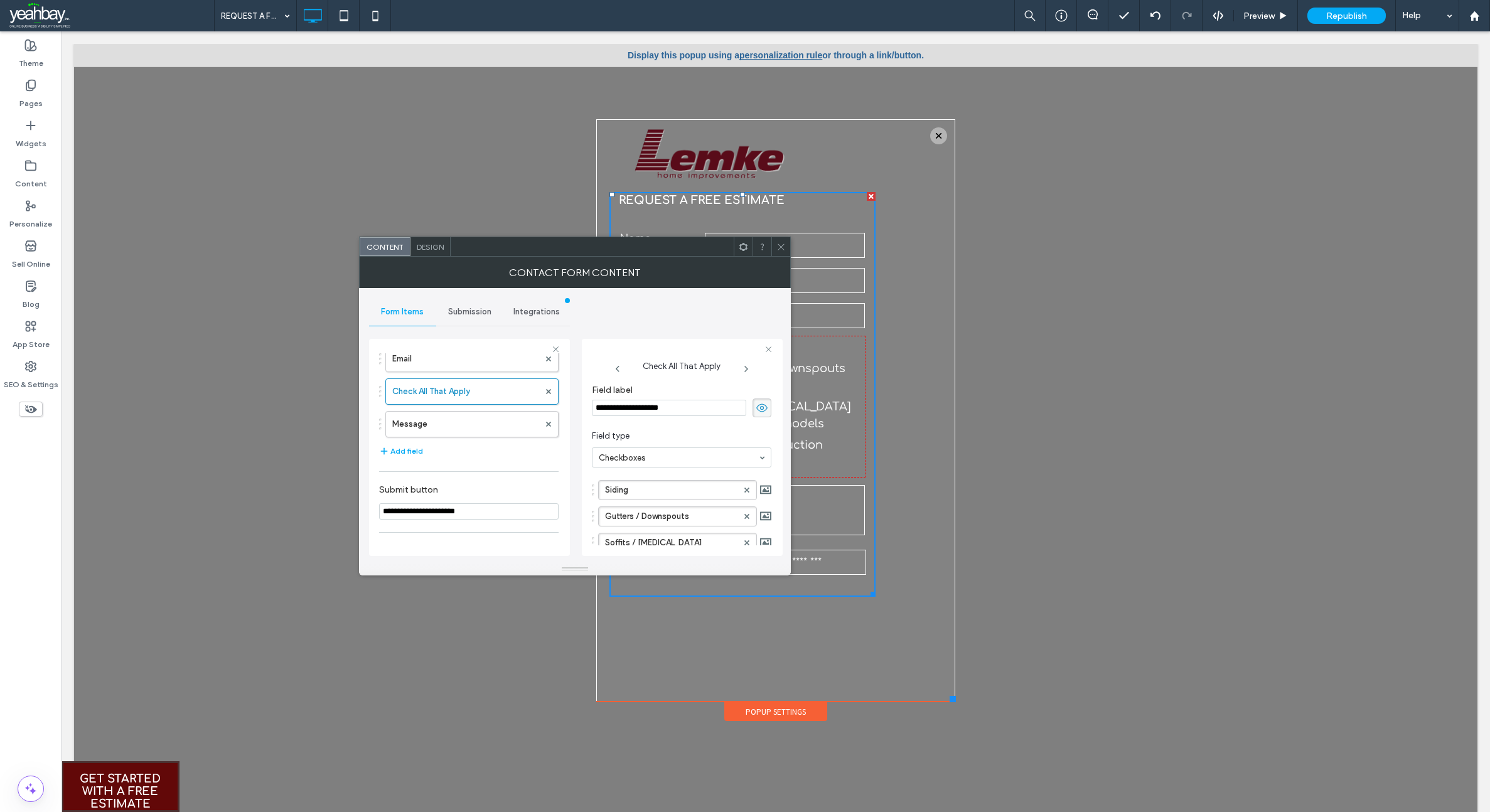
drag, startPoint x: 689, startPoint y: 404, endPoint x: 595, endPoint y: 413, distance: 94.4
click at [596, 412] on input "**********" at bounding box center [669, 407] width 155 height 17
type input "**********"
click at [784, 251] on span at bounding box center [780, 246] width 9 height 19
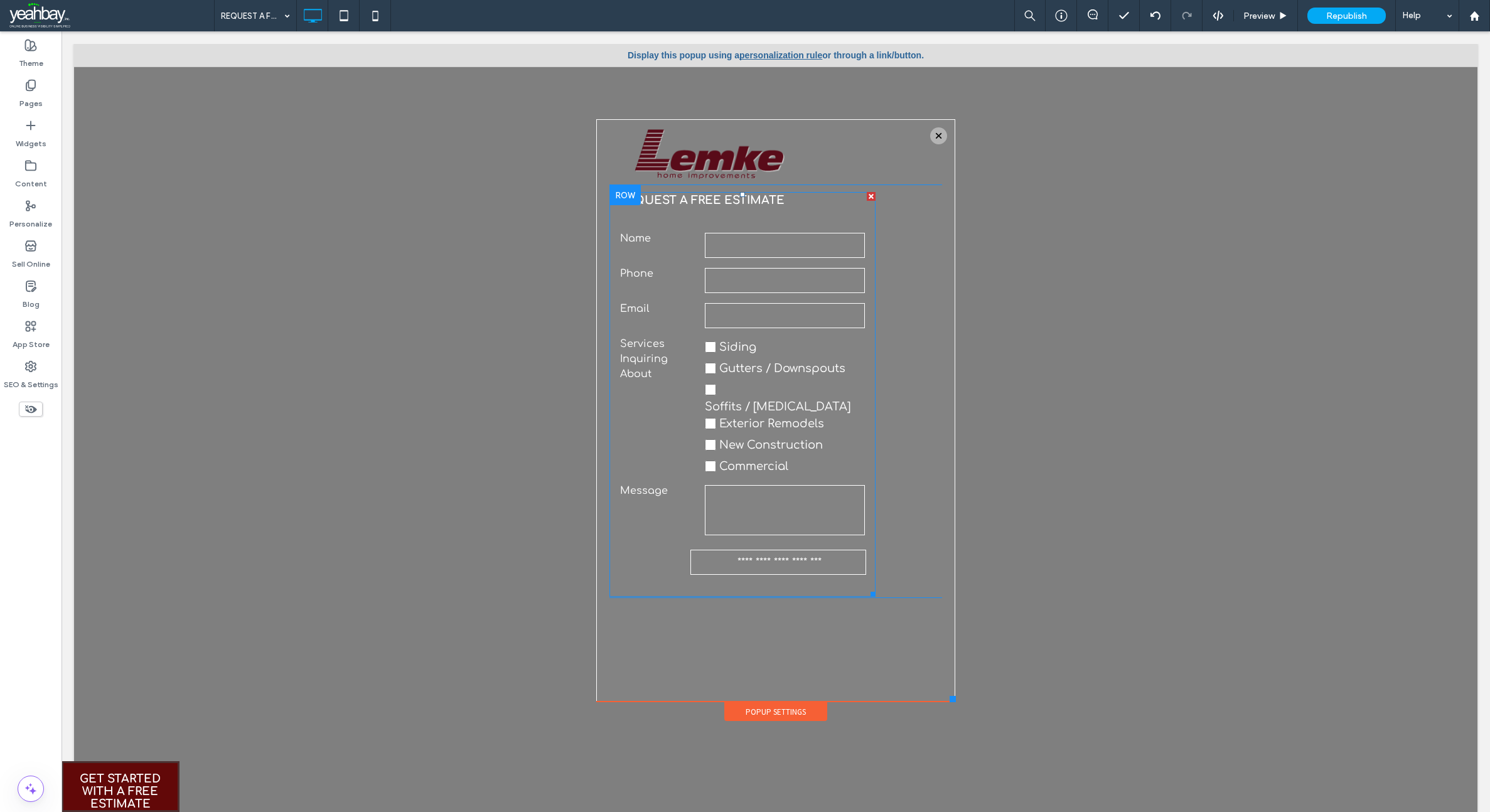
click at [756, 366] on span "Gutters / Downspouts" at bounding box center [782, 368] width 126 height 12
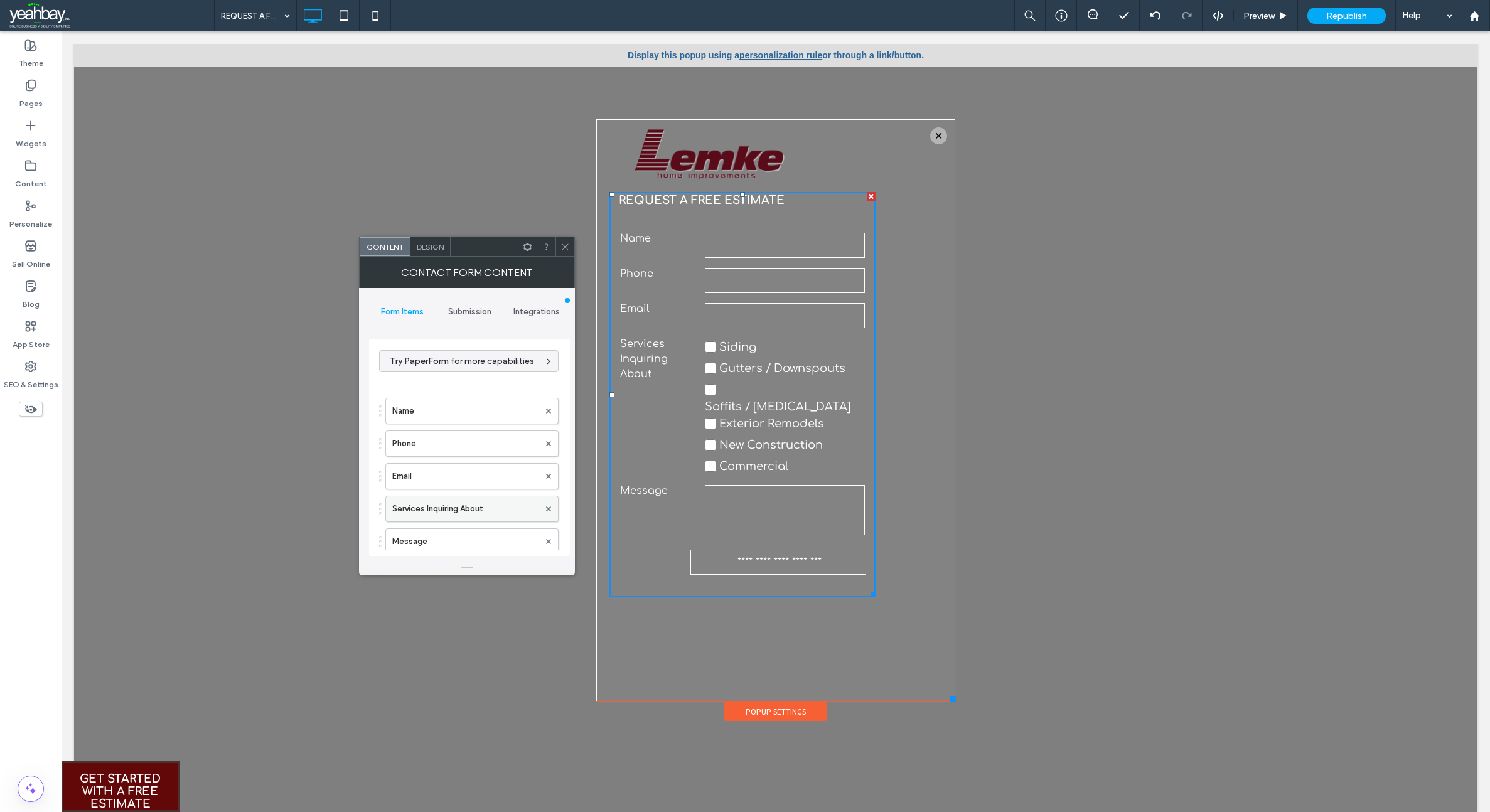
click at [459, 513] on label "Services Inquiring About" at bounding box center [465, 509] width 147 height 25
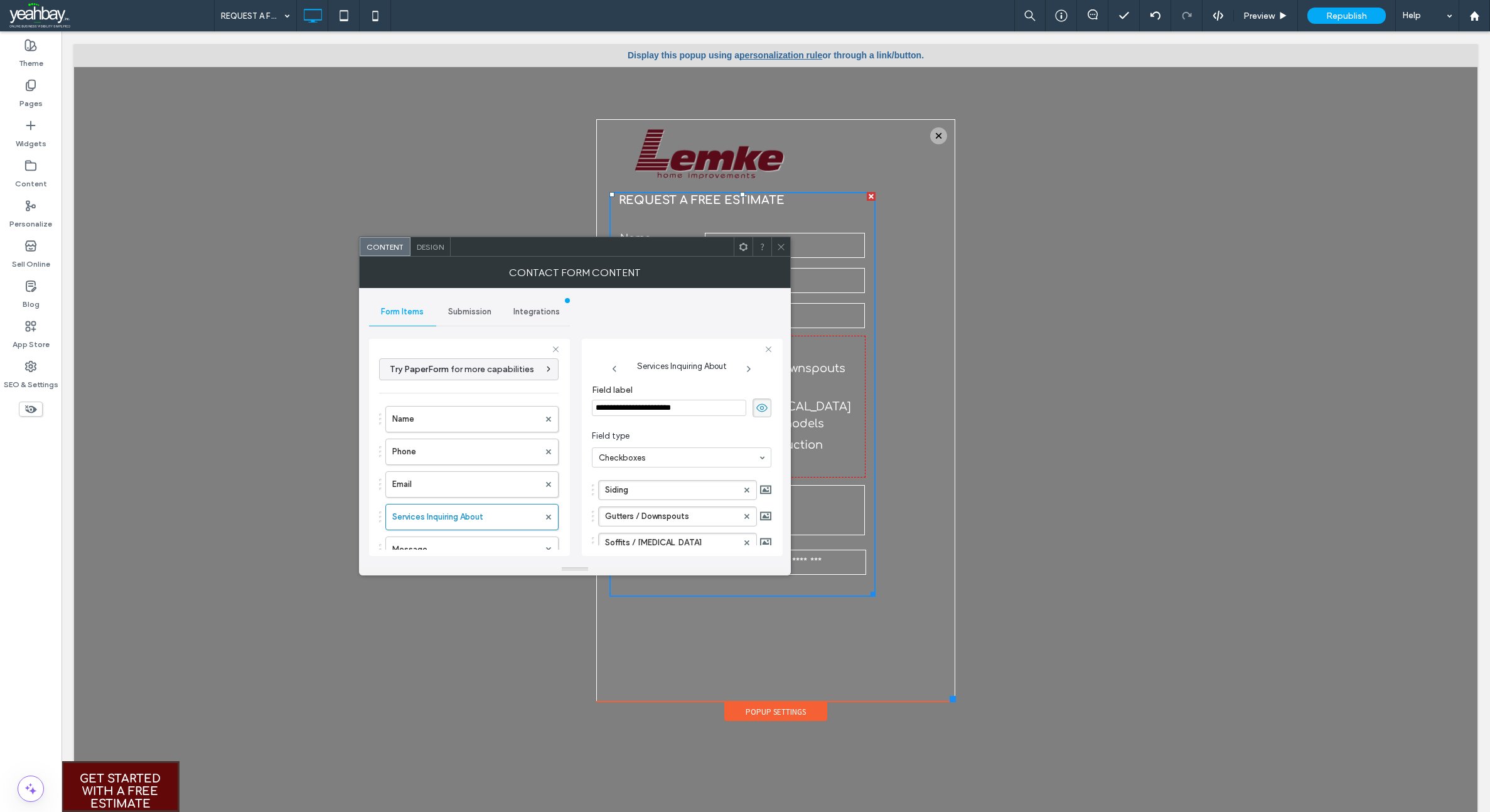
drag, startPoint x: 702, startPoint y: 407, endPoint x: 589, endPoint y: 418, distance: 113.5
click at [589, 418] on div "**********" at bounding box center [682, 447] width 201 height 217
type input "*"
type input "**********"
click at [784, 255] on span at bounding box center [780, 246] width 9 height 19
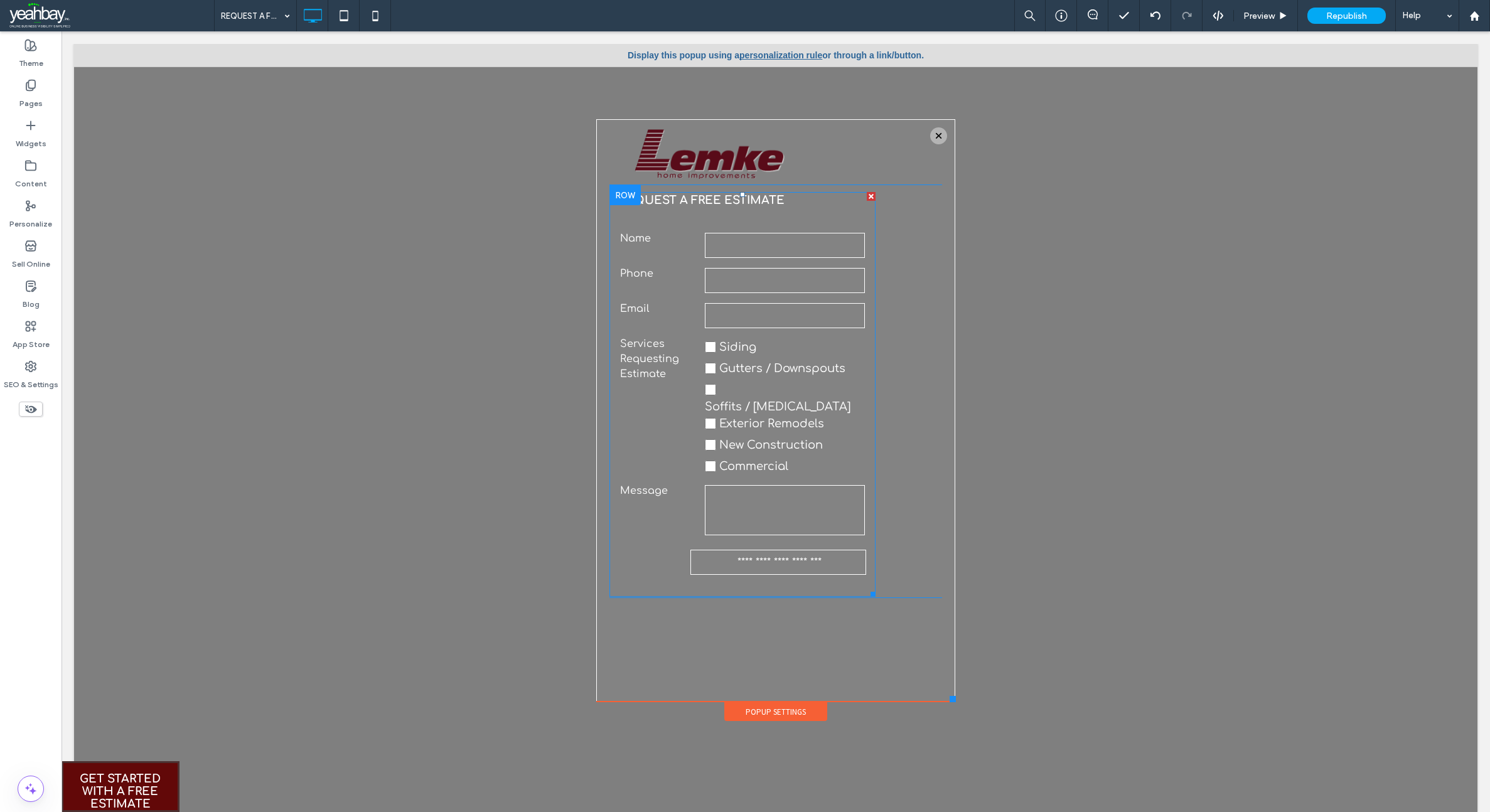
click at [719, 417] on span "Exterior Remodels" at bounding box center [771, 423] width 105 height 12
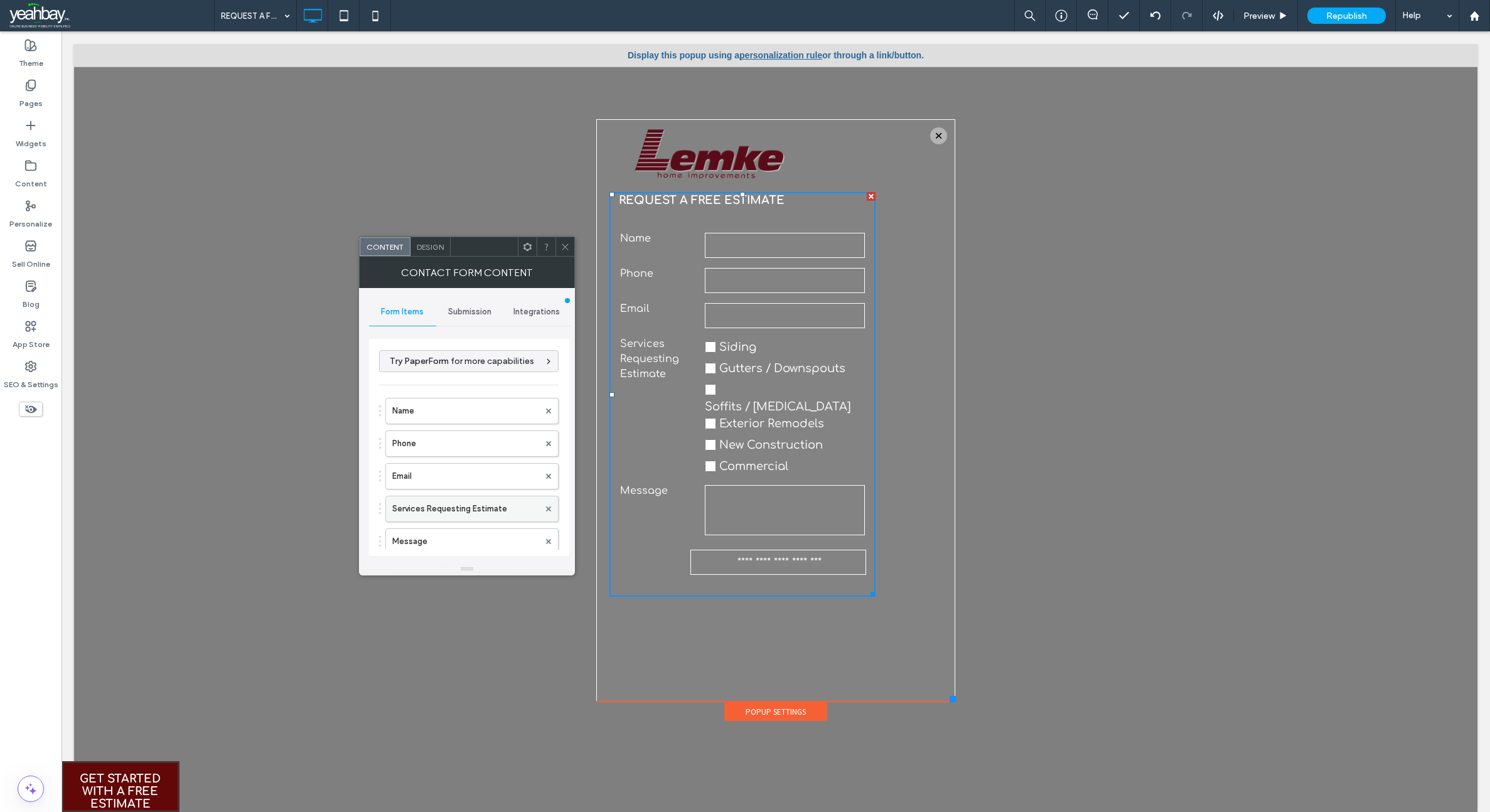
click at [402, 508] on label "Services Requesting Estimate" at bounding box center [465, 509] width 147 height 25
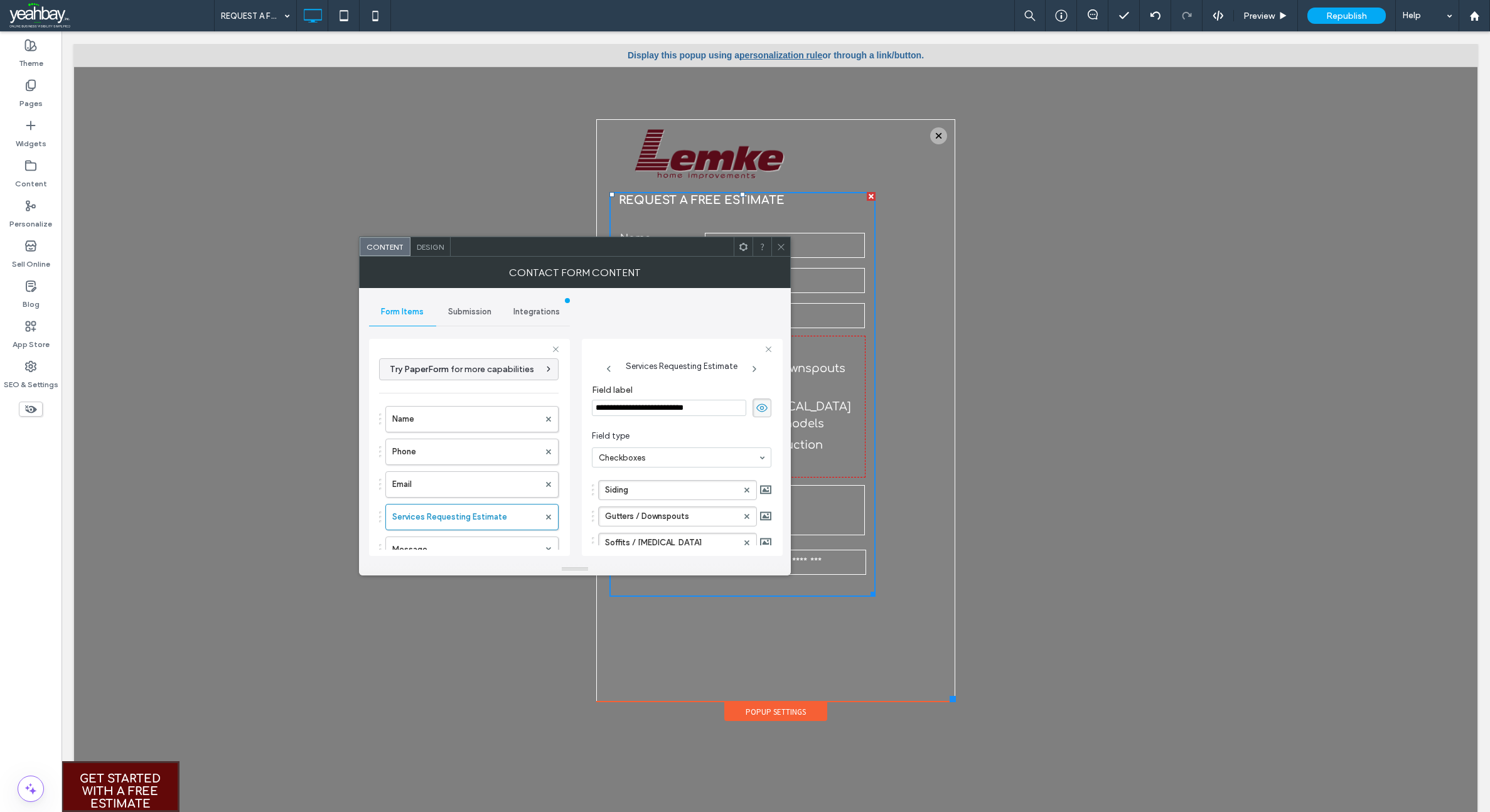
click at [595, 407] on input "**********" at bounding box center [669, 407] width 155 height 17
type input "**********"
click at [783, 240] on span at bounding box center [780, 246] width 9 height 19
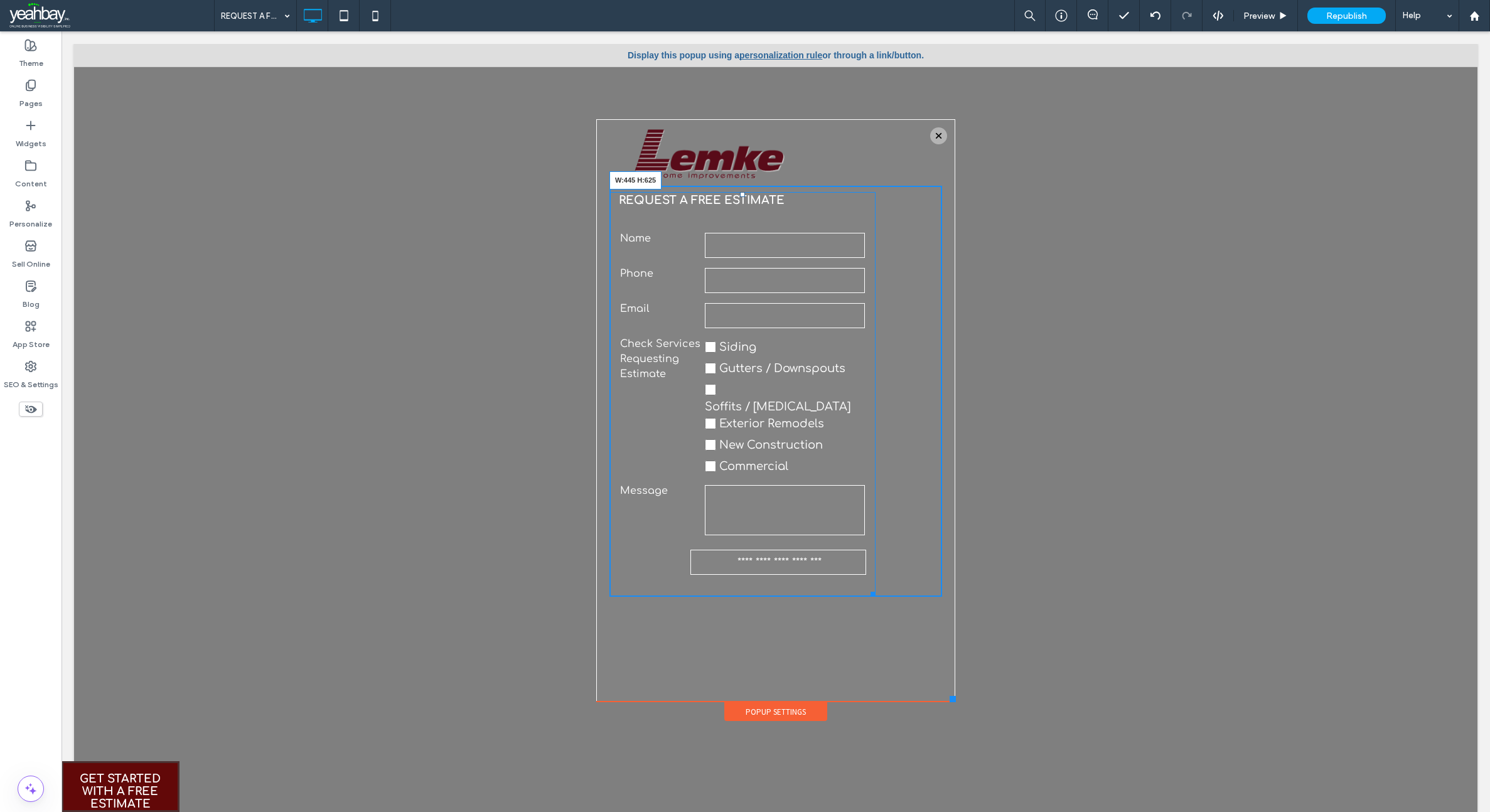
drag, startPoint x: 865, startPoint y: 582, endPoint x: 940, endPoint y: 613, distance: 81.2
click at [875, 587] on div at bounding box center [870, 592] width 9 height 9
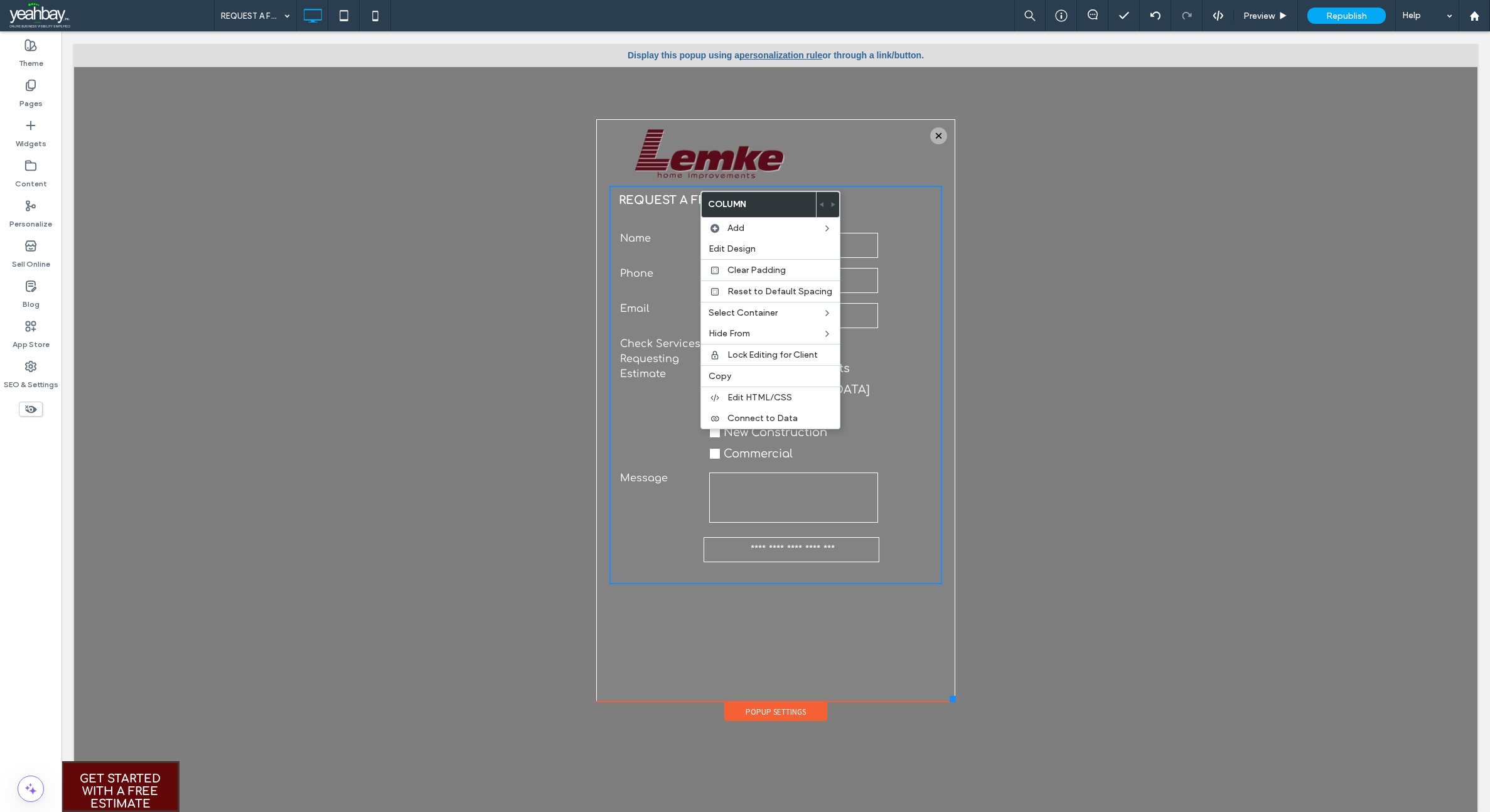
click at [659, 269] on label "Phone" at bounding box center [663, 280] width 86 height 29
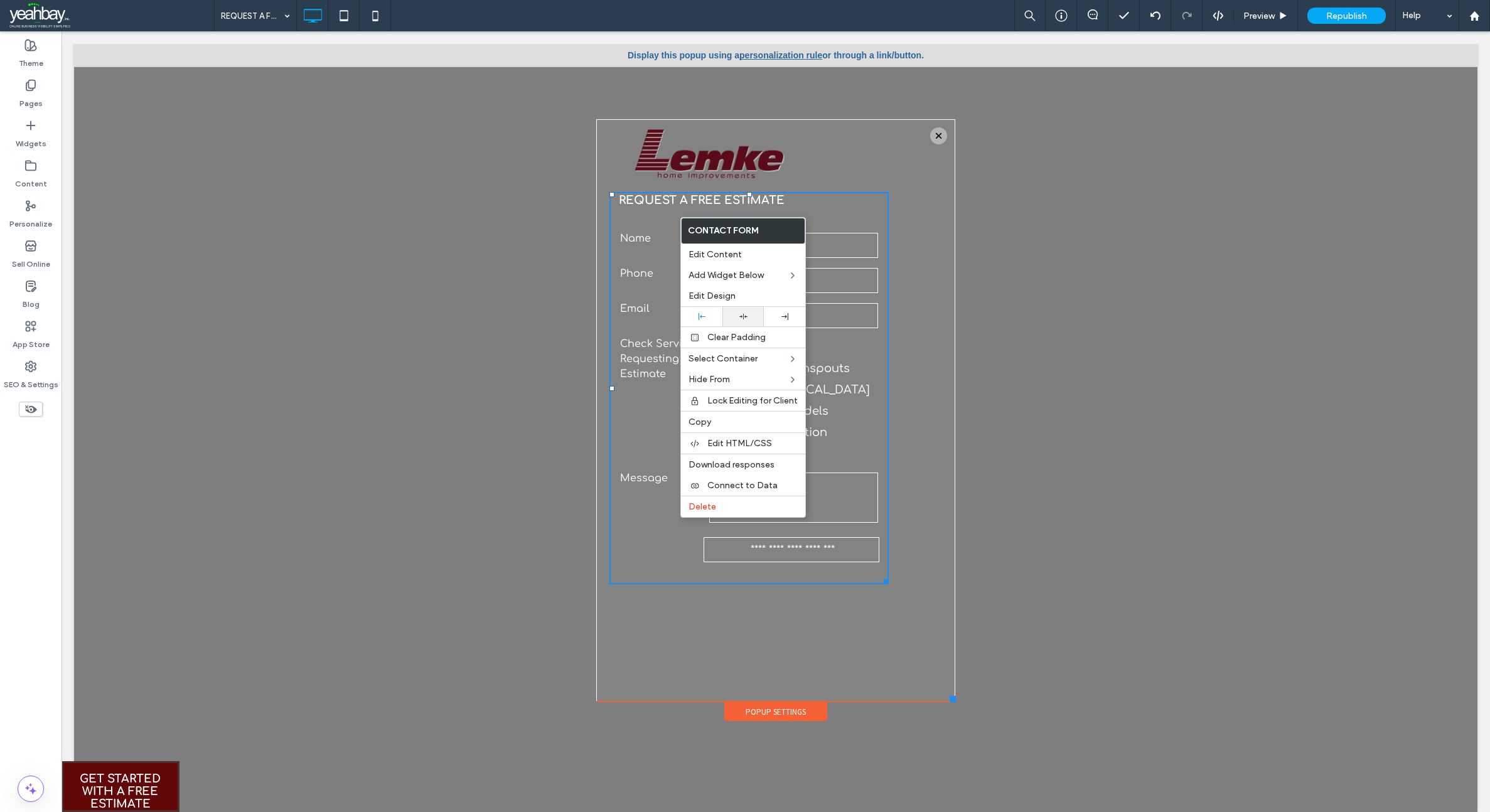
click at [741, 319] on icon at bounding box center [743, 316] width 8 height 8
click at [1019, 240] on div at bounding box center [775, 434] width 1403 height 780
click at [1009, 217] on div at bounding box center [775, 434] width 1403 height 780
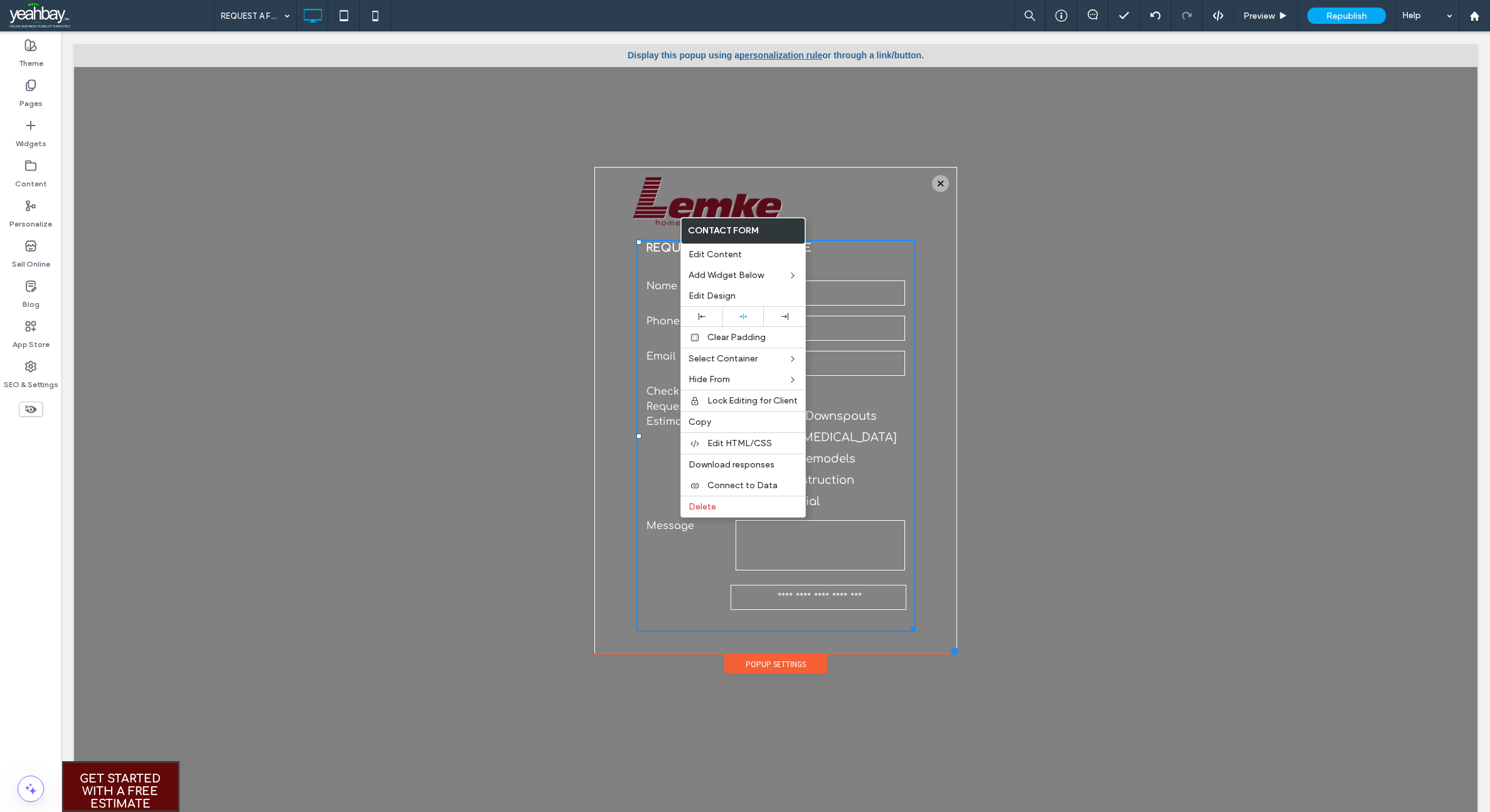
drag, startPoint x: 941, startPoint y: 698, endPoint x: 1028, endPoint y: 662, distance: 94.2
click at [951, 654] on div at bounding box center [954, 651] width 7 height 7
click at [932, 181] on div at bounding box center [940, 183] width 17 height 17
click at [230, 223] on div at bounding box center [775, 434] width 1403 height 780
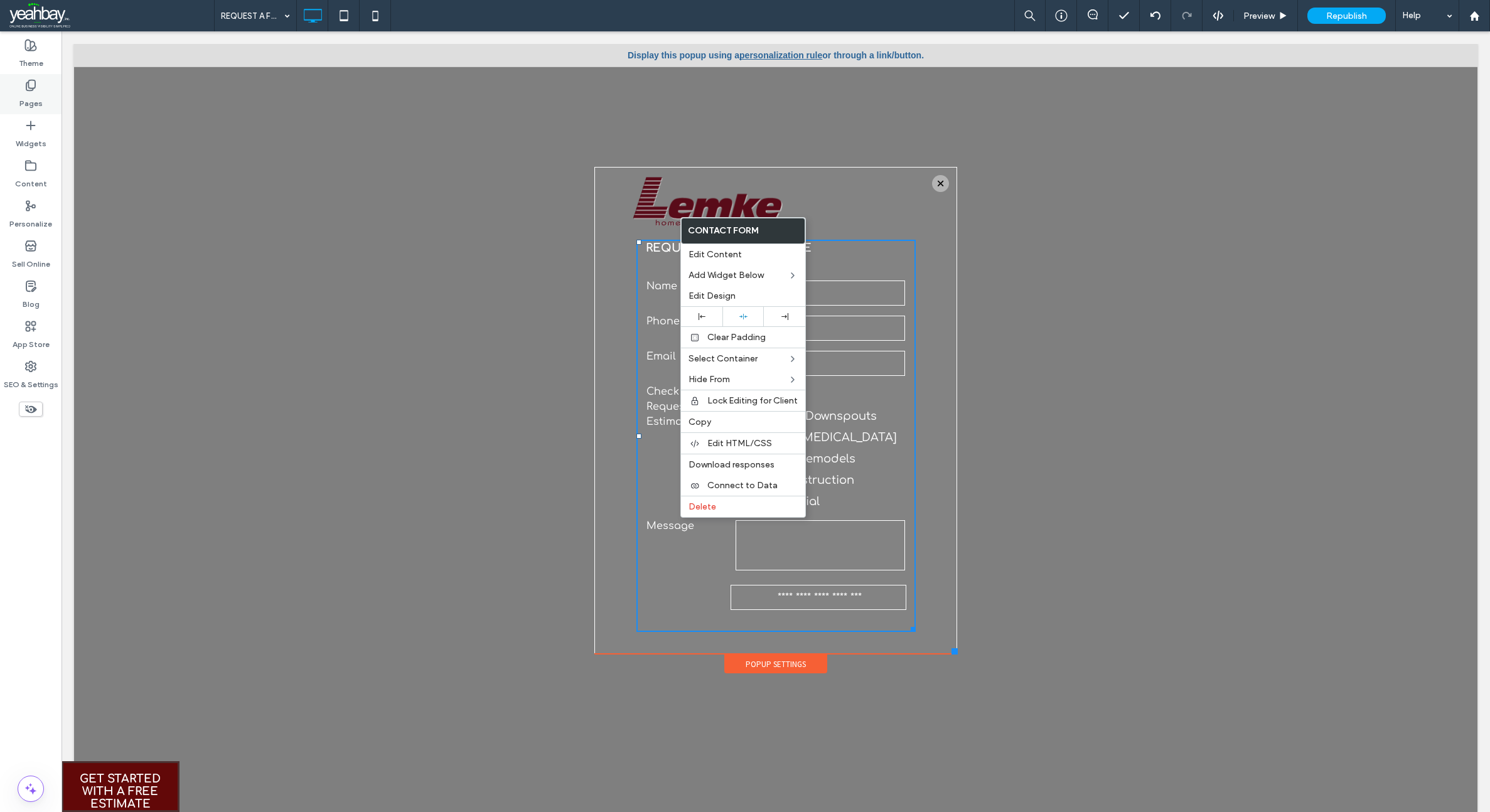
click at [23, 107] on label "Pages" at bounding box center [31, 100] width 23 height 17
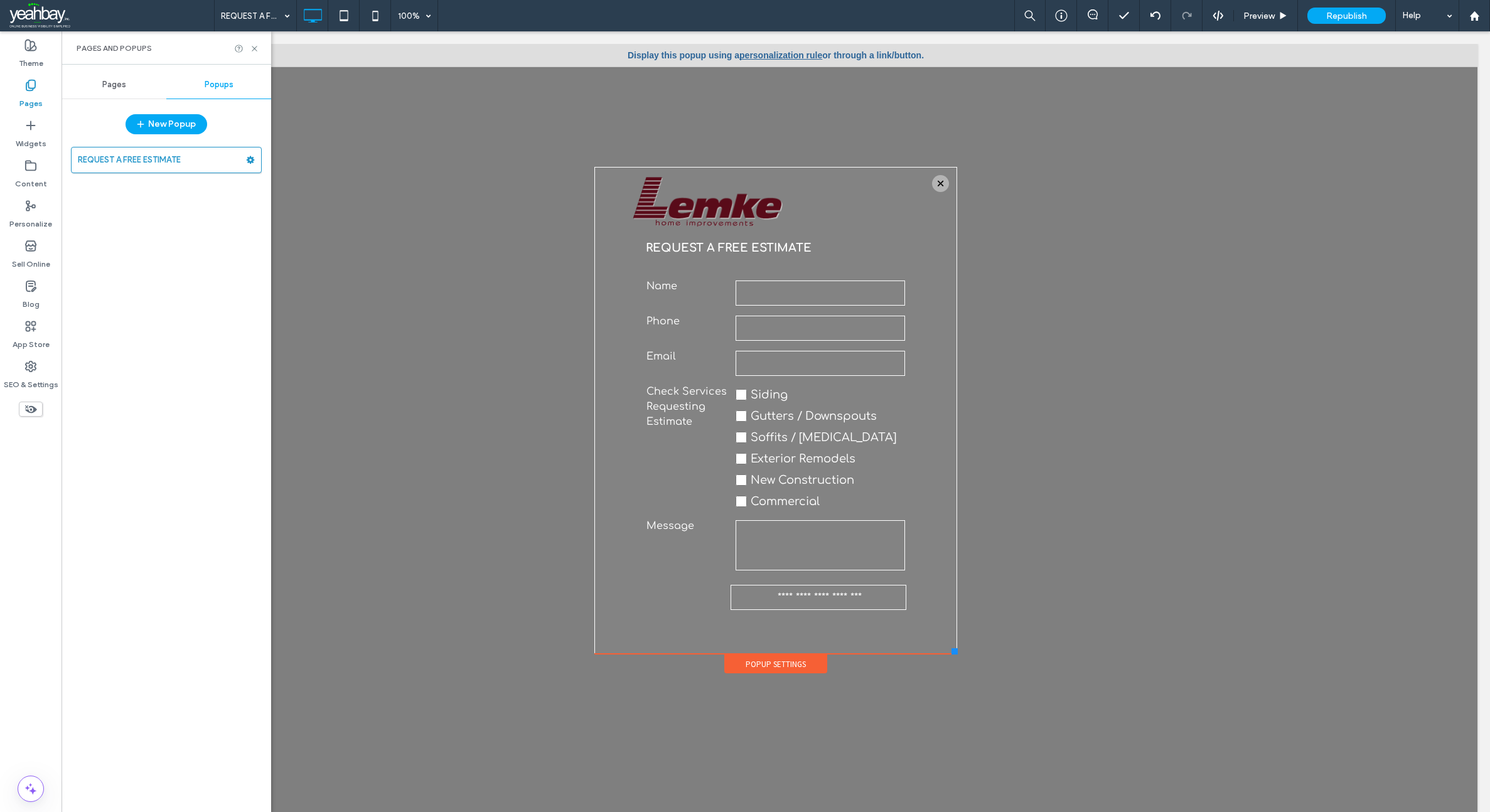
click at [108, 86] on span "Pages" at bounding box center [114, 85] width 24 height 10
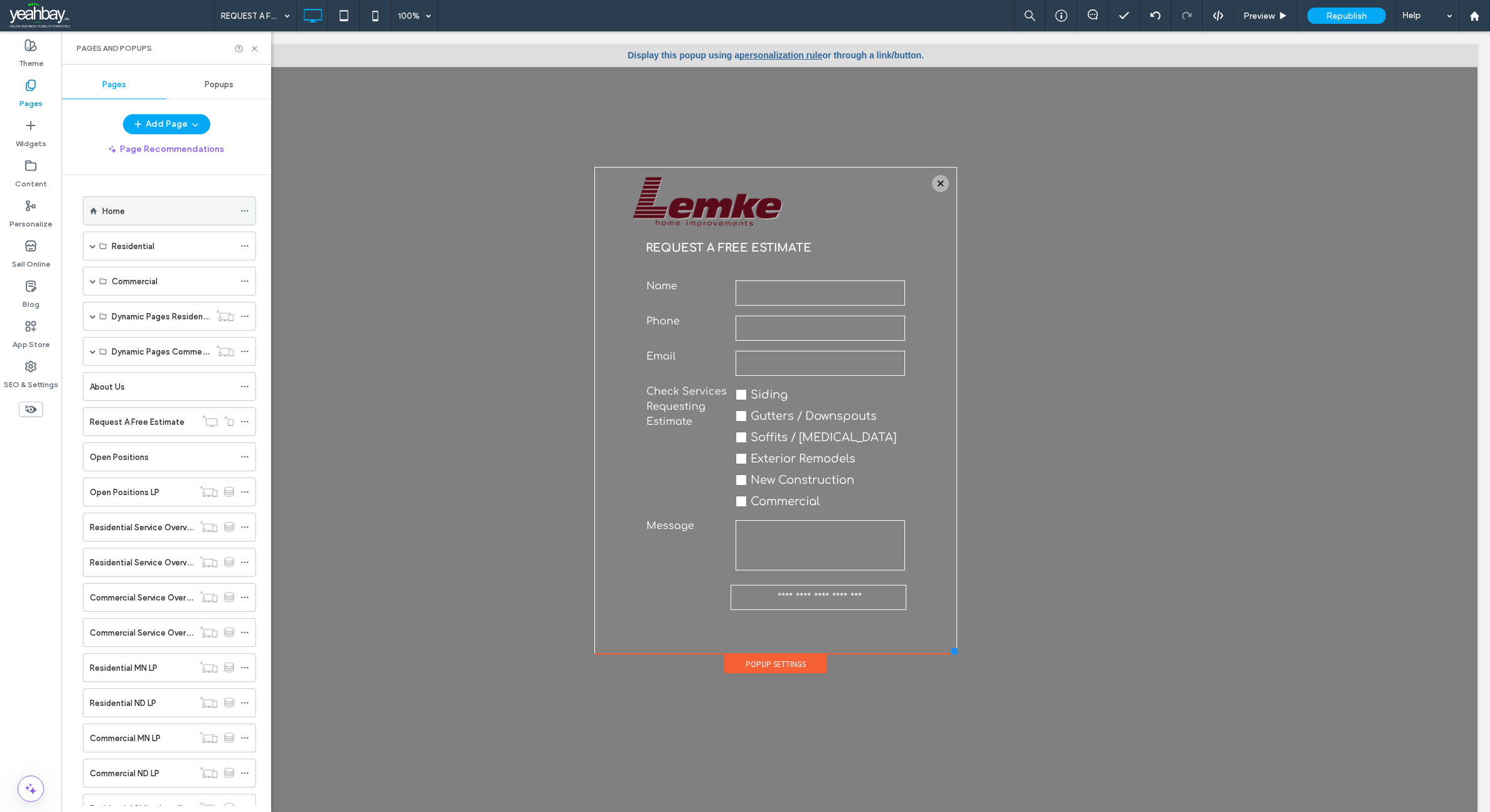
click at [118, 212] on label "Home" at bounding box center [113, 211] width 22 height 22
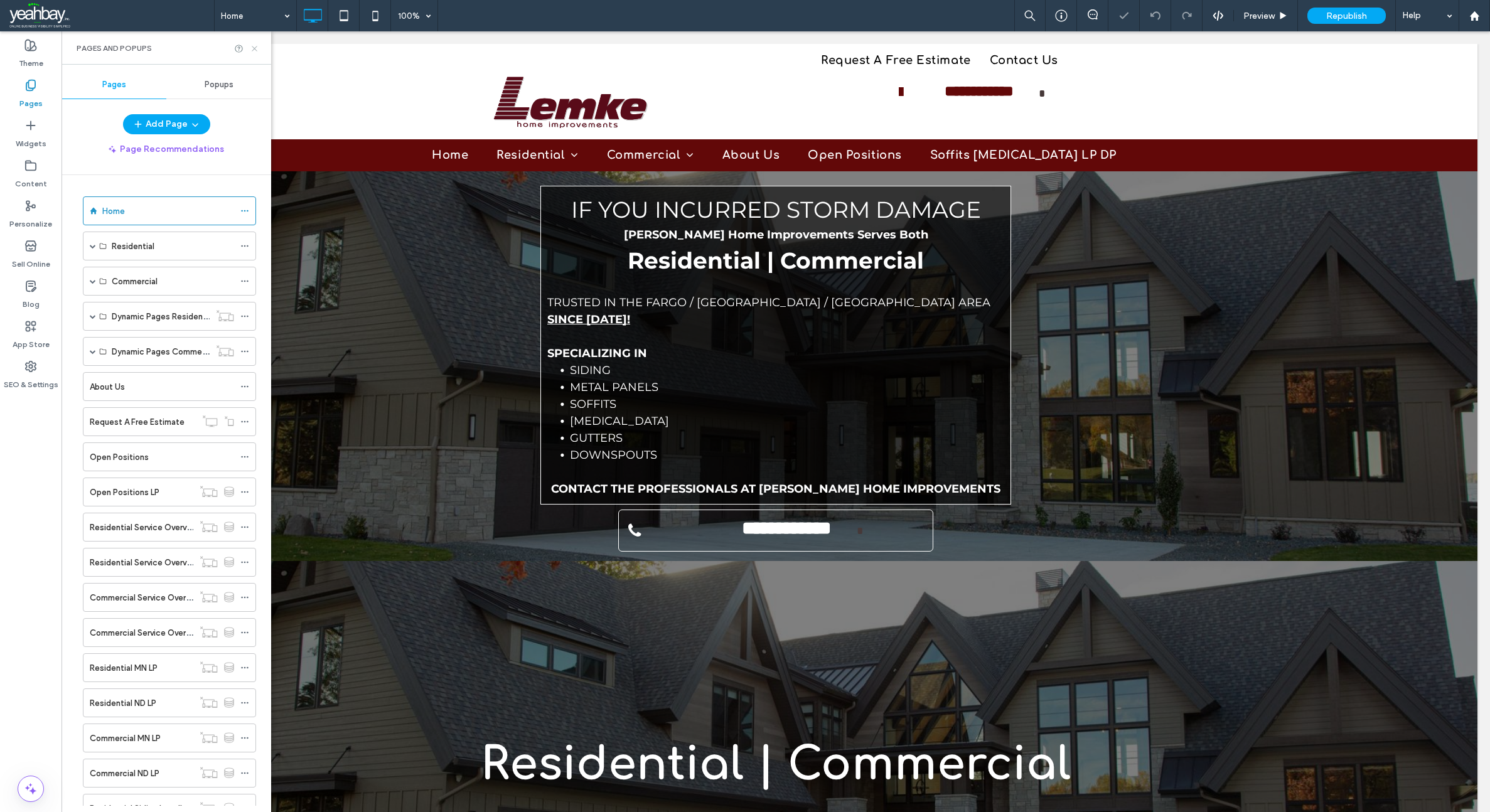
click at [256, 48] on icon at bounding box center [254, 48] width 9 height 9
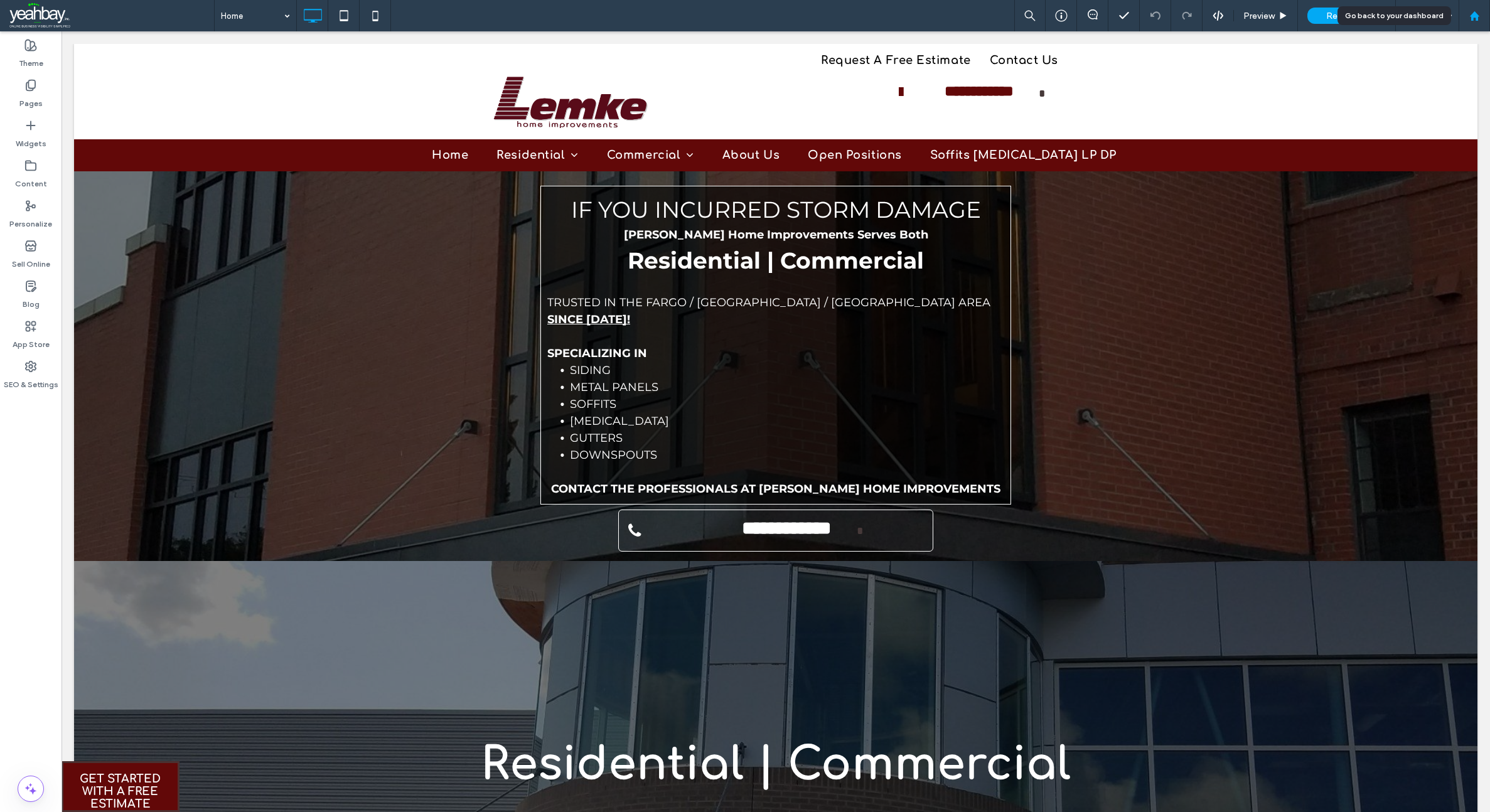
click at [1476, 14] on use at bounding box center [1473, 15] width 9 height 9
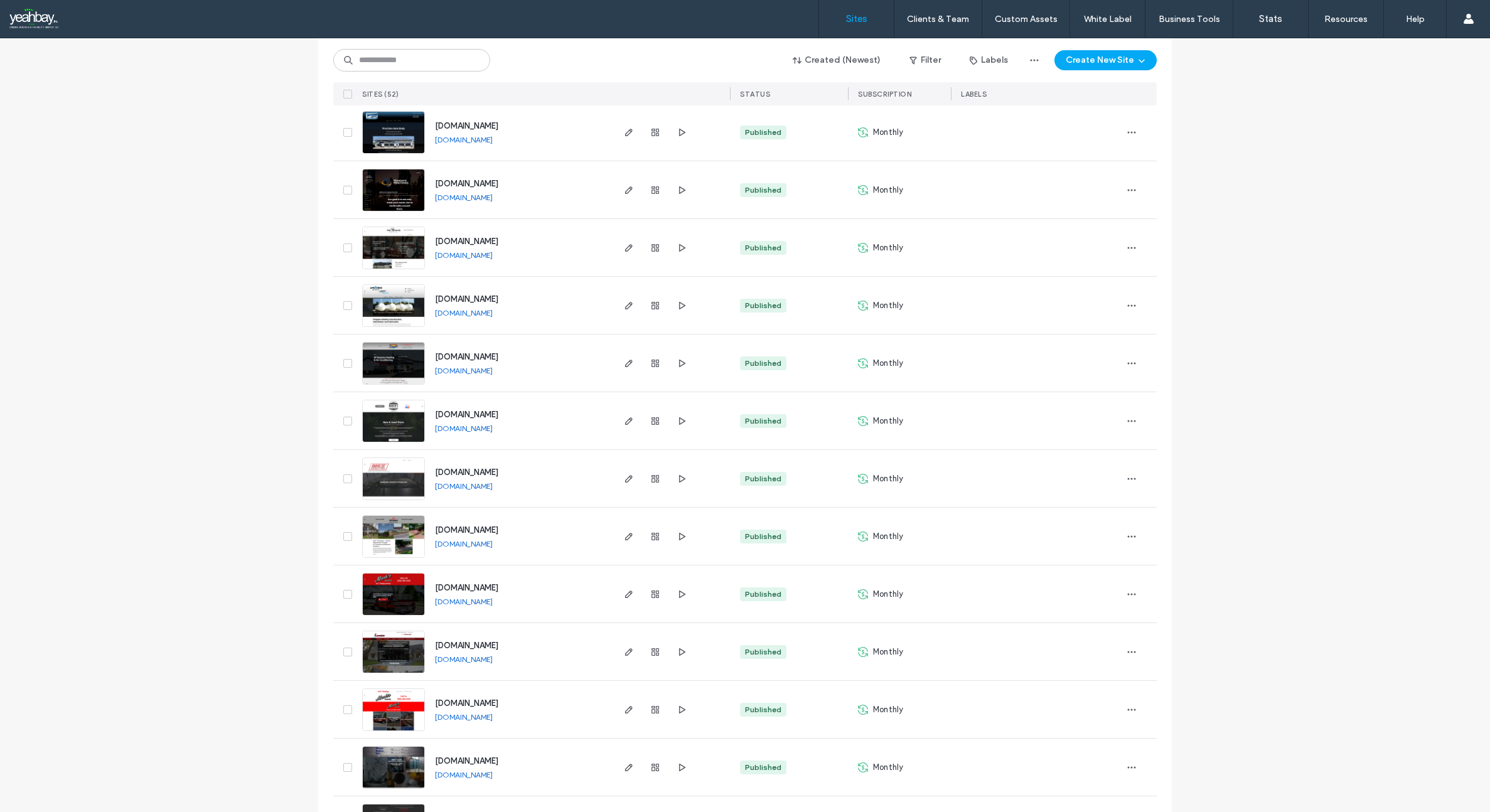
scroll to position [1945, 0]
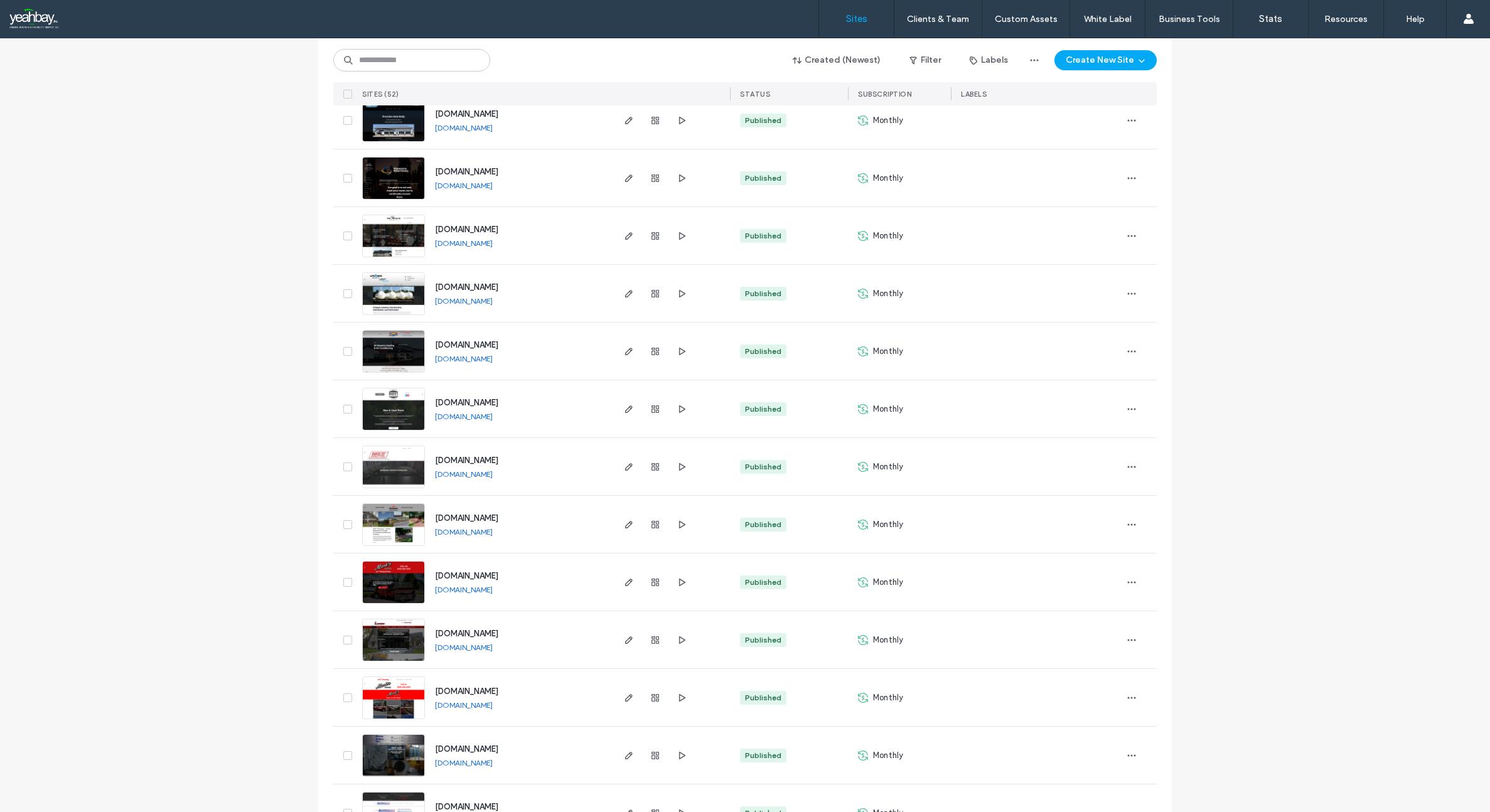
click at [466, 636] on span "[DOMAIN_NAME]" at bounding box center [467, 633] width 64 height 9
